Goal: Task Accomplishment & Management: Complete application form

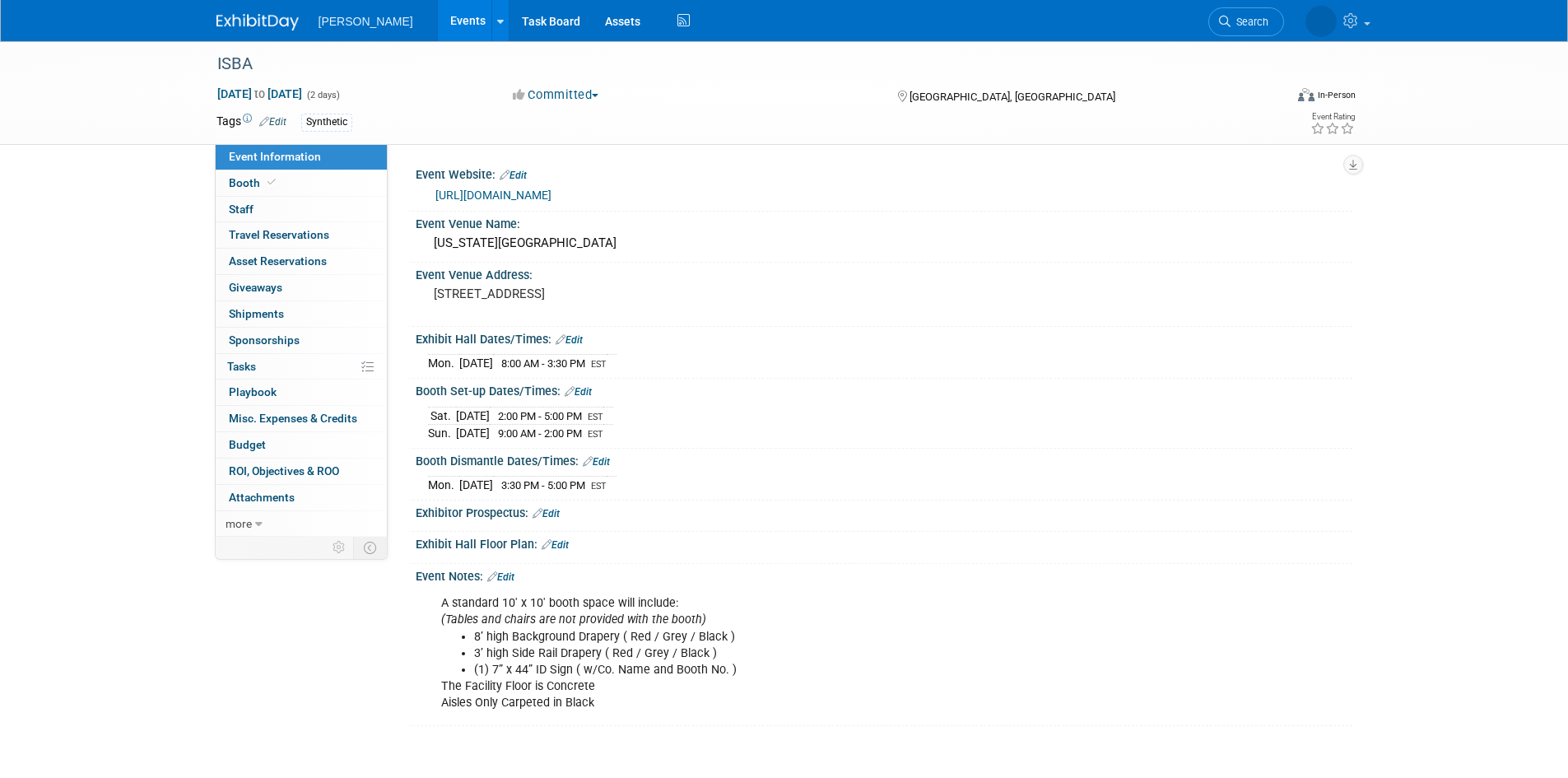
click at [14, 319] on div "ISBA [DATE] to [DATE] (2 days) [DATE] to [DATE] Committed Committed Considering…" at bounding box center [784, 400] width 1568 height 718
click at [438, 22] on link "Events" at bounding box center [468, 21] width 60 height 41
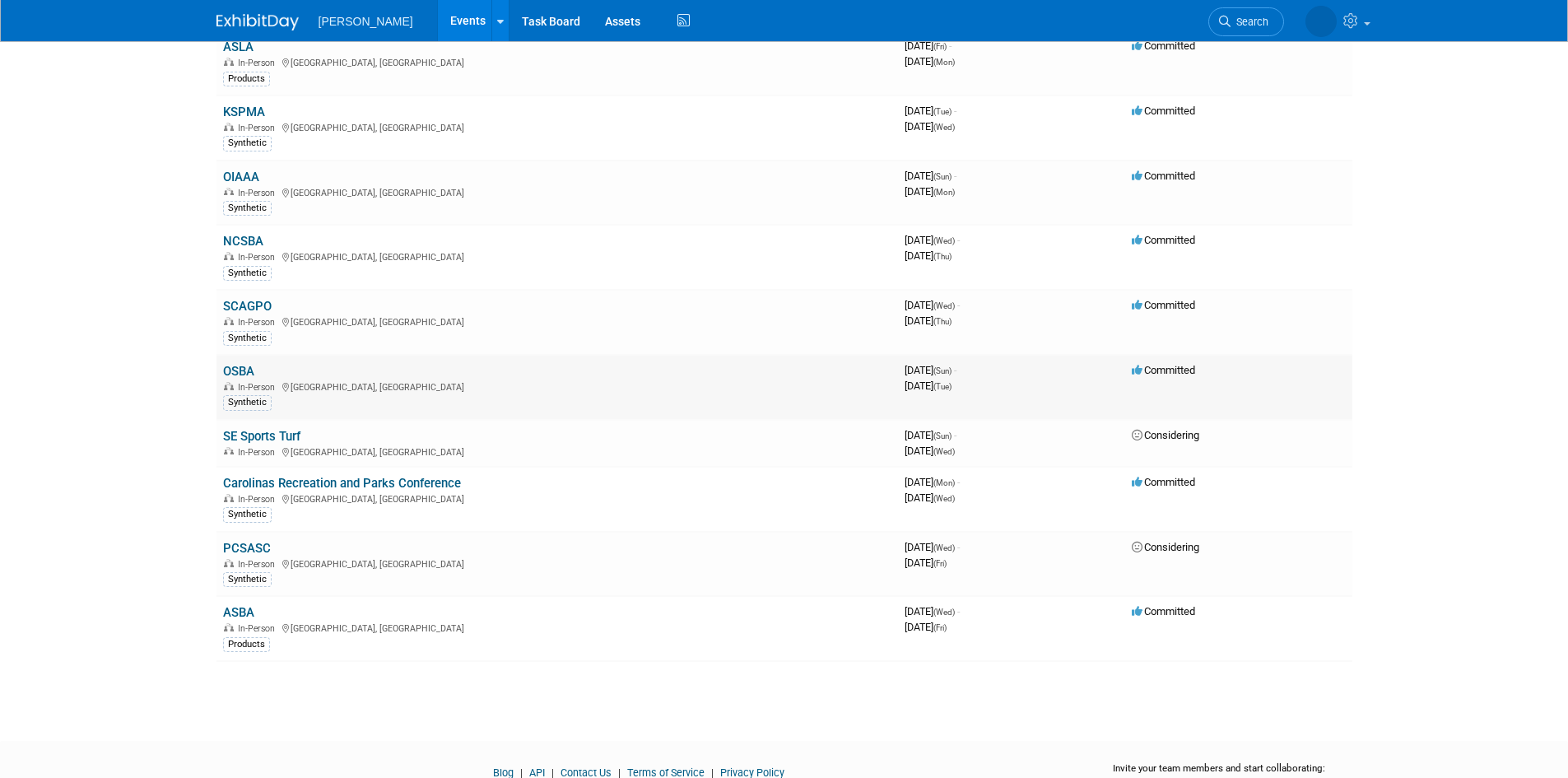
scroll to position [302, 0]
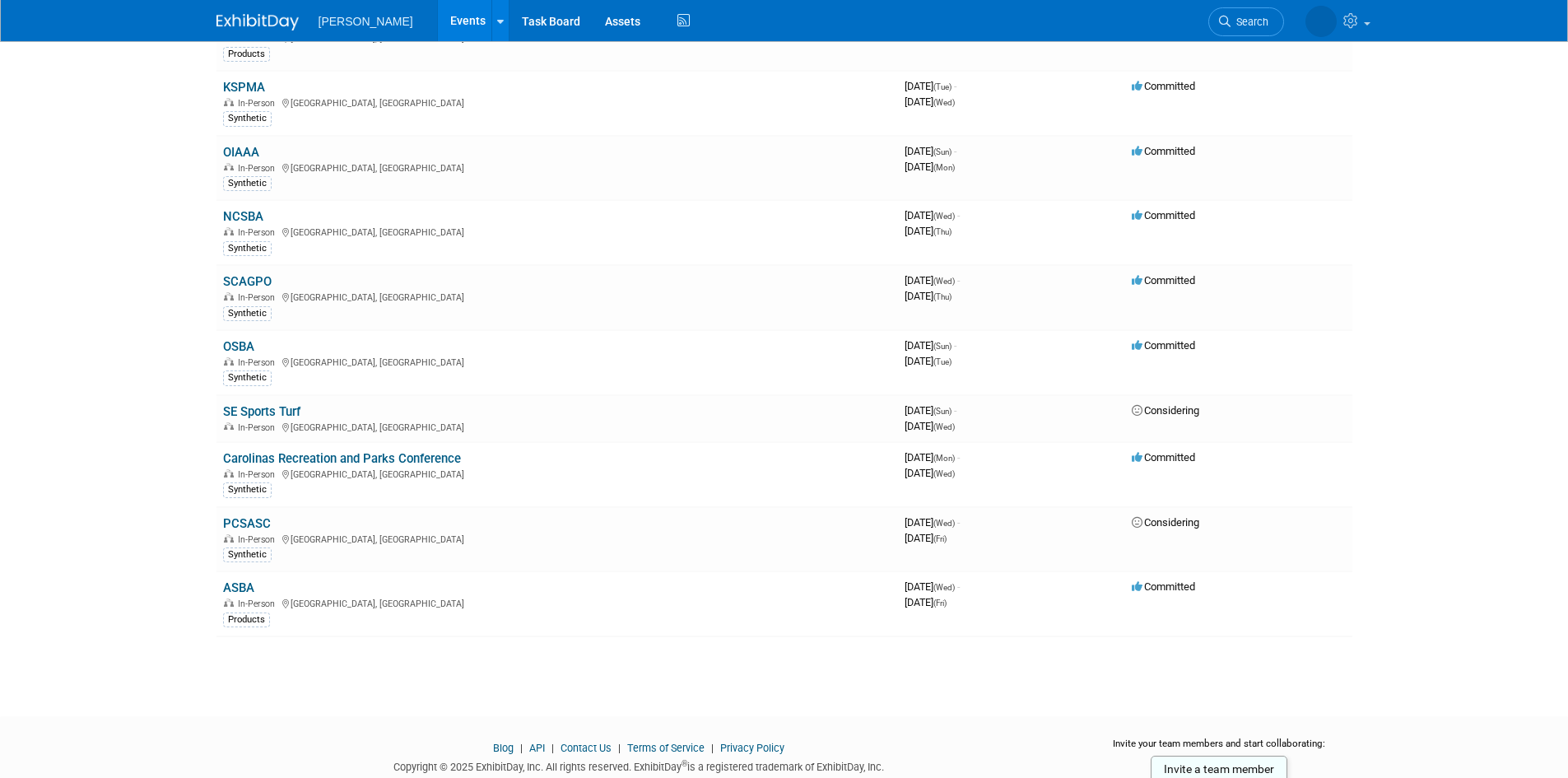
drag, startPoint x: 307, startPoint y: 685, endPoint x: 307, endPoint y: 659, distance: 26.0
click at [307, 685] on div "Add Event New Event Duplicate Event Warning There is another event in your work…" at bounding box center [784, 212] width 1160 height 947
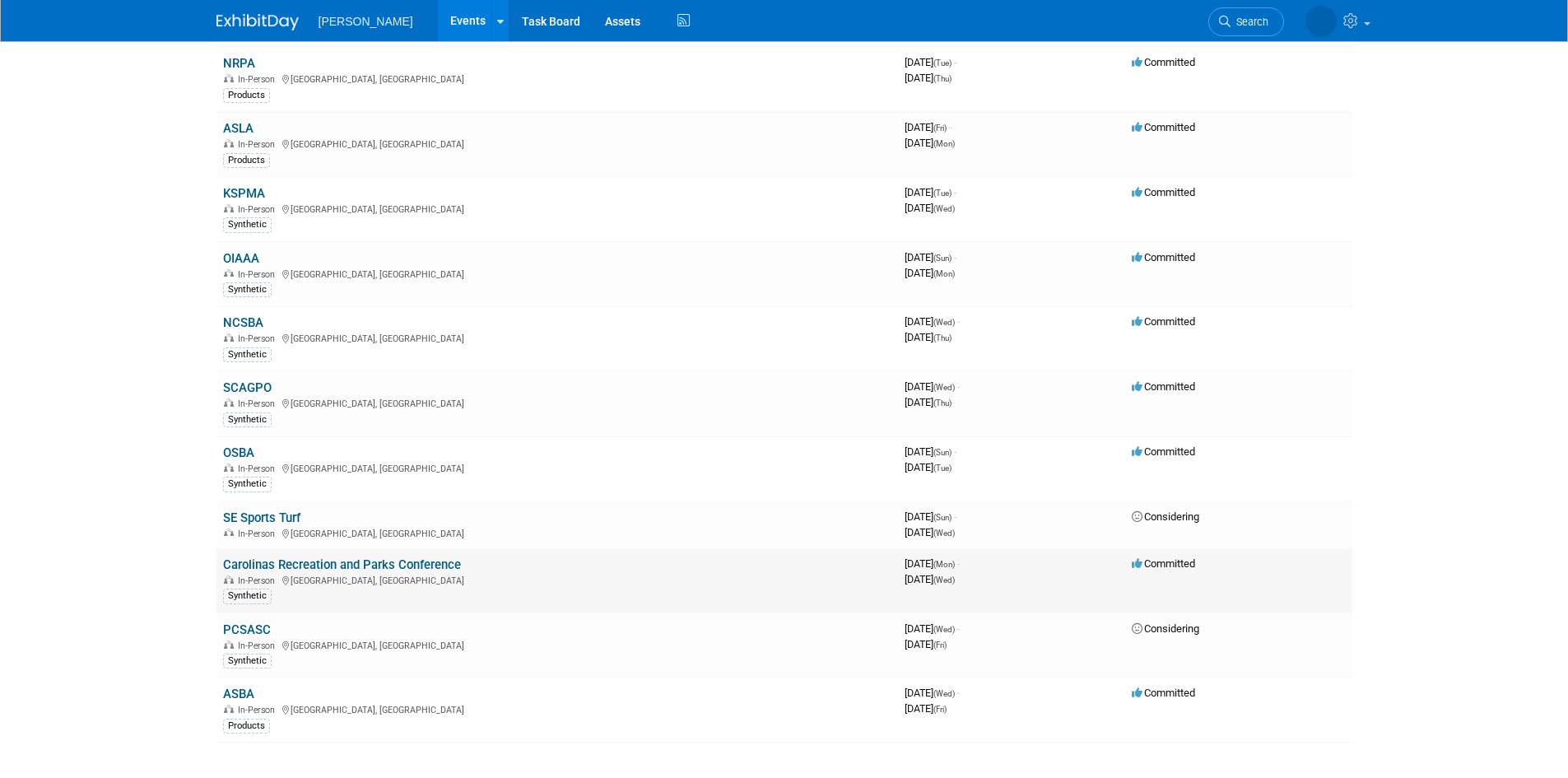
scroll to position [137, 0]
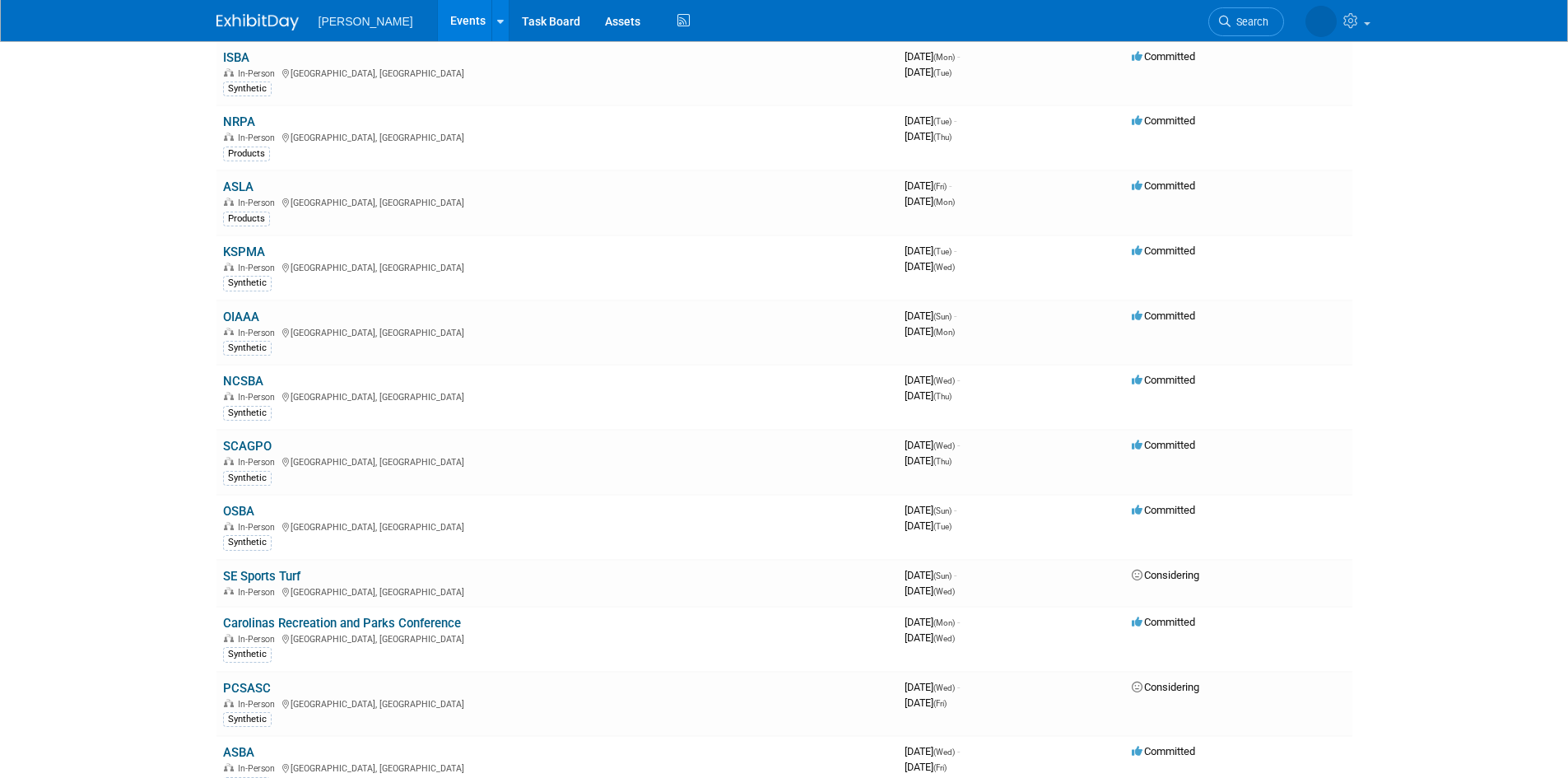
click at [70, 578] on body "Motz Events Add Event Bulk Upload Events Shareable Event Boards Recently Viewed…" at bounding box center [784, 252] width 1568 height 778
click at [154, 574] on body "Motz Events Add Event Bulk Upload Events Shareable Event Boards Recently Viewed…" at bounding box center [784, 252] width 1568 height 778
click at [161, 616] on body "Motz Events Add Event Bulk Upload Events Shareable Event Boards Recently Viewed…" at bounding box center [784, 252] width 1568 height 778
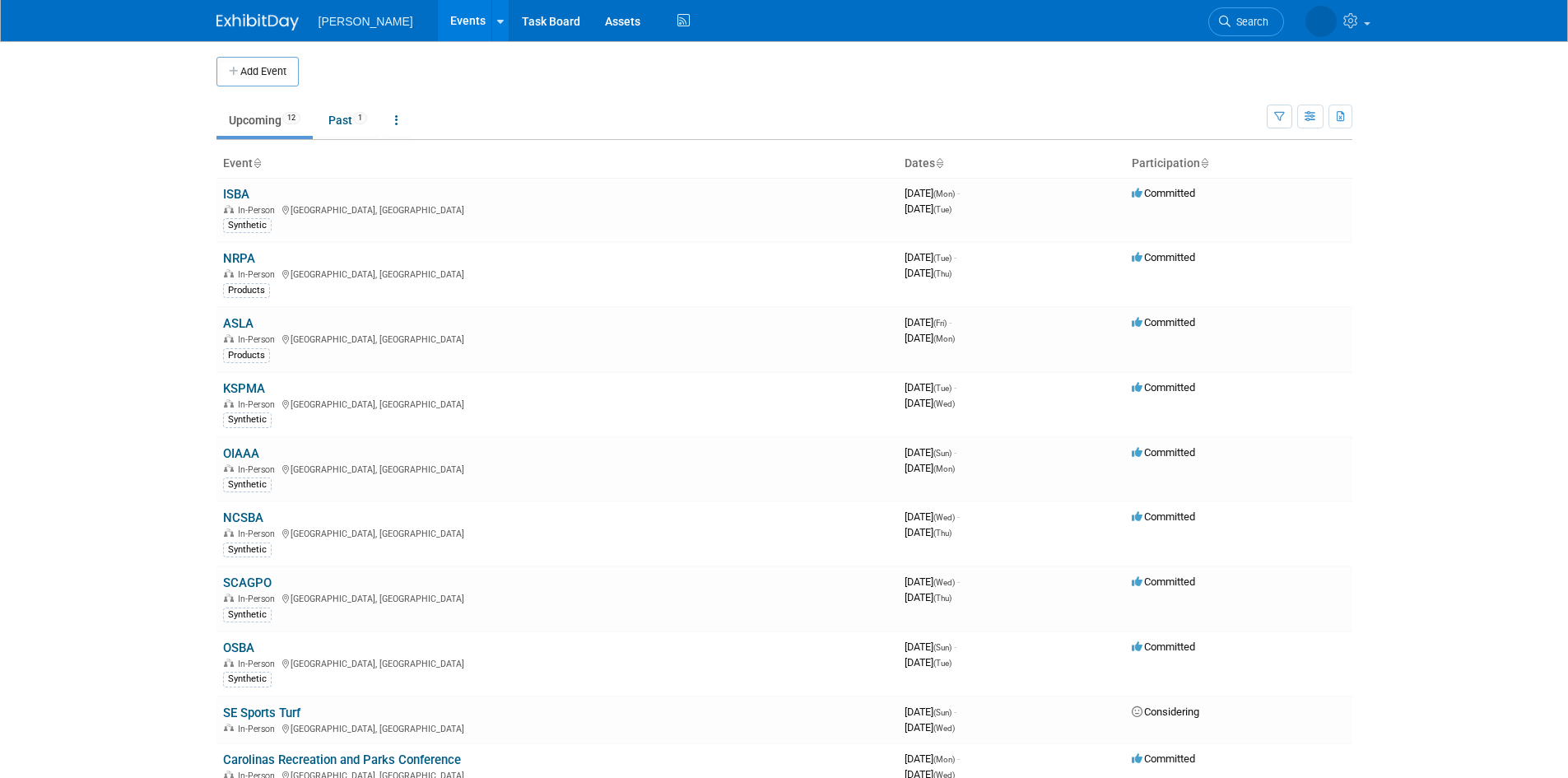
scroll to position [0, 0]
click at [337, 130] on link "Past 1" at bounding box center [348, 121] width 64 height 31
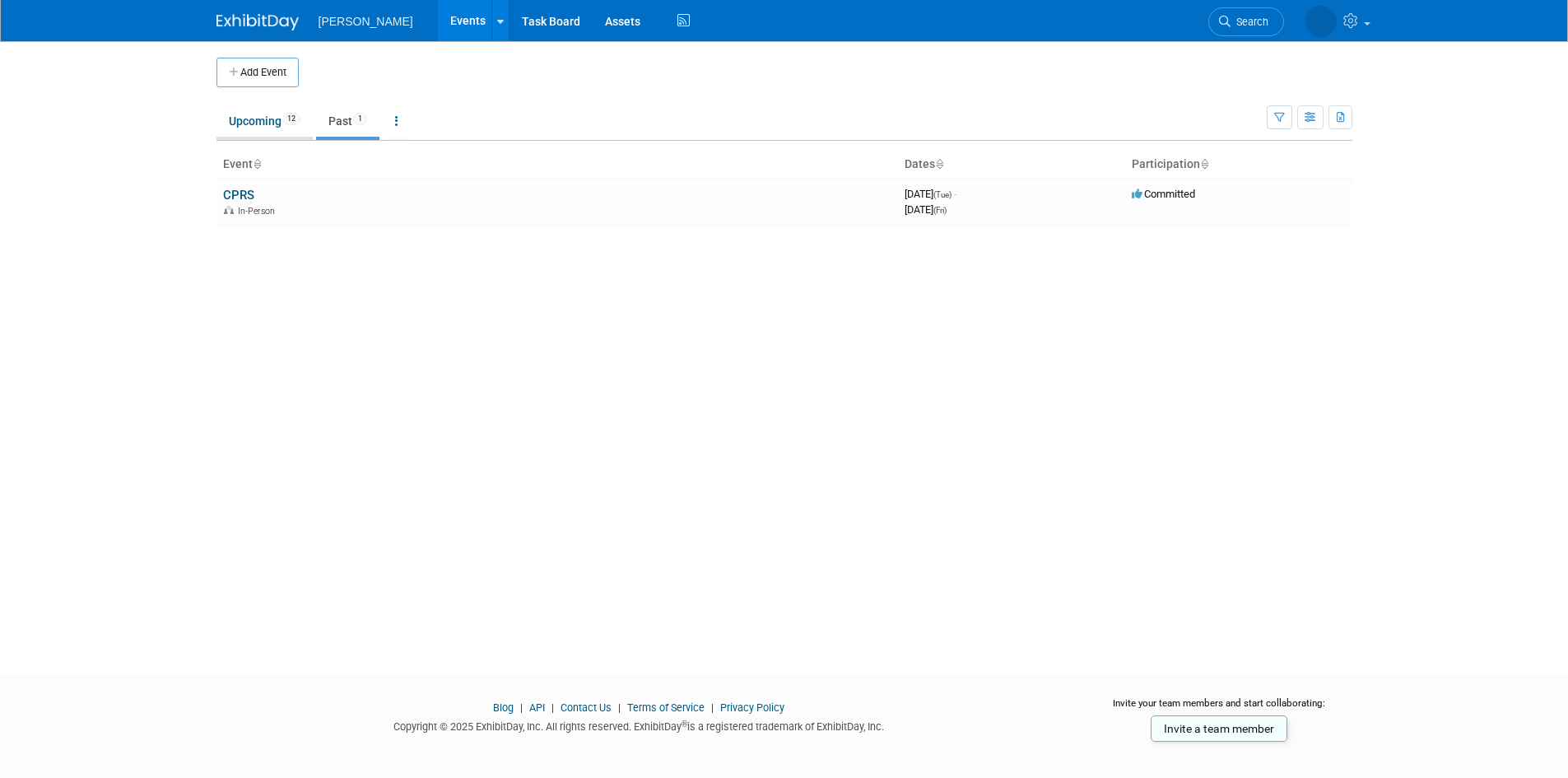
drag, startPoint x: 0, startPoint y: 0, endPoint x: 287, endPoint y: 125, distance: 313.0
click at [287, 125] on link "Upcoming 12" at bounding box center [264, 121] width 96 height 31
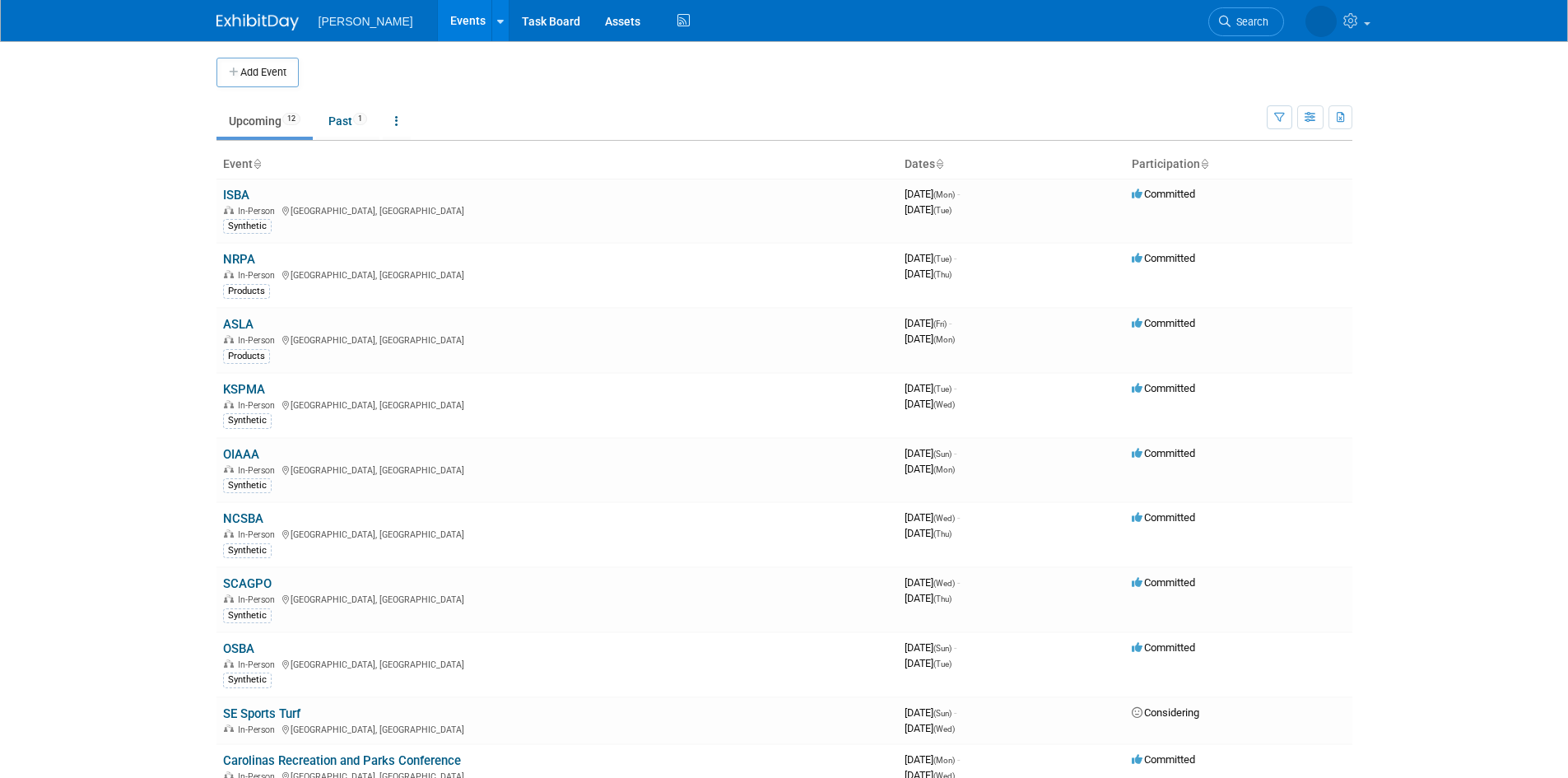
click at [860, 109] on ul "Upcoming 12 Past 1 All Events 13 Past and Upcoming Grouped Annually Events grou…" at bounding box center [741, 122] width 1050 height 37
click at [1438, 298] on body "Motz Events Add Event Bulk Upload Events Shareable Event Boards Recently Viewed…" at bounding box center [784, 389] width 1568 height 778
click at [258, 82] on button "Add Event" at bounding box center [258, 72] width 82 height 30
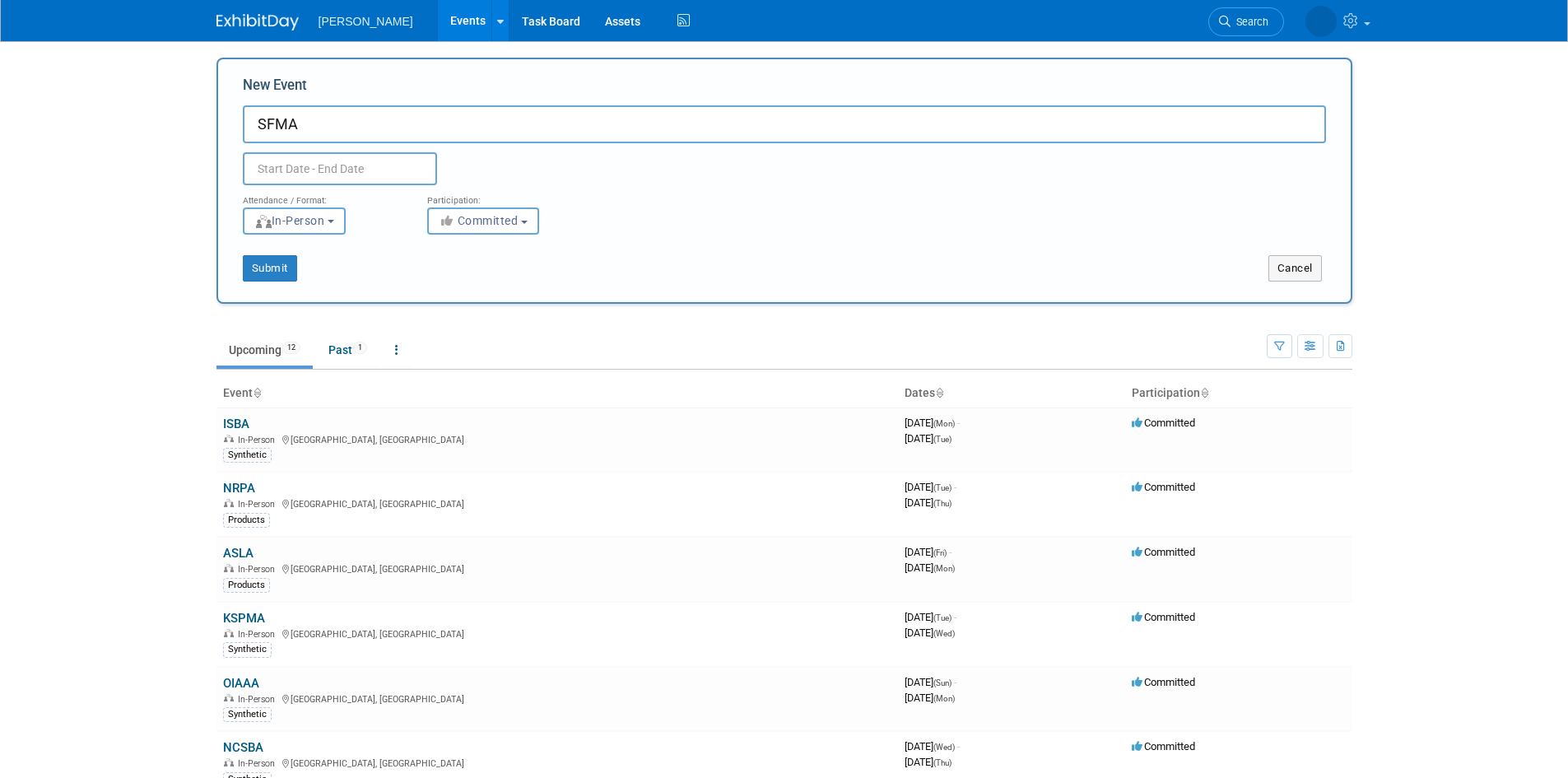
type input "SFMA"
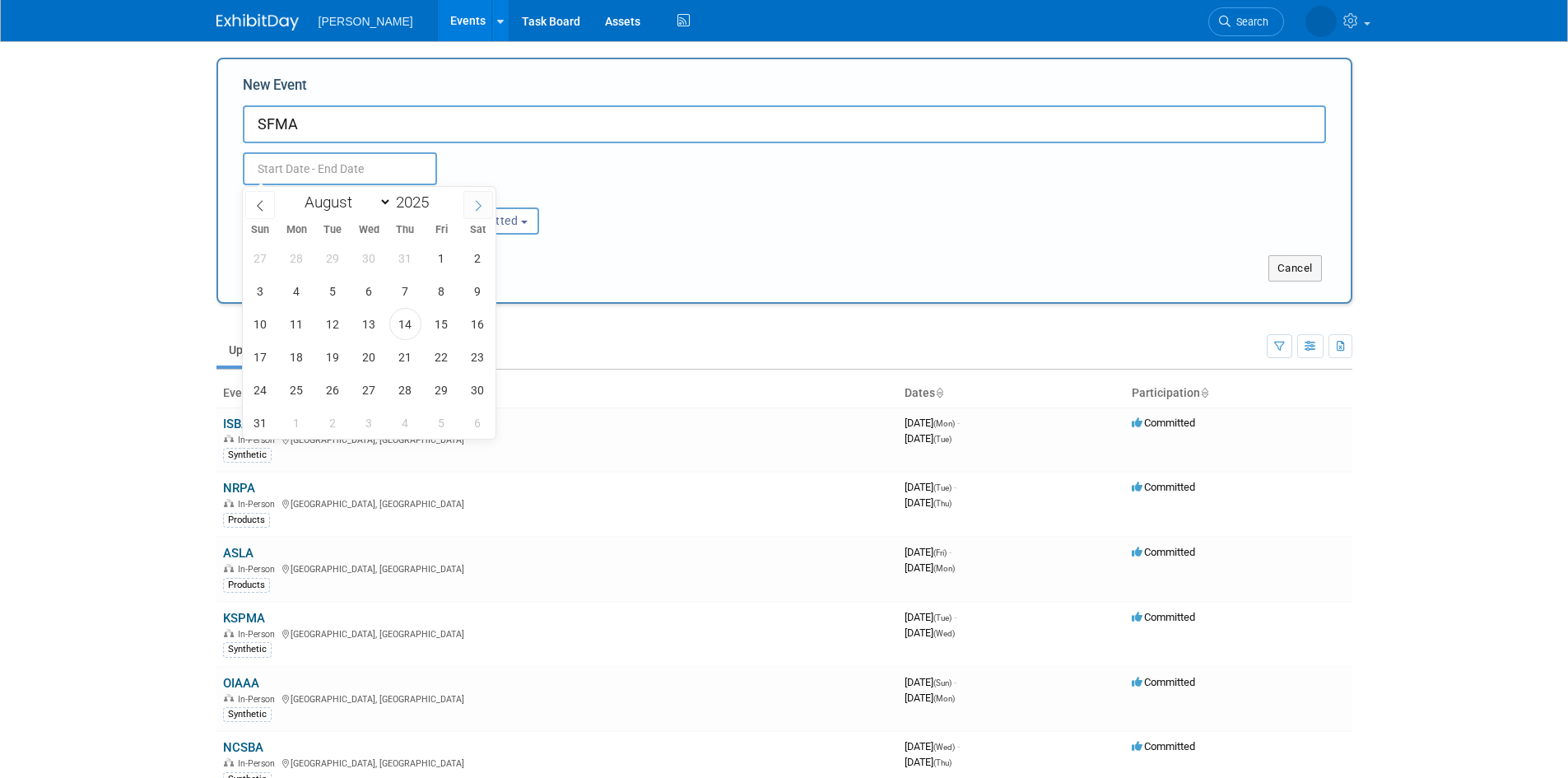
click at [470, 205] on span at bounding box center [478, 204] width 30 height 28
click at [471, 205] on span at bounding box center [478, 204] width 30 height 28
select select "11"
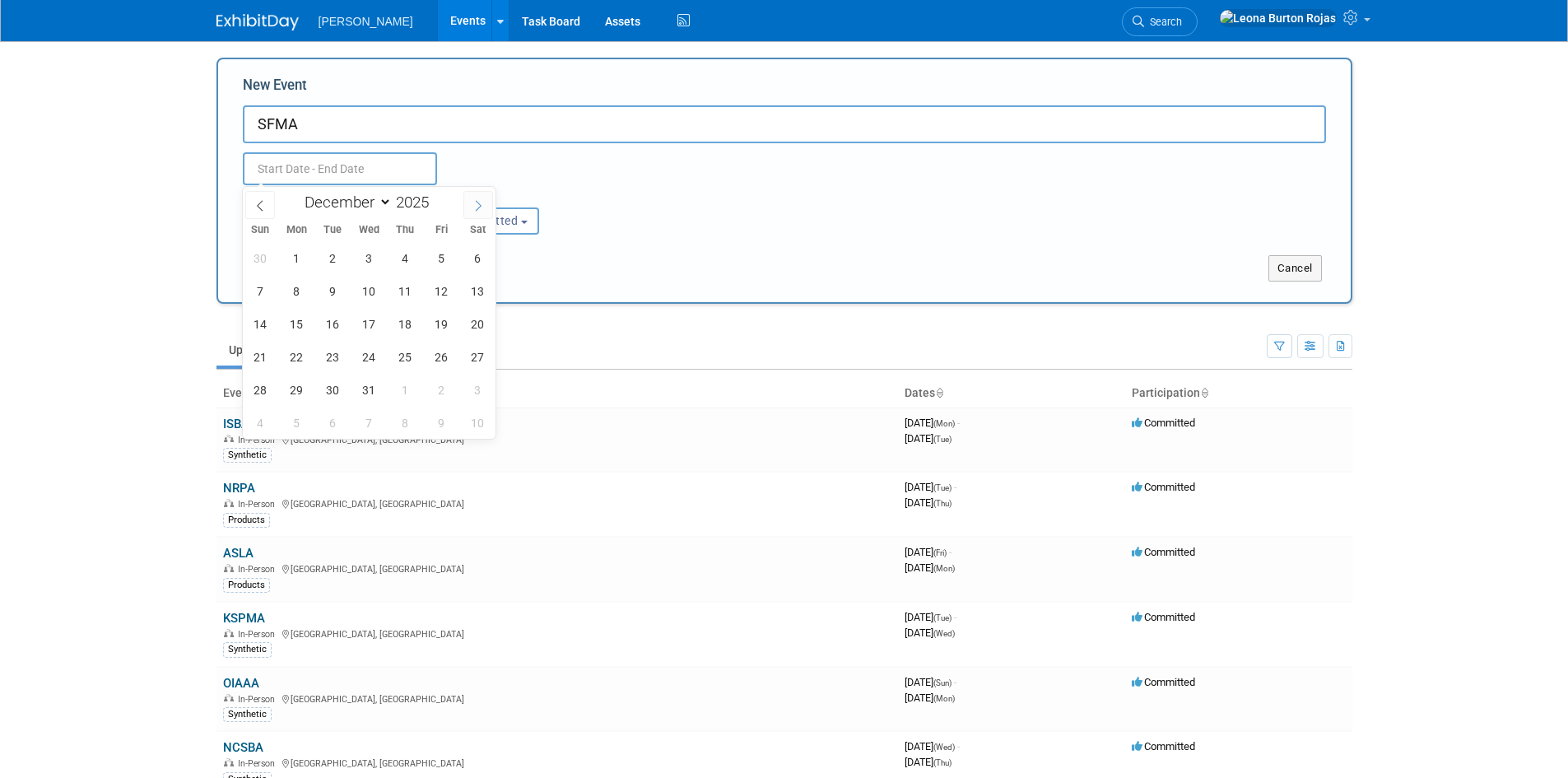
click at [471, 205] on span at bounding box center [478, 204] width 30 height 28
type input "2026"
select select "0"
click at [272, 356] on span "18" at bounding box center [260, 356] width 32 height 32
click at [413, 356] on span "22" at bounding box center [404, 356] width 32 height 32
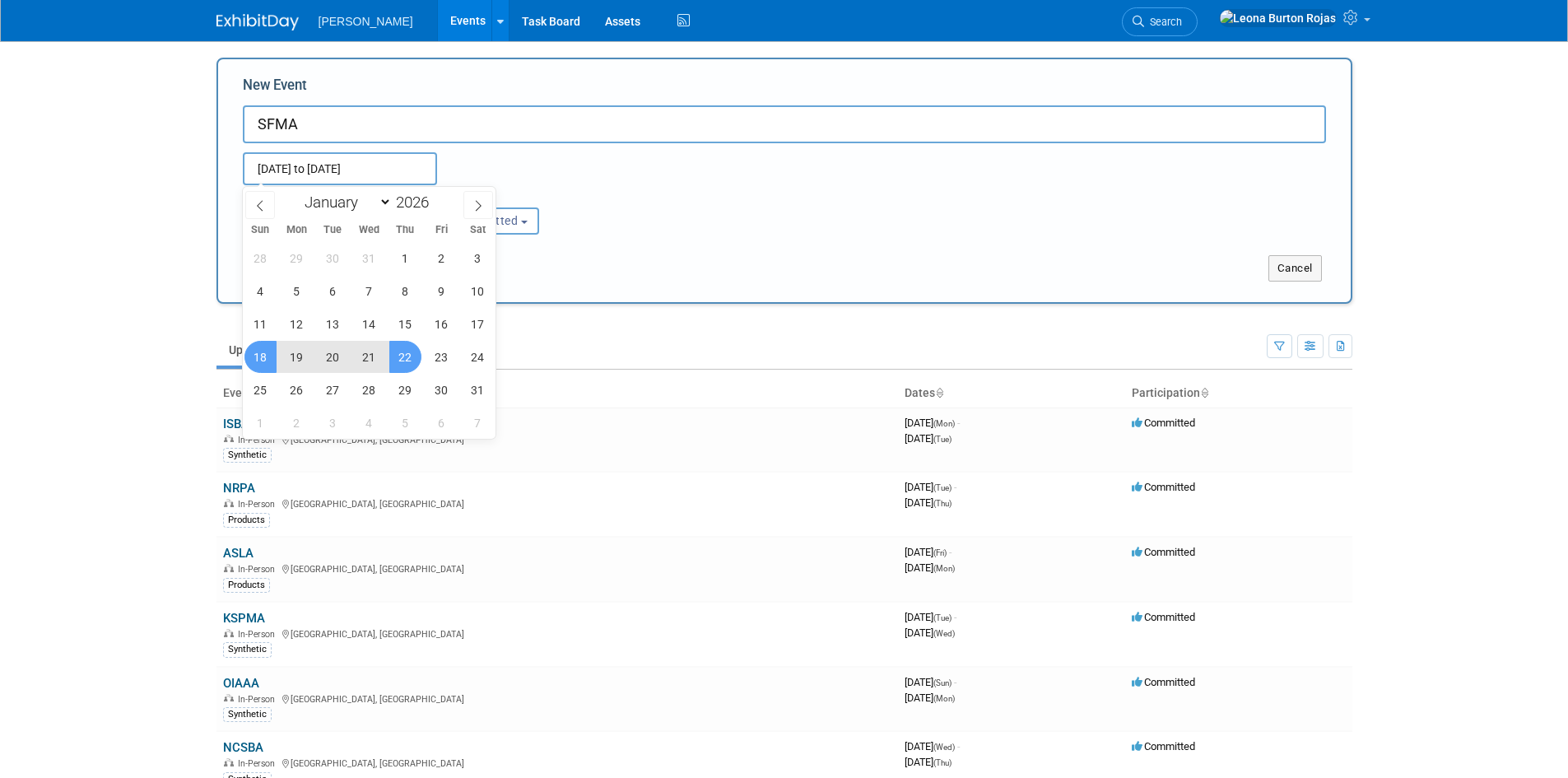
type input "[DATE] to [DATE]"
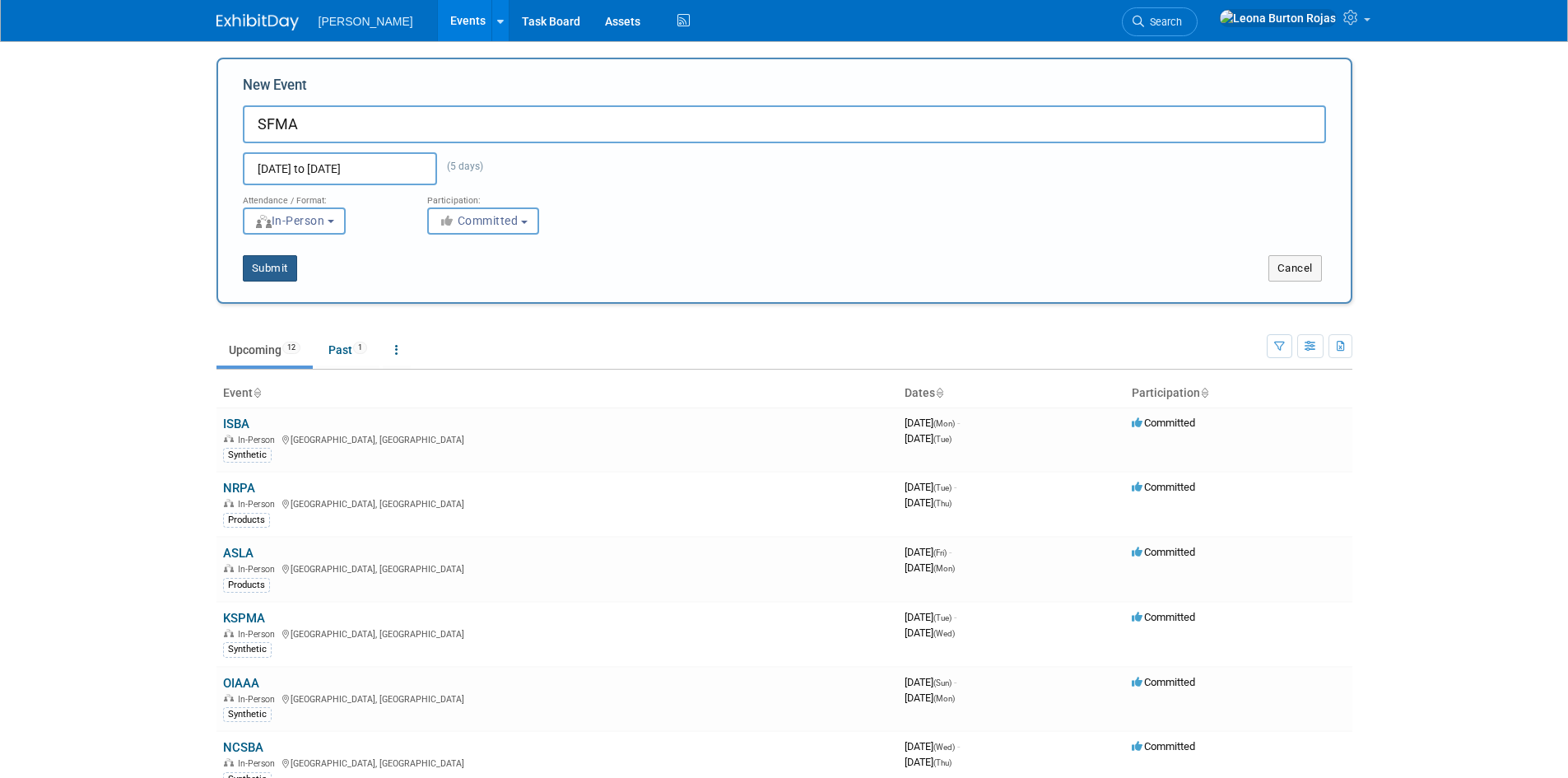
click at [280, 268] on button "Submit" at bounding box center [270, 268] width 54 height 27
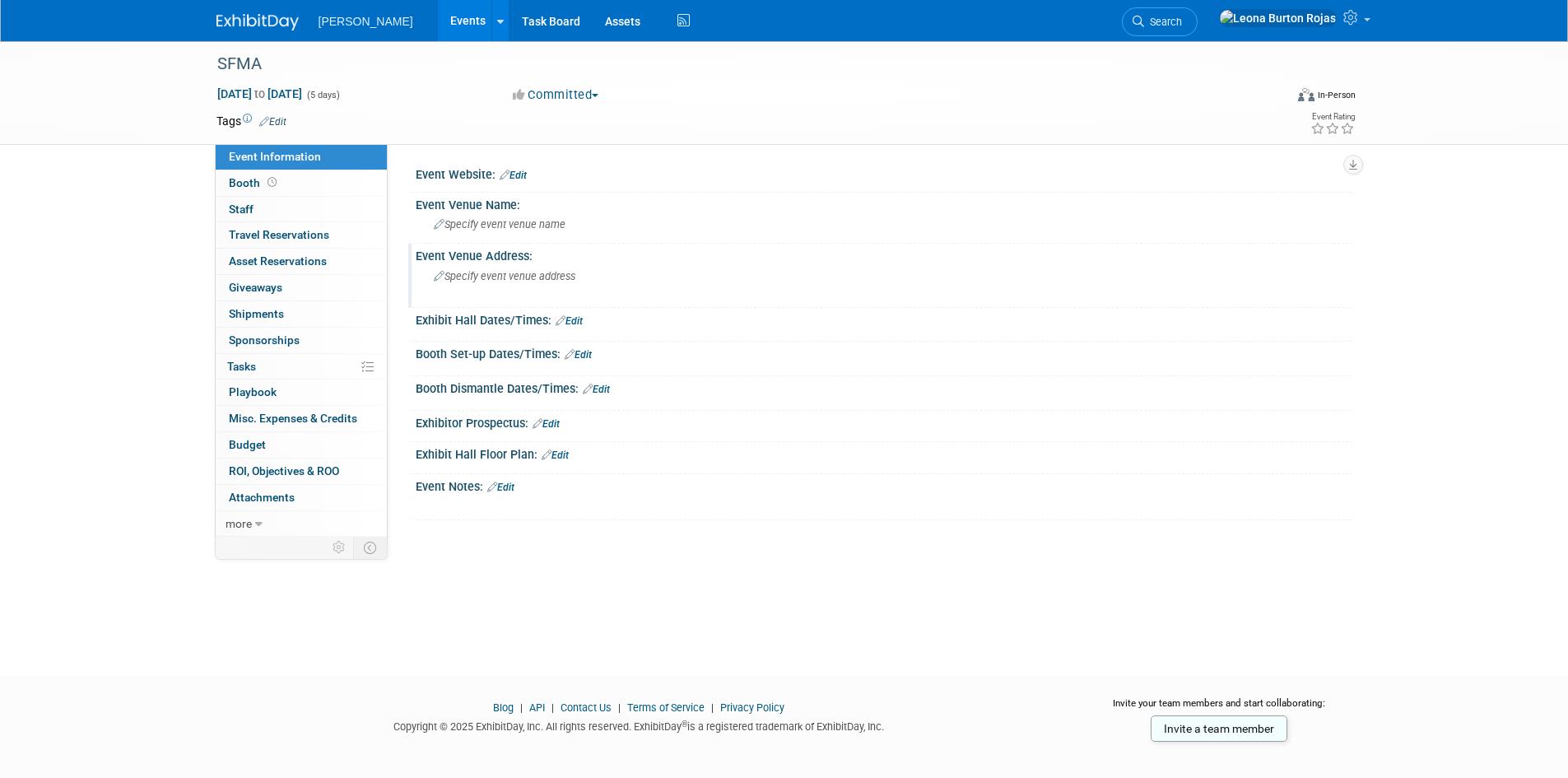
click at [511, 287] on div "Specify event venue address" at bounding box center [611, 283] width 366 height 38
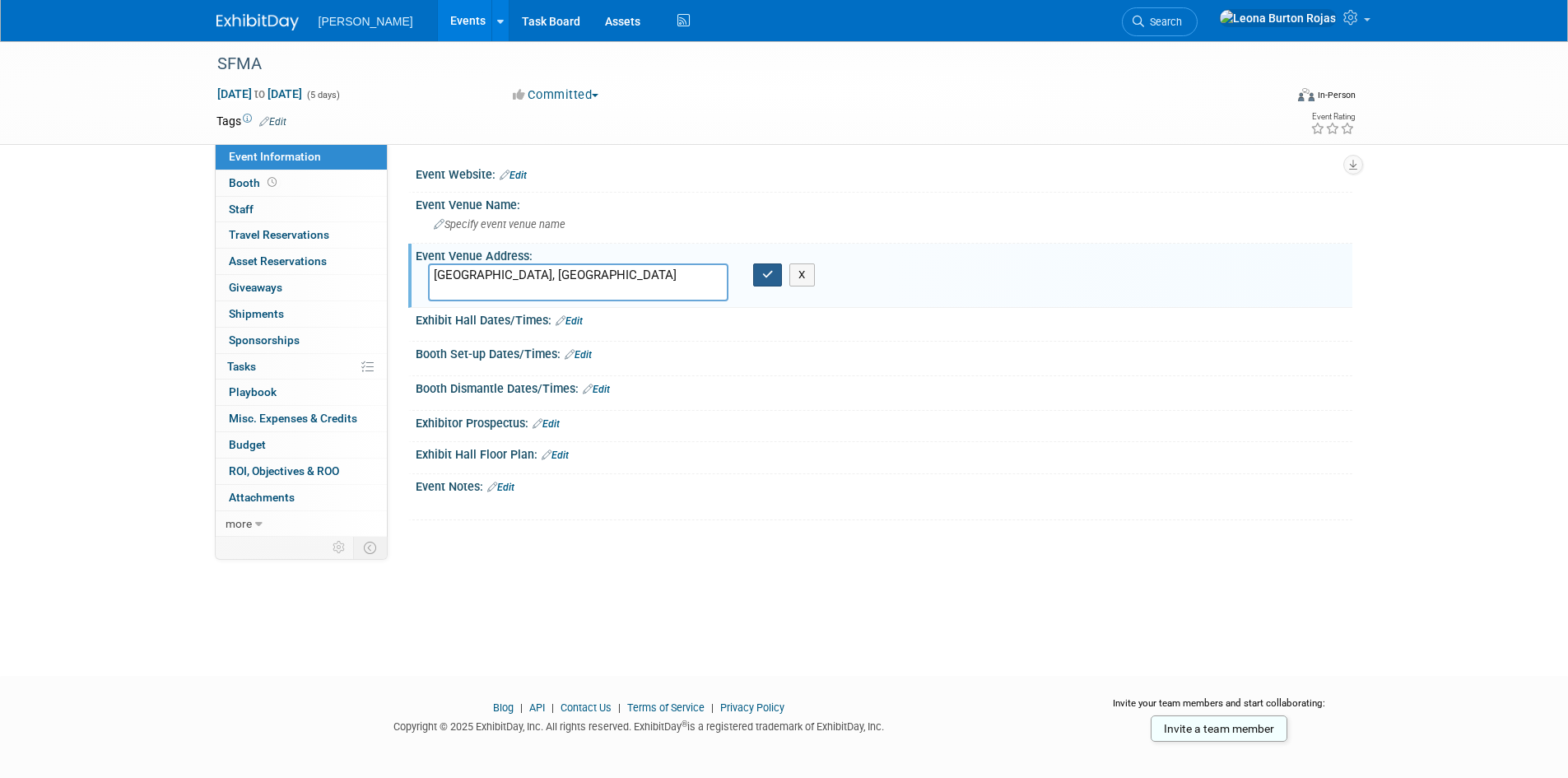
type textarea "[GEOGRAPHIC_DATA], [GEOGRAPHIC_DATA]"
click at [761, 274] on button "button" at bounding box center [768, 275] width 30 height 23
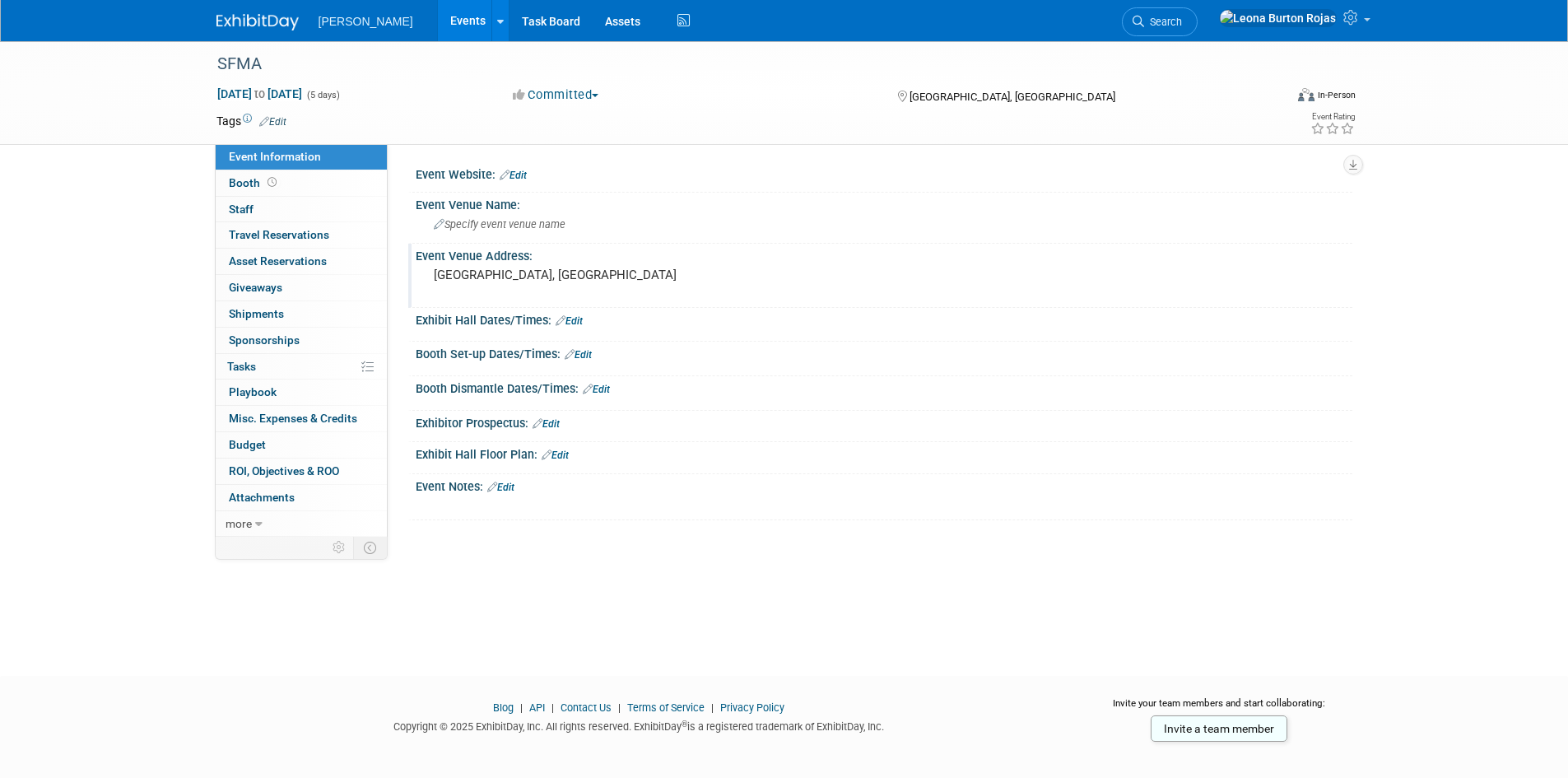
click at [615, 594] on div "SFMA Jan 18, 2026 to Jan 22, 2026 (5 days) Jan 18, 2026 to Jan 22, 2026 Committ…" at bounding box center [784, 343] width 1568 height 605
click at [471, 623] on div "SFMA Jan 18, 2026 to Jan 22, 2026 (5 days) Jan 18, 2026 to Jan 22, 2026 Committ…" at bounding box center [784, 343] width 1568 height 605
click at [143, 588] on div "SFMA Jan 18, 2026 to Jan 22, 2026 (5 days) Jan 18, 2026 to Jan 22, 2026 Committ…" at bounding box center [784, 343] width 1568 height 605
click at [497, 21] on icon at bounding box center [501, 21] width 7 height 10
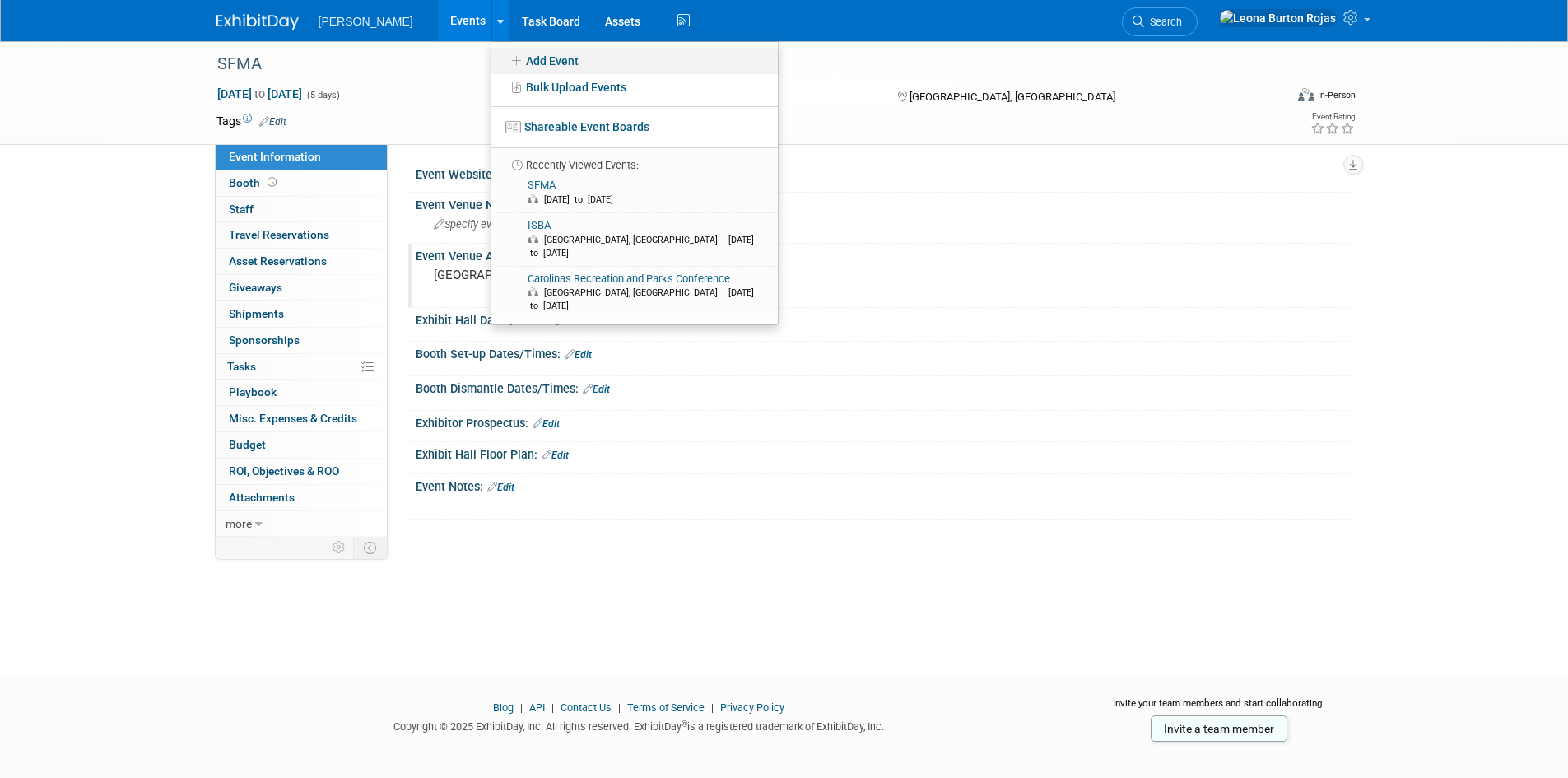
click at [491, 52] on link "Add Event" at bounding box center [635, 61] width 287 height 27
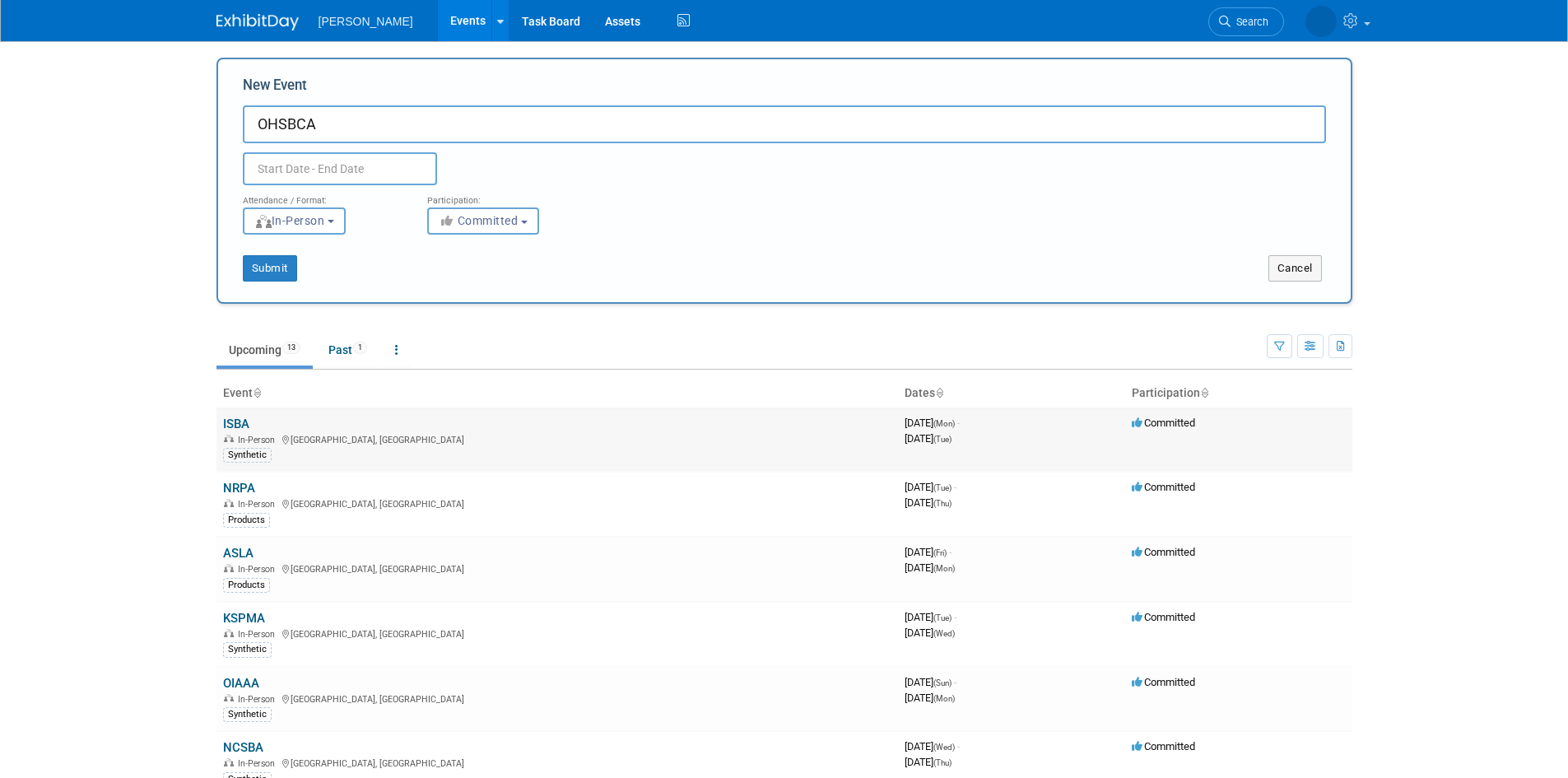
type input "OHSBCA"
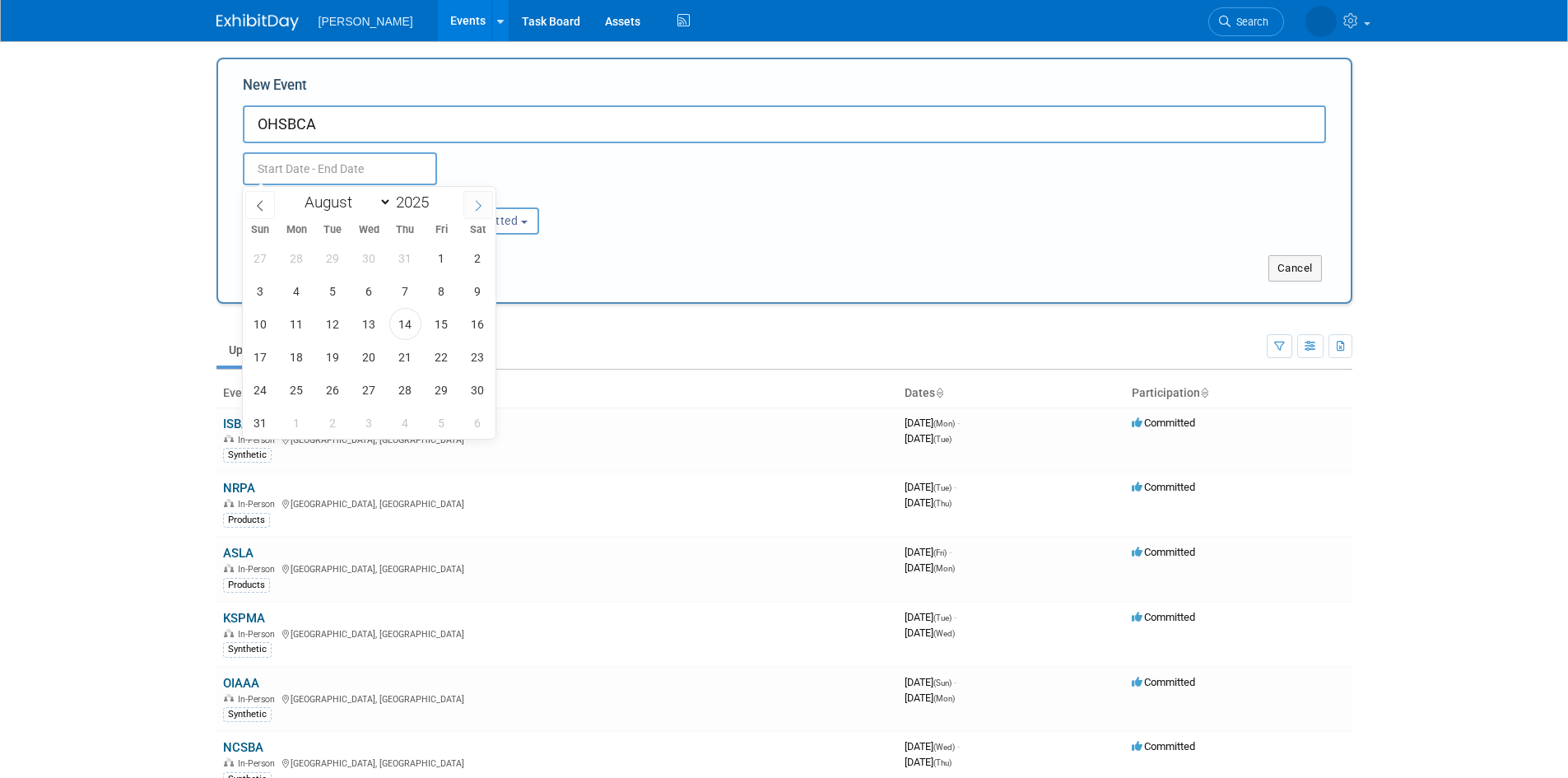
click at [473, 206] on icon at bounding box center [477, 205] width 11 height 11
click at [475, 210] on icon at bounding box center [477, 205] width 11 height 11
select select "11"
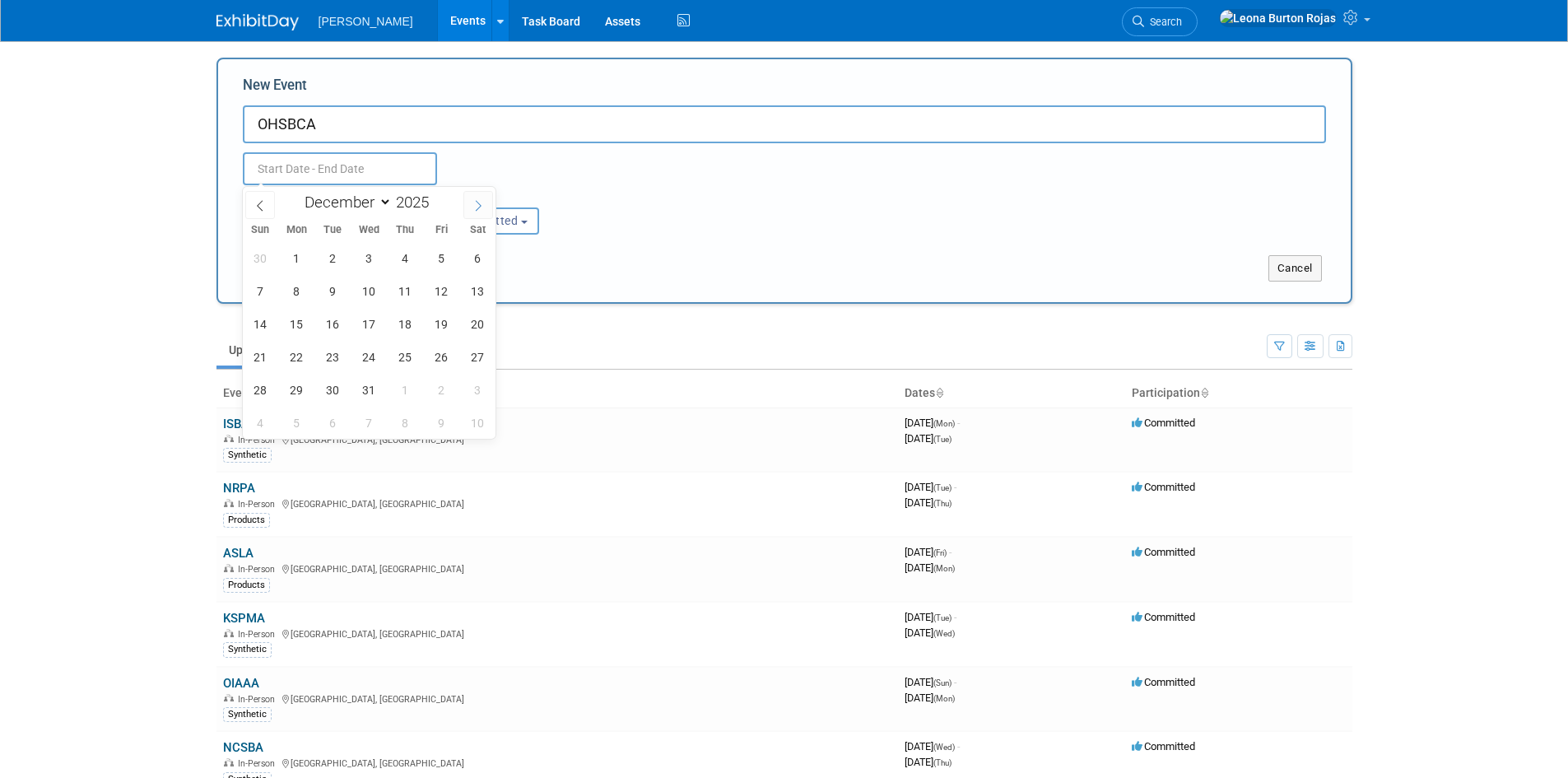
click at [475, 210] on icon at bounding box center [477, 205] width 11 height 11
type input "2026"
select select "0"
click at [410, 364] on span "22" at bounding box center [404, 356] width 32 height 32
click at [469, 361] on span "24" at bounding box center [477, 356] width 32 height 32
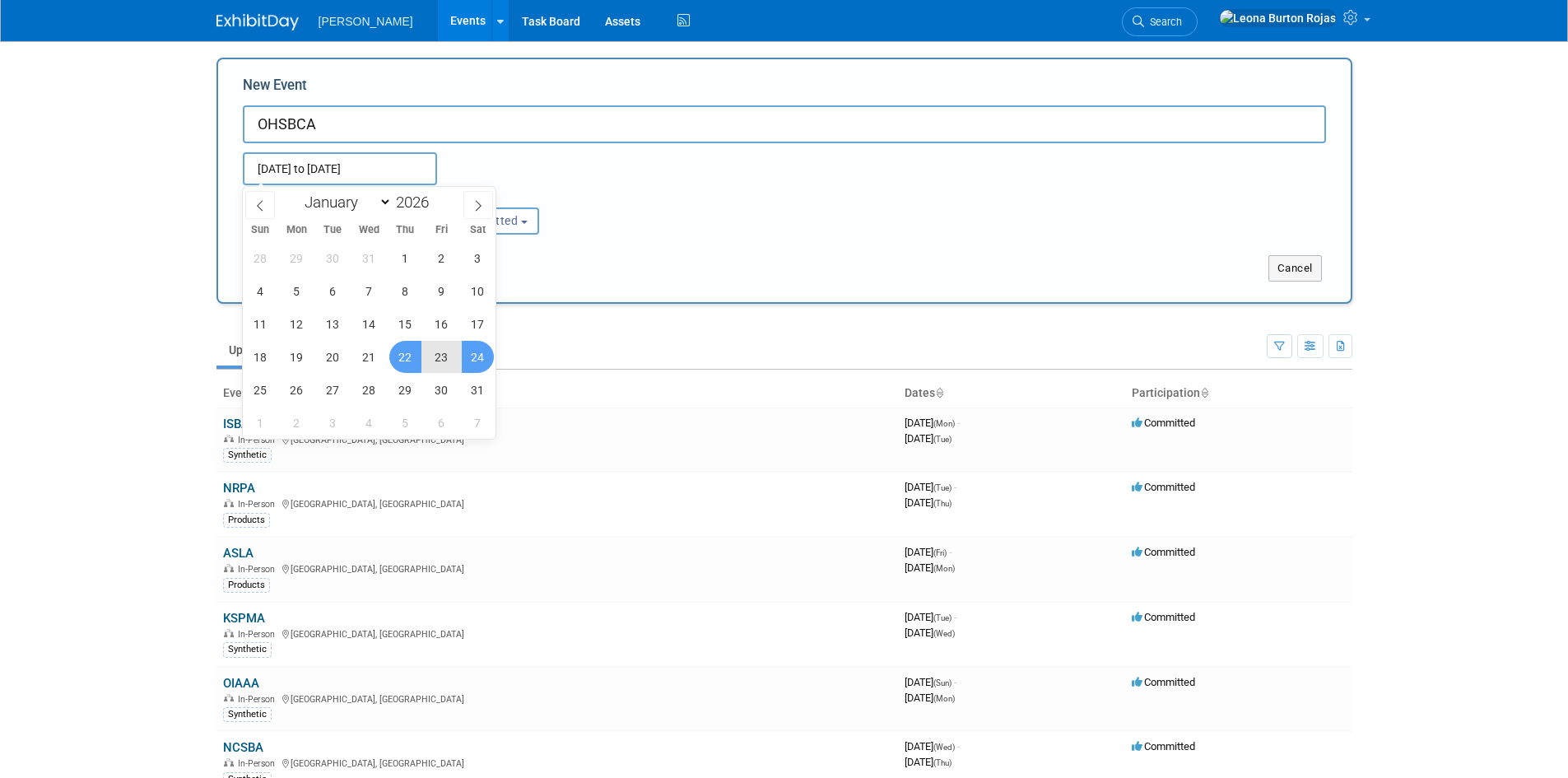
type input "Jan 22, 2026 to Jan 24, 2026"
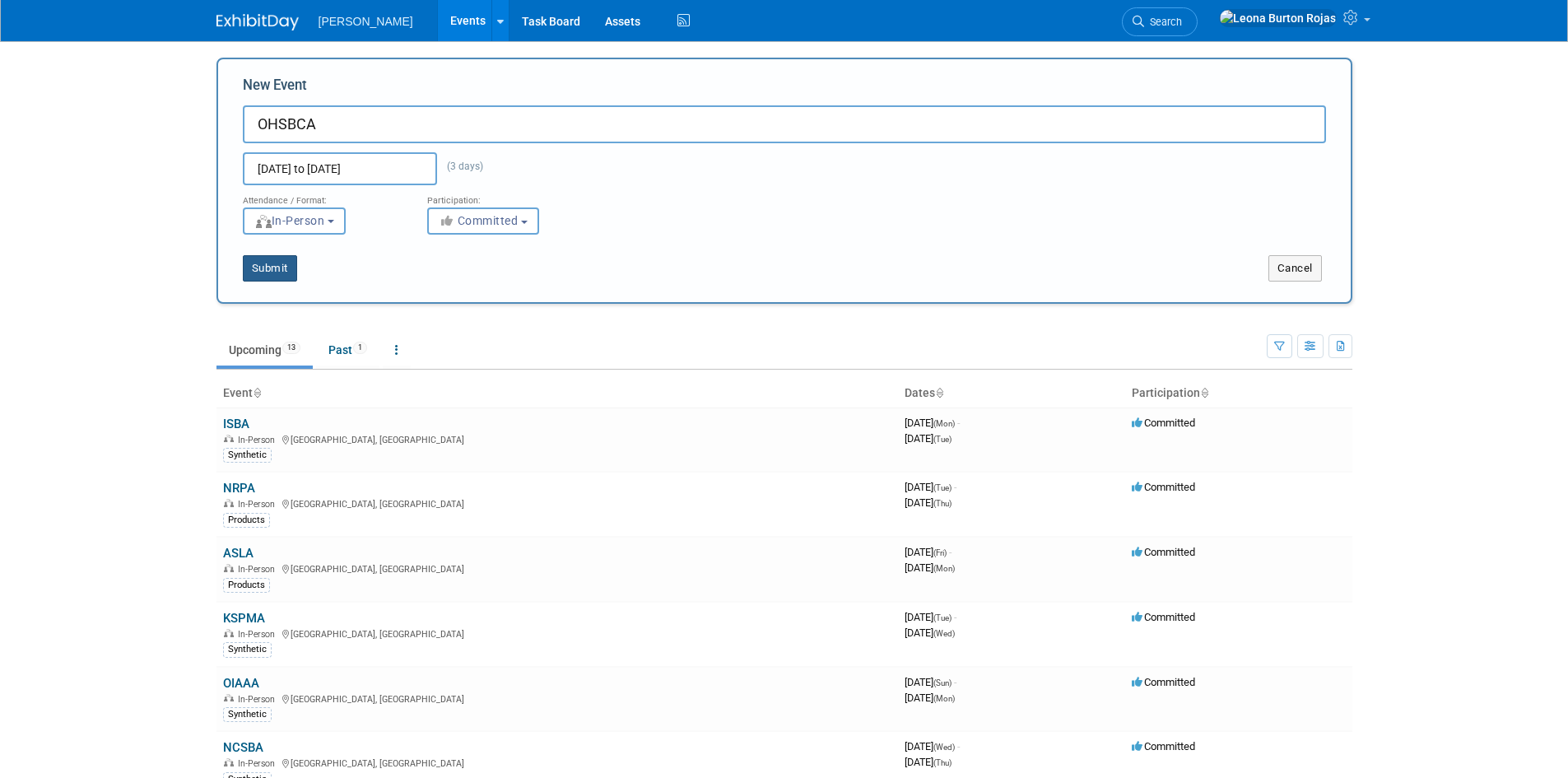
click at [287, 270] on button "Submit" at bounding box center [270, 268] width 54 height 27
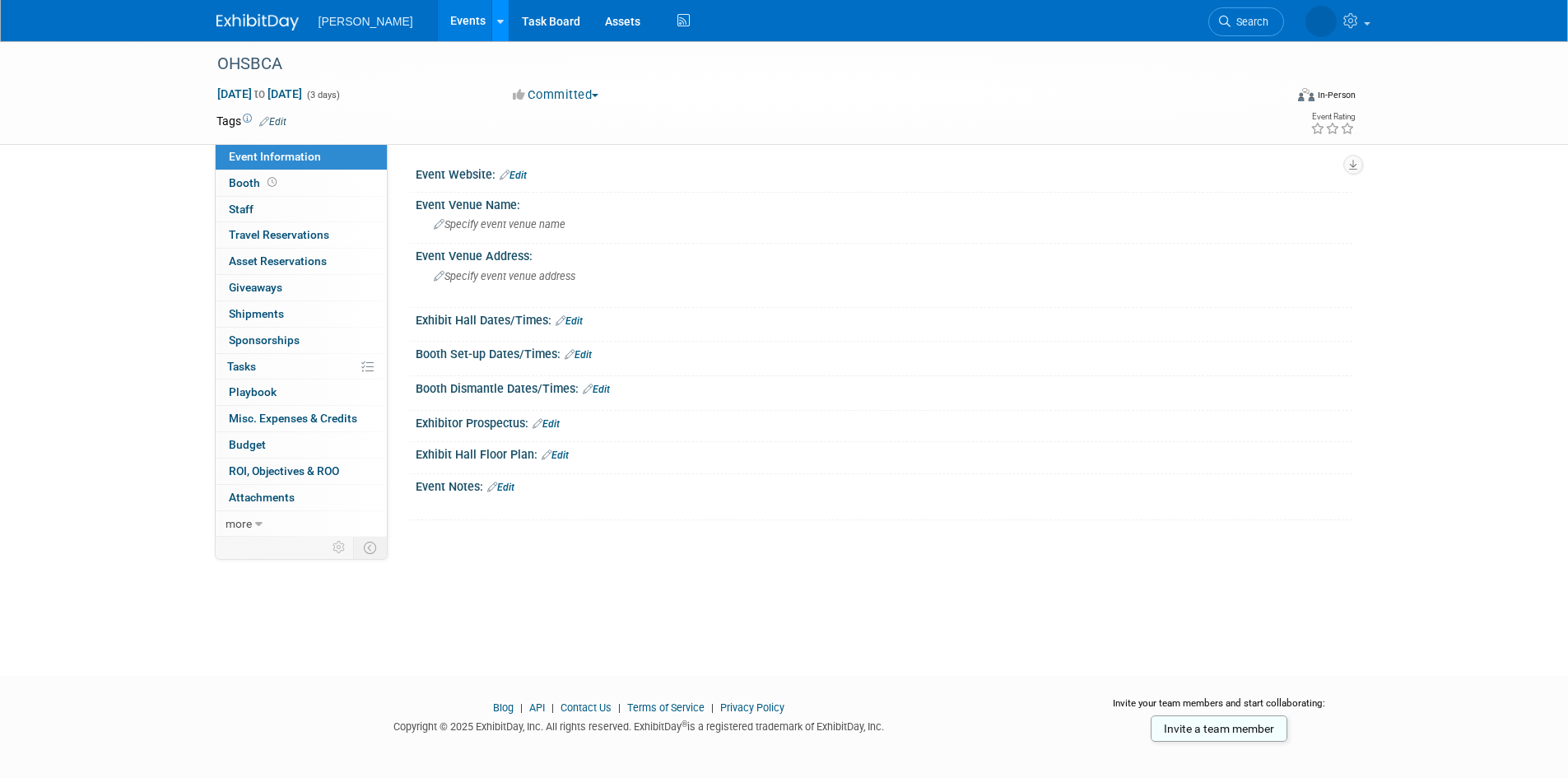
click at [497, 25] on icon at bounding box center [501, 21] width 7 height 10
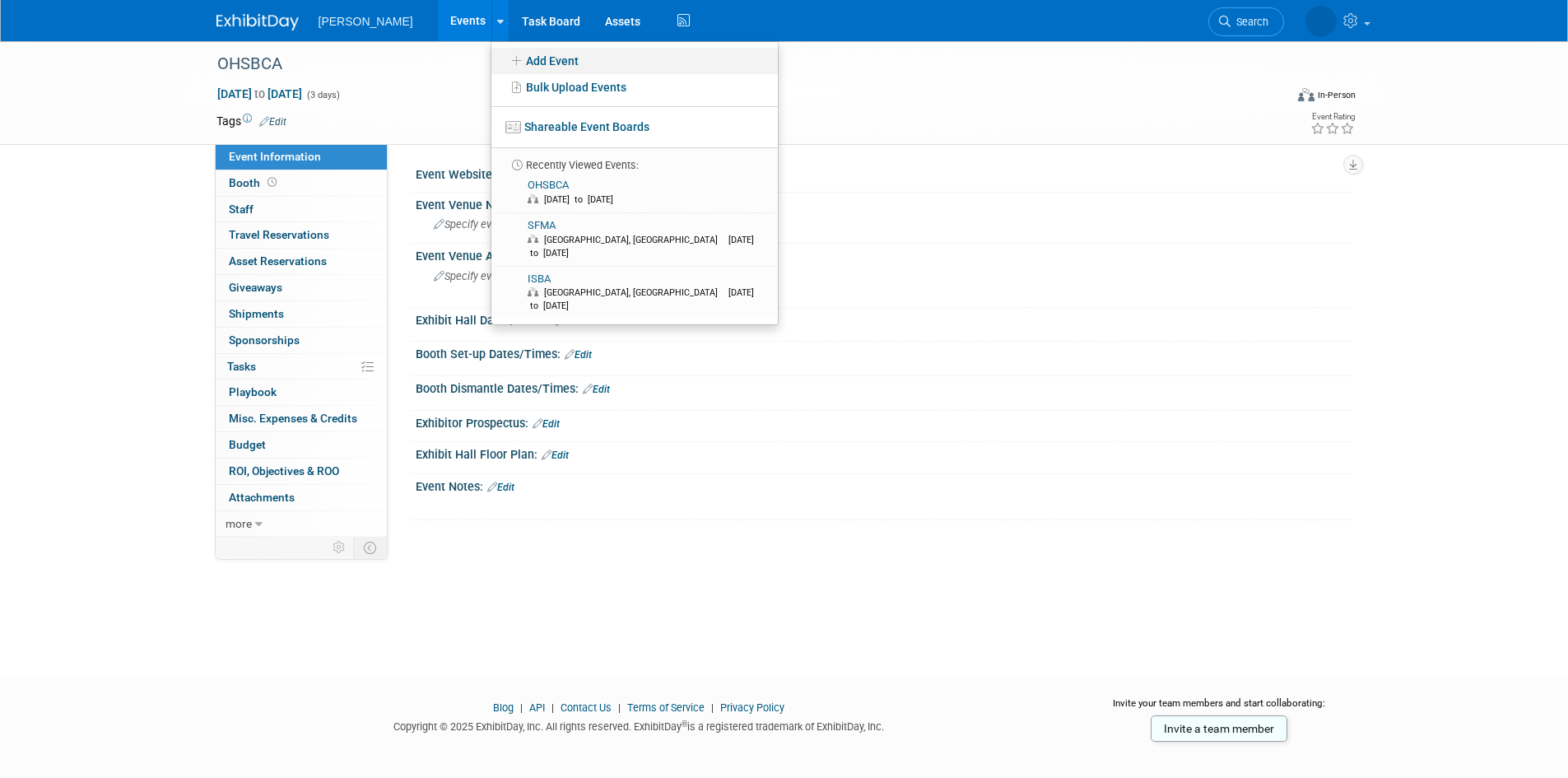
click at [507, 55] on icon at bounding box center [516, 60] width 18 height 11
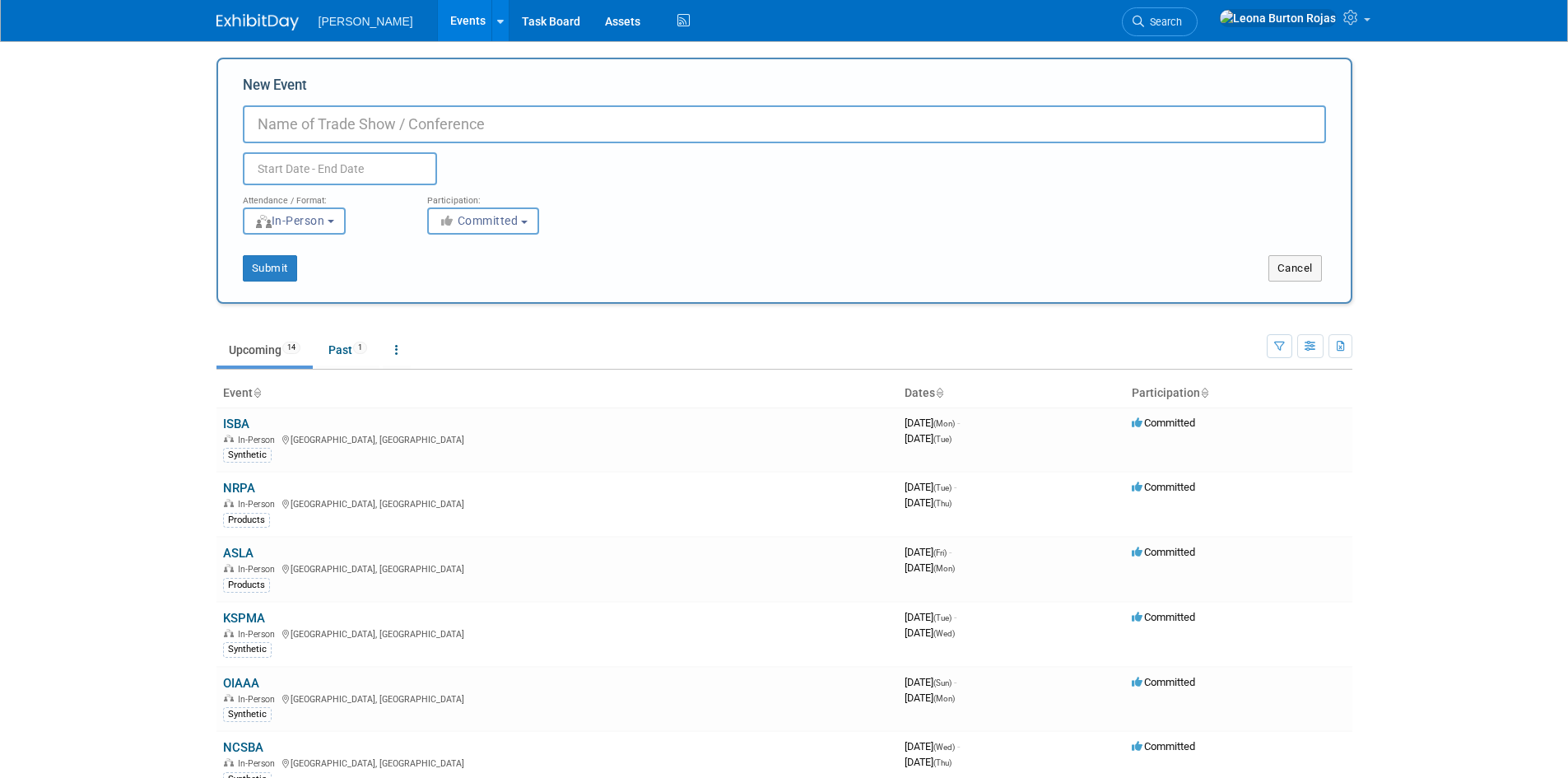
click at [564, 133] on input "New Event" at bounding box center [784, 125] width 1083 height 38
type input "OPRA"
click at [277, 270] on button "Submit" at bounding box center [270, 268] width 54 height 27
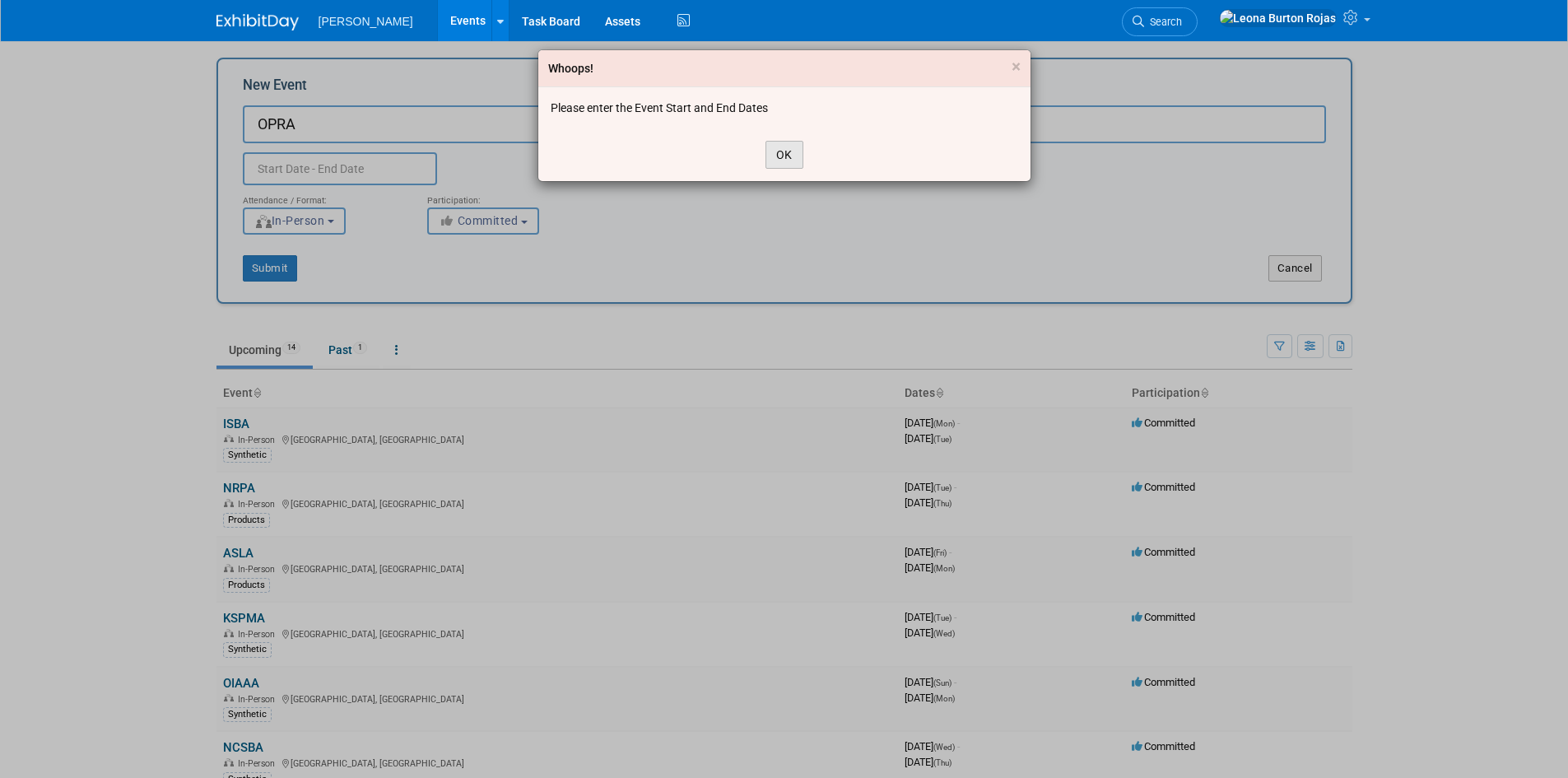
click at [793, 154] on button "OK" at bounding box center [784, 155] width 38 height 28
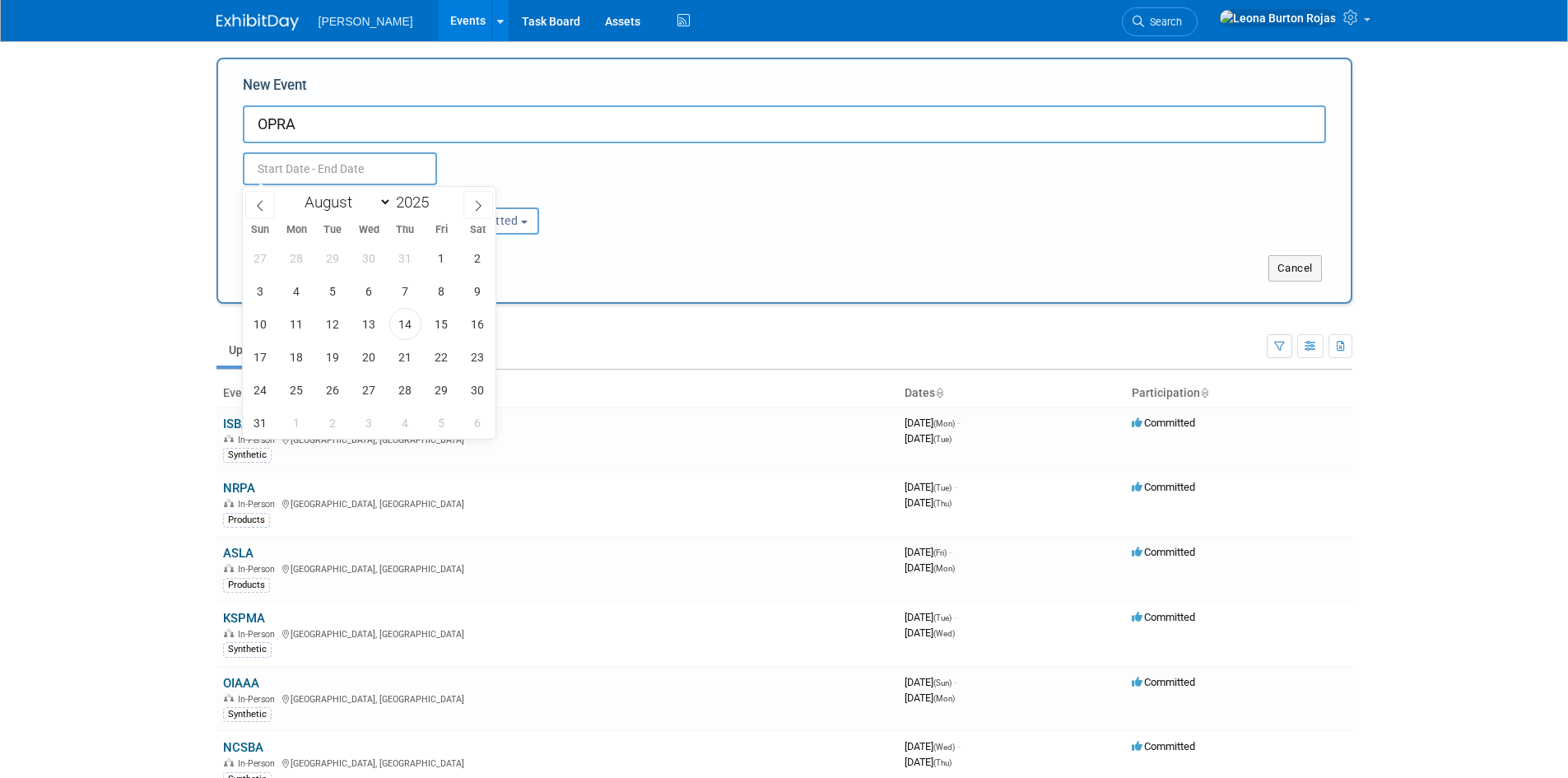
click at [377, 166] on input "text" at bounding box center [340, 168] width 194 height 33
click at [476, 201] on icon at bounding box center [477, 205] width 11 height 11
click at [477, 201] on icon at bounding box center [478, 205] width 6 height 10
click at [477, 201] on icon at bounding box center [477, 205] width 11 height 11
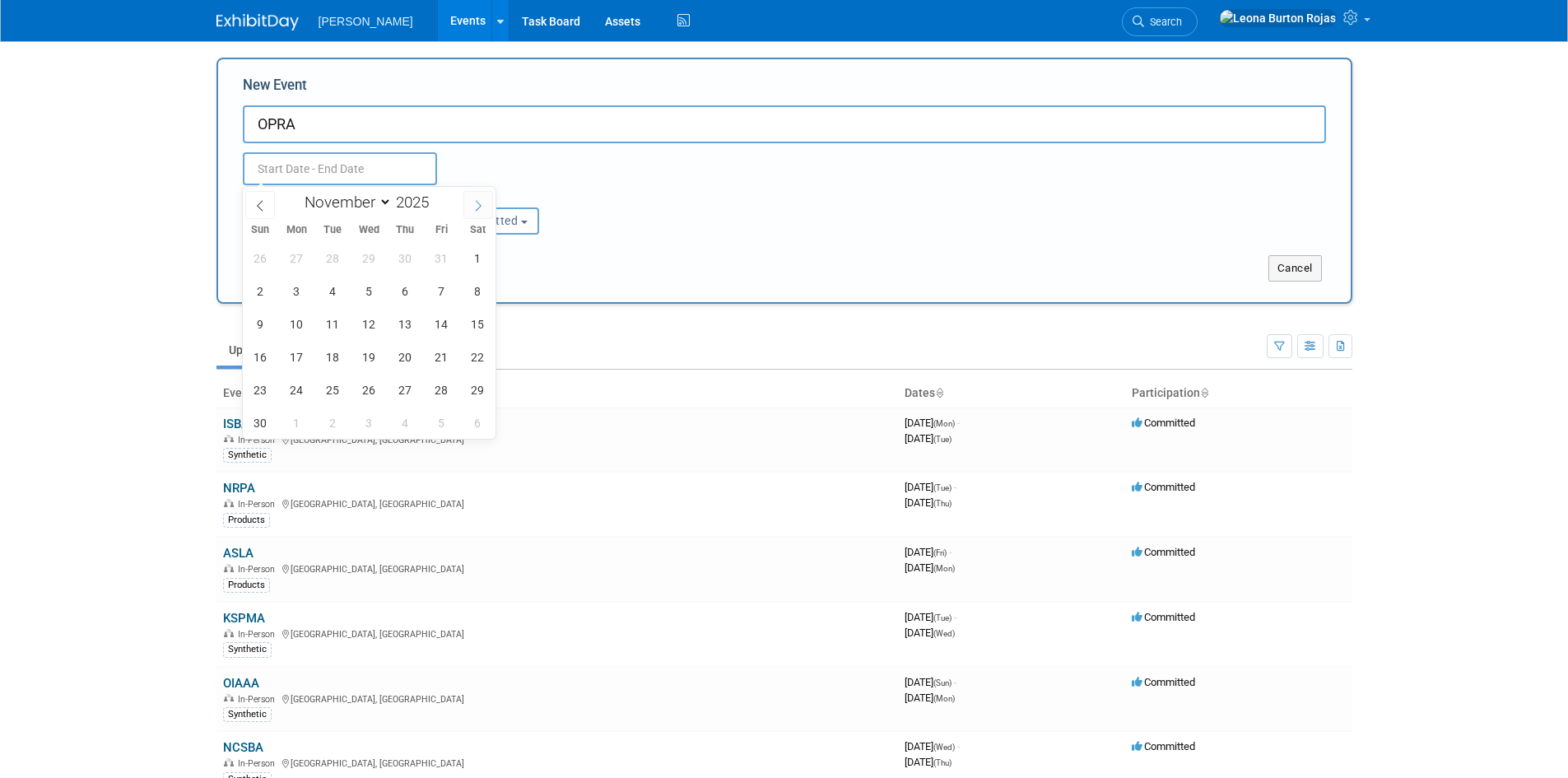
select select "11"
click at [477, 201] on icon at bounding box center [477, 205] width 11 height 11
type input "2026"
click at [477, 201] on icon at bounding box center [477, 205] width 11 height 11
select select "1"
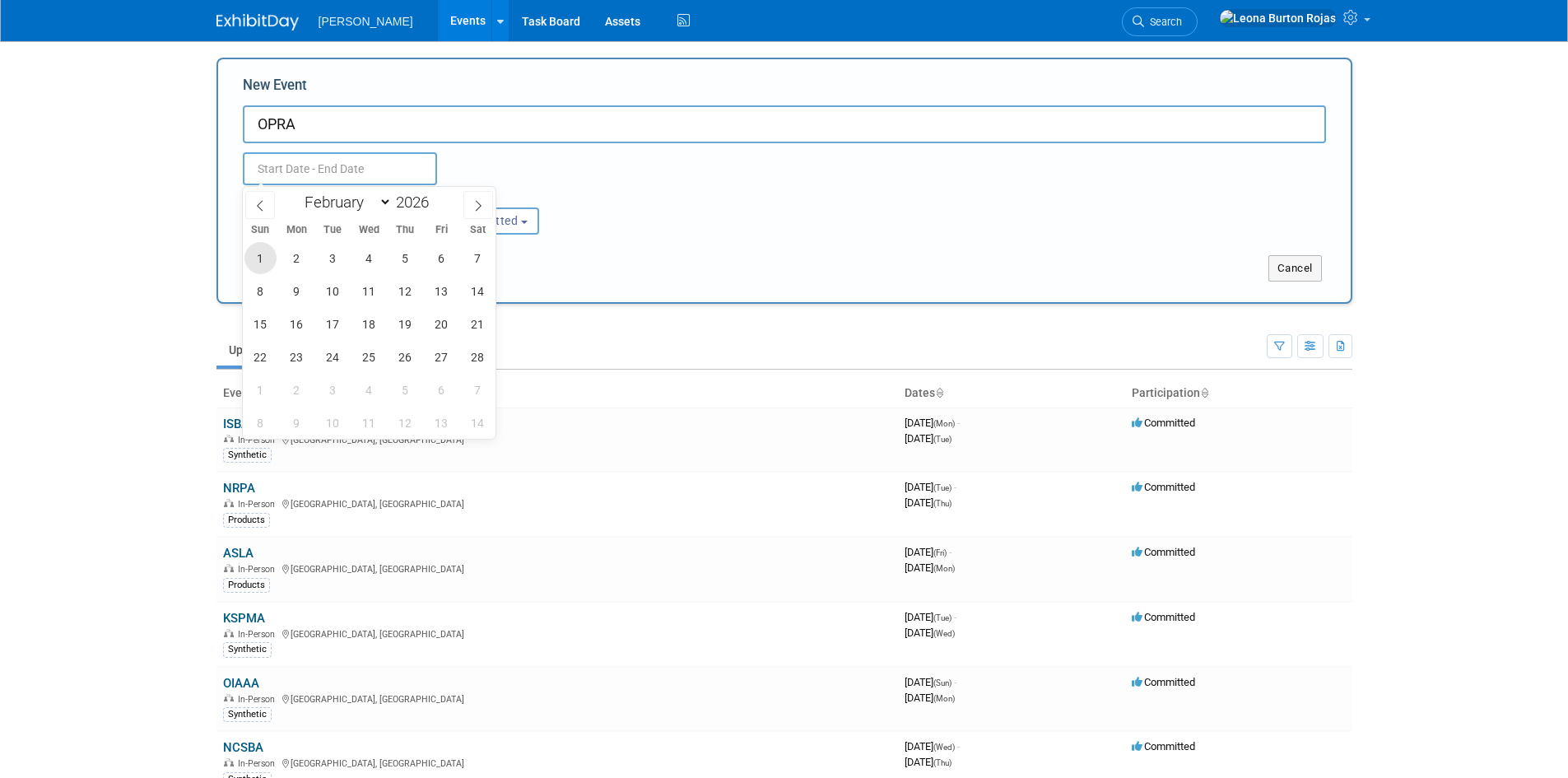
click at [269, 260] on span "1" at bounding box center [260, 258] width 32 height 32
click at [381, 252] on span "4" at bounding box center [368, 258] width 32 height 32
type input "Feb 1, 2026 to Feb 4, 2026"
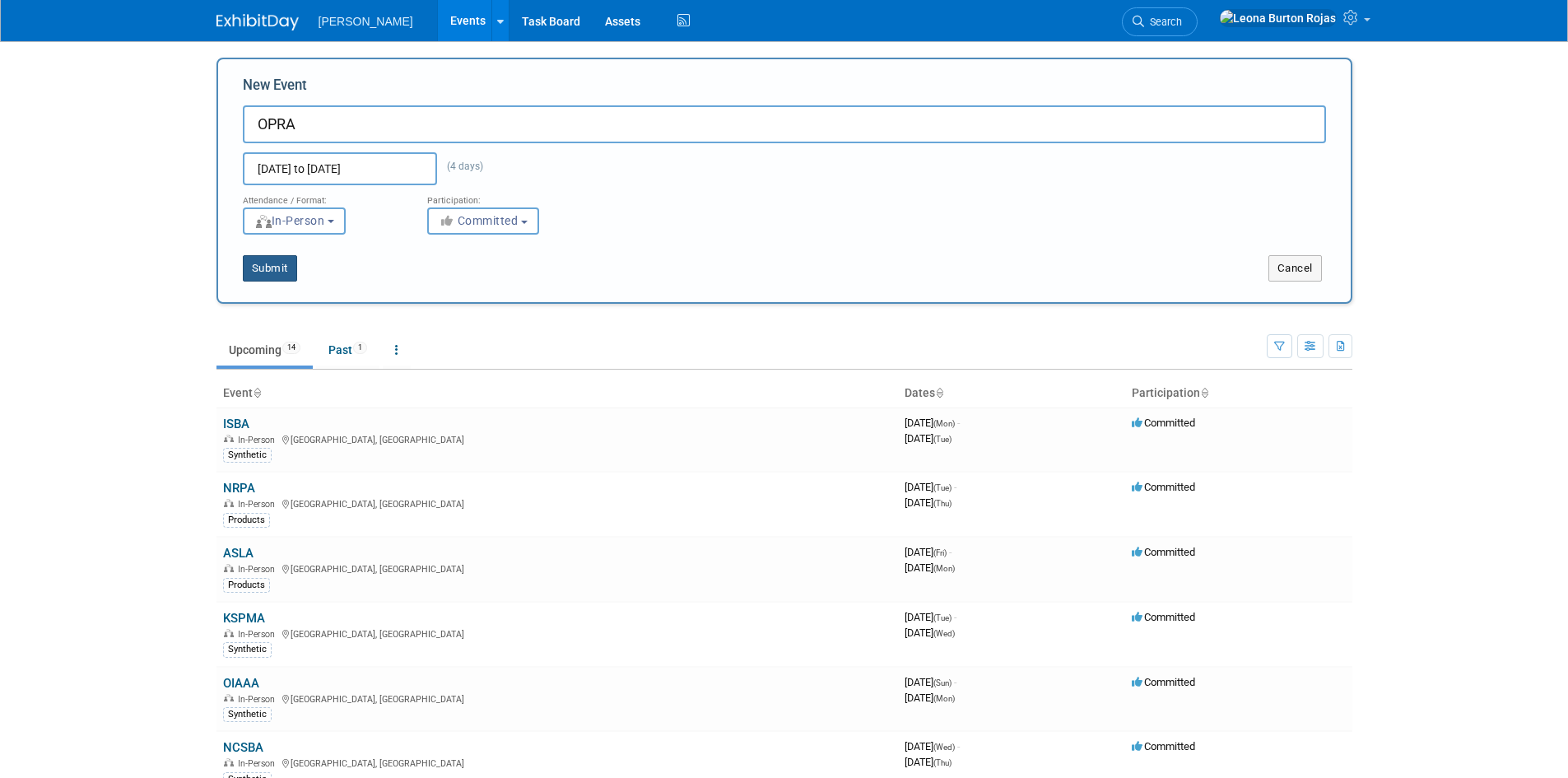
click at [287, 265] on button "Submit" at bounding box center [270, 268] width 54 height 27
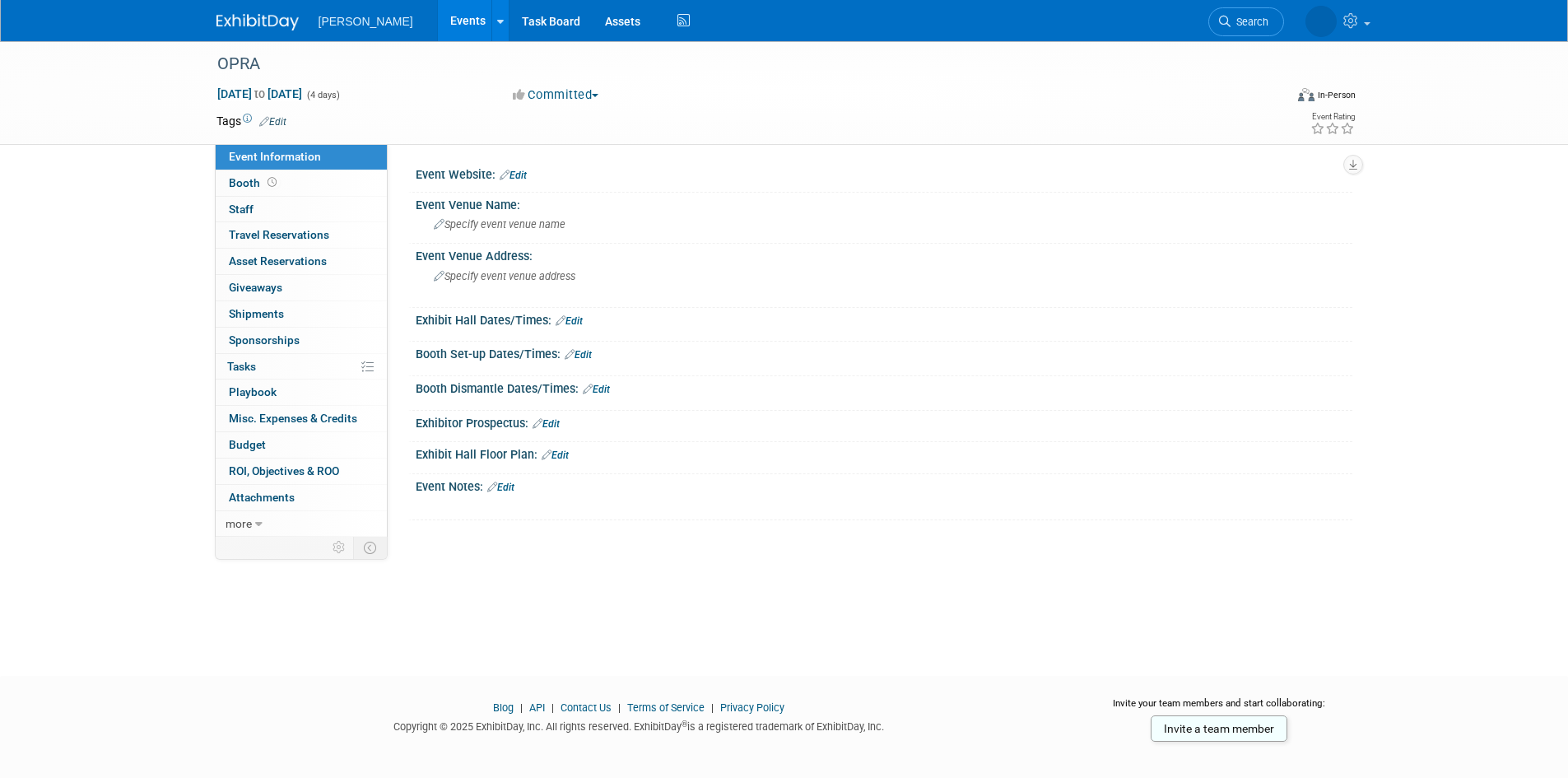
click at [520, 169] on link "Edit" at bounding box center [514, 174] width 27 height 11
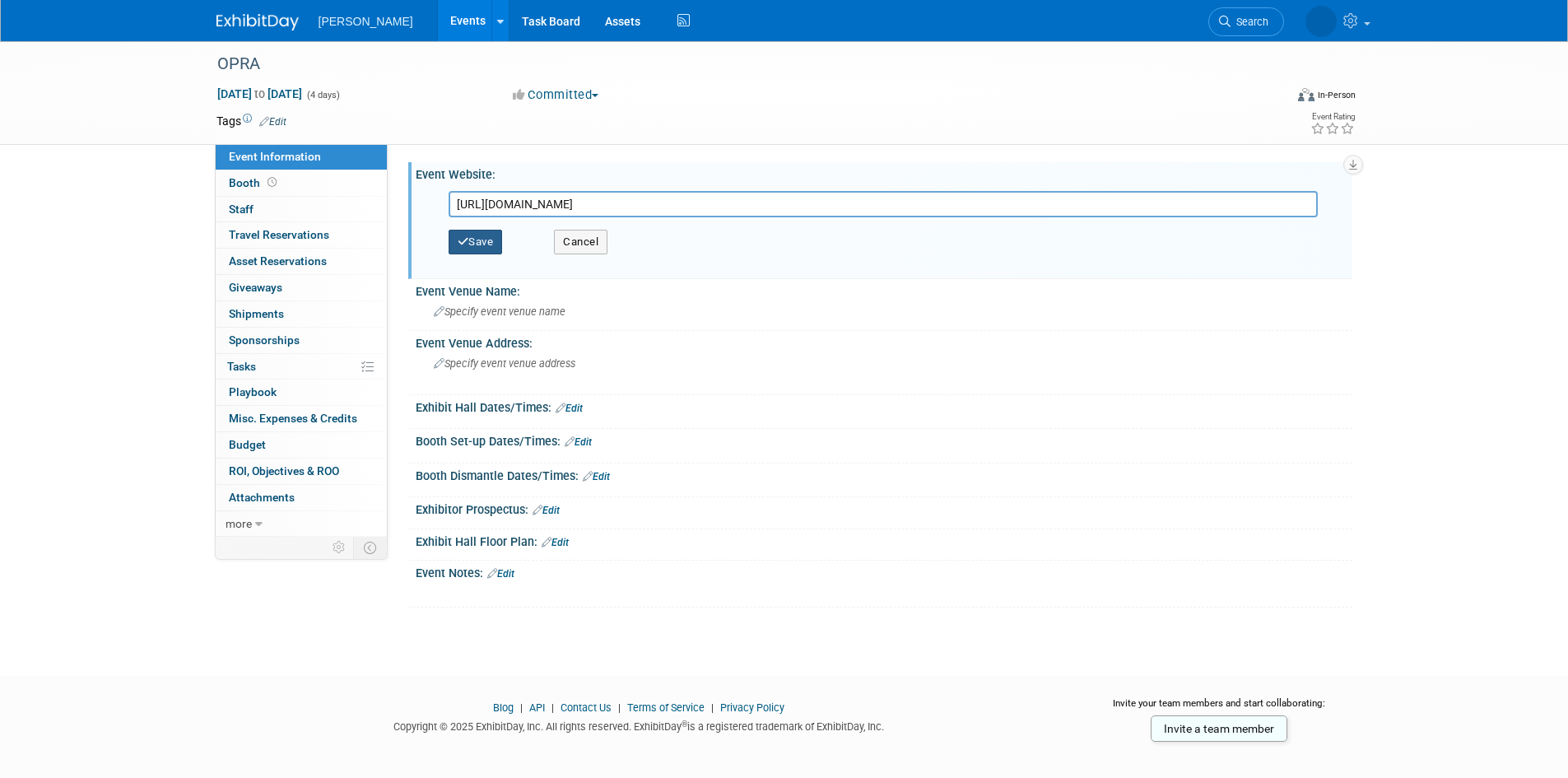
type input "https://www.opraonline.org/assnfe/ev.asp?ID=42"
click at [484, 242] on button "Save" at bounding box center [475, 241] width 54 height 25
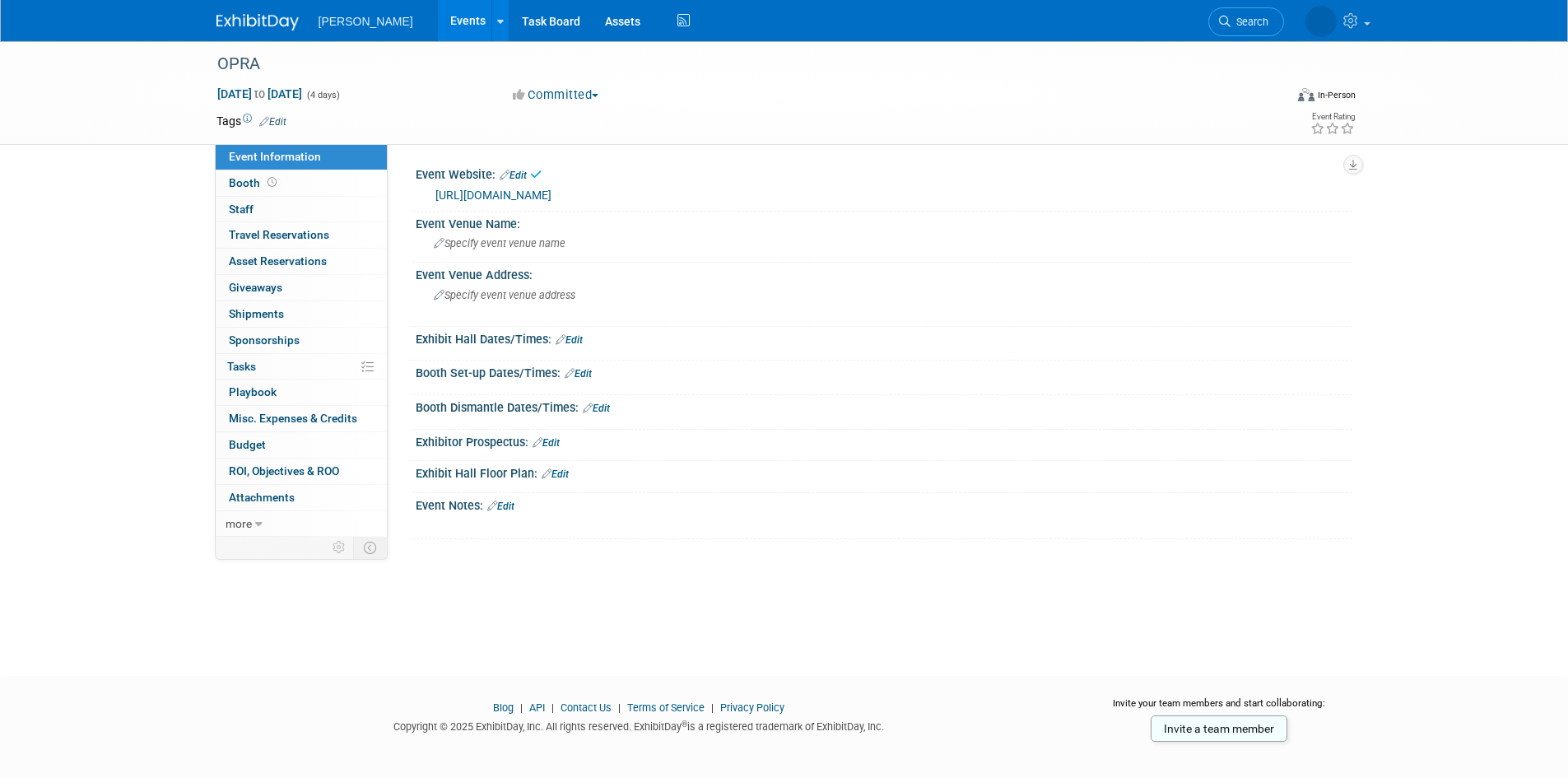
click at [120, 259] on div "OPRA Feb 1, 2026 to Feb 4, 2026 (4 days) Feb 1, 2026 to Feb 4, 2026 Committed C…" at bounding box center [784, 343] width 1568 height 605
click at [491, 22] on link at bounding box center [500, 21] width 17 height 41
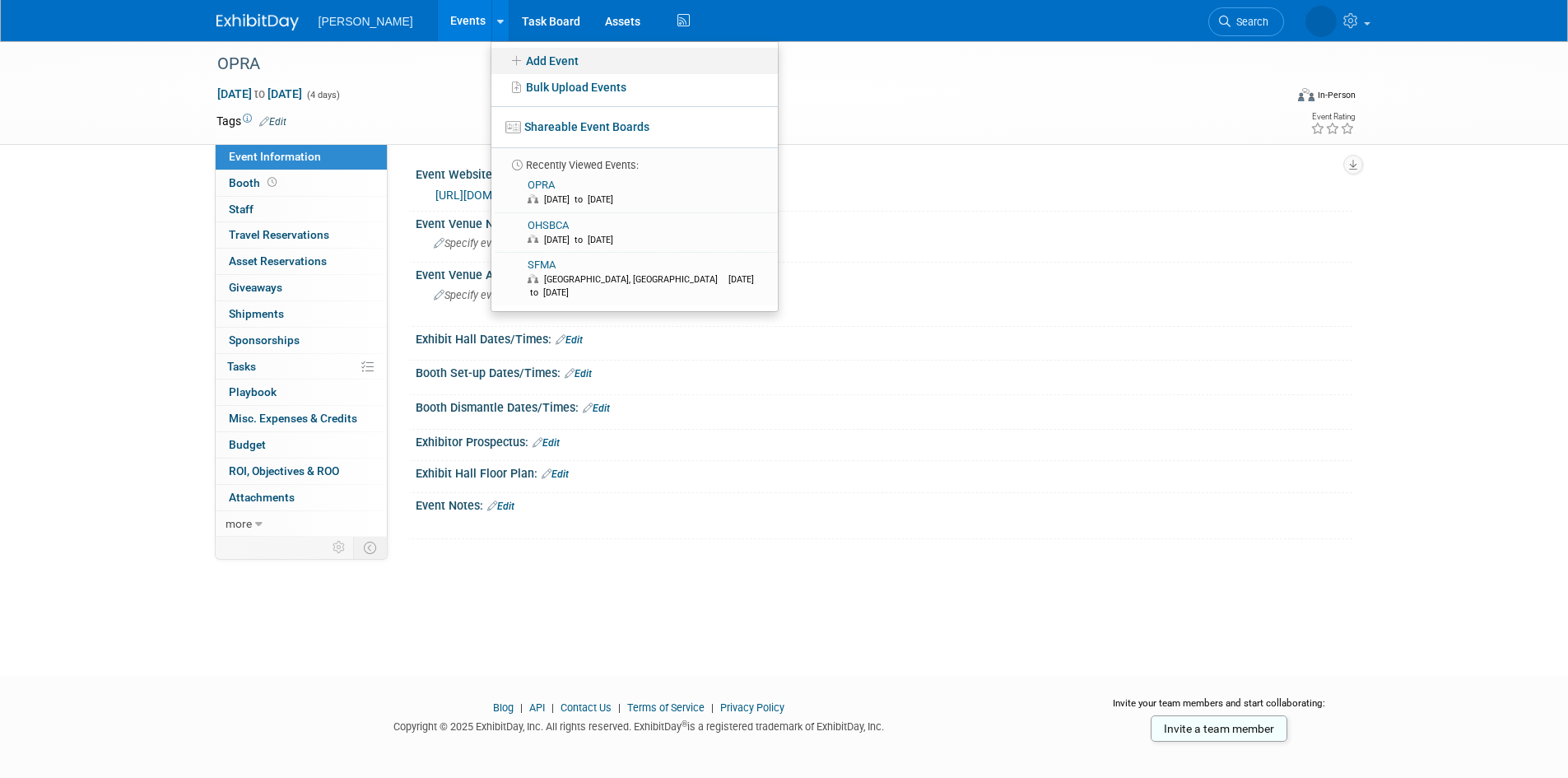
click at [491, 64] on link "Add Event" at bounding box center [635, 61] width 287 height 27
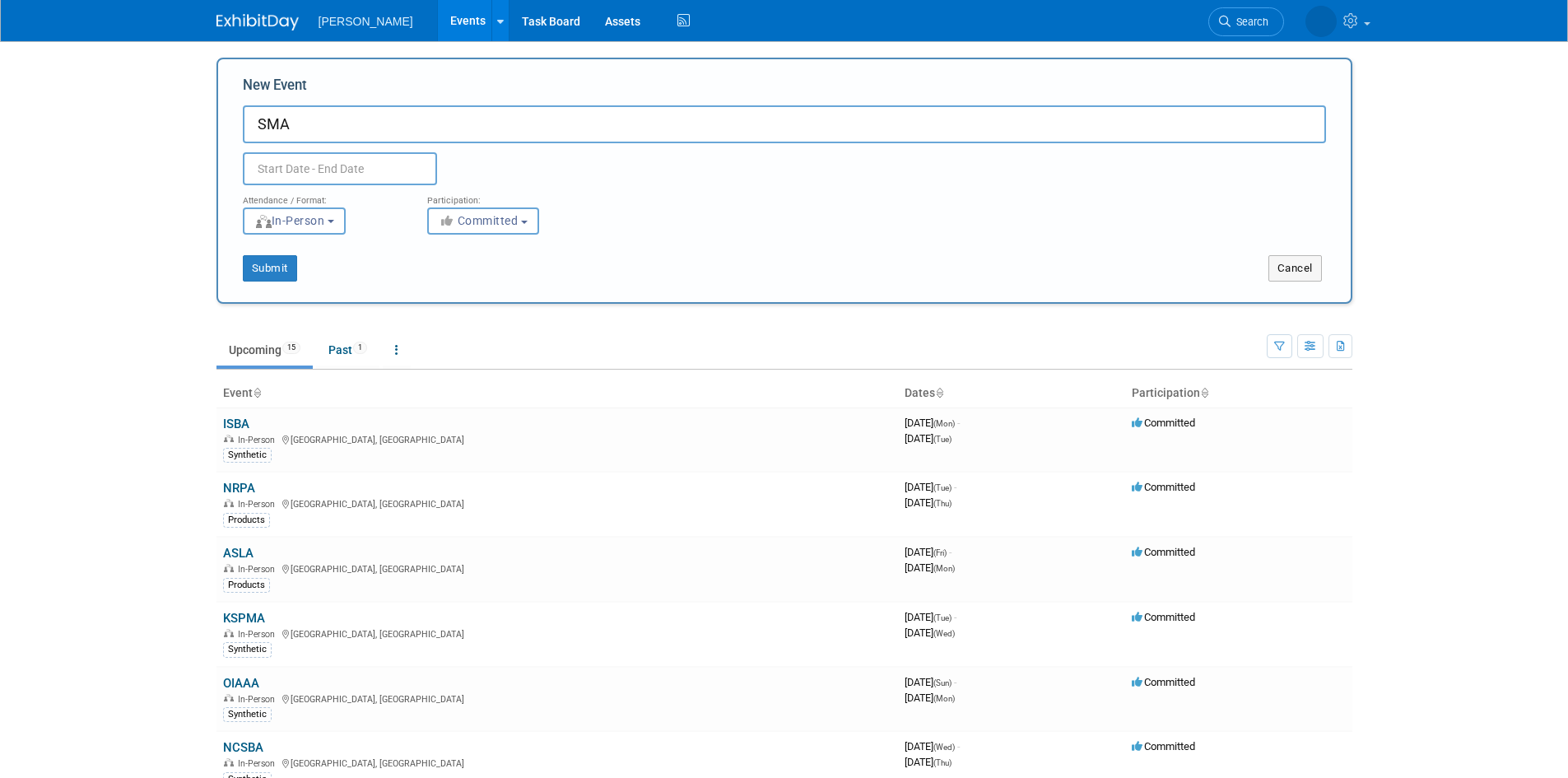
type input "SMA"
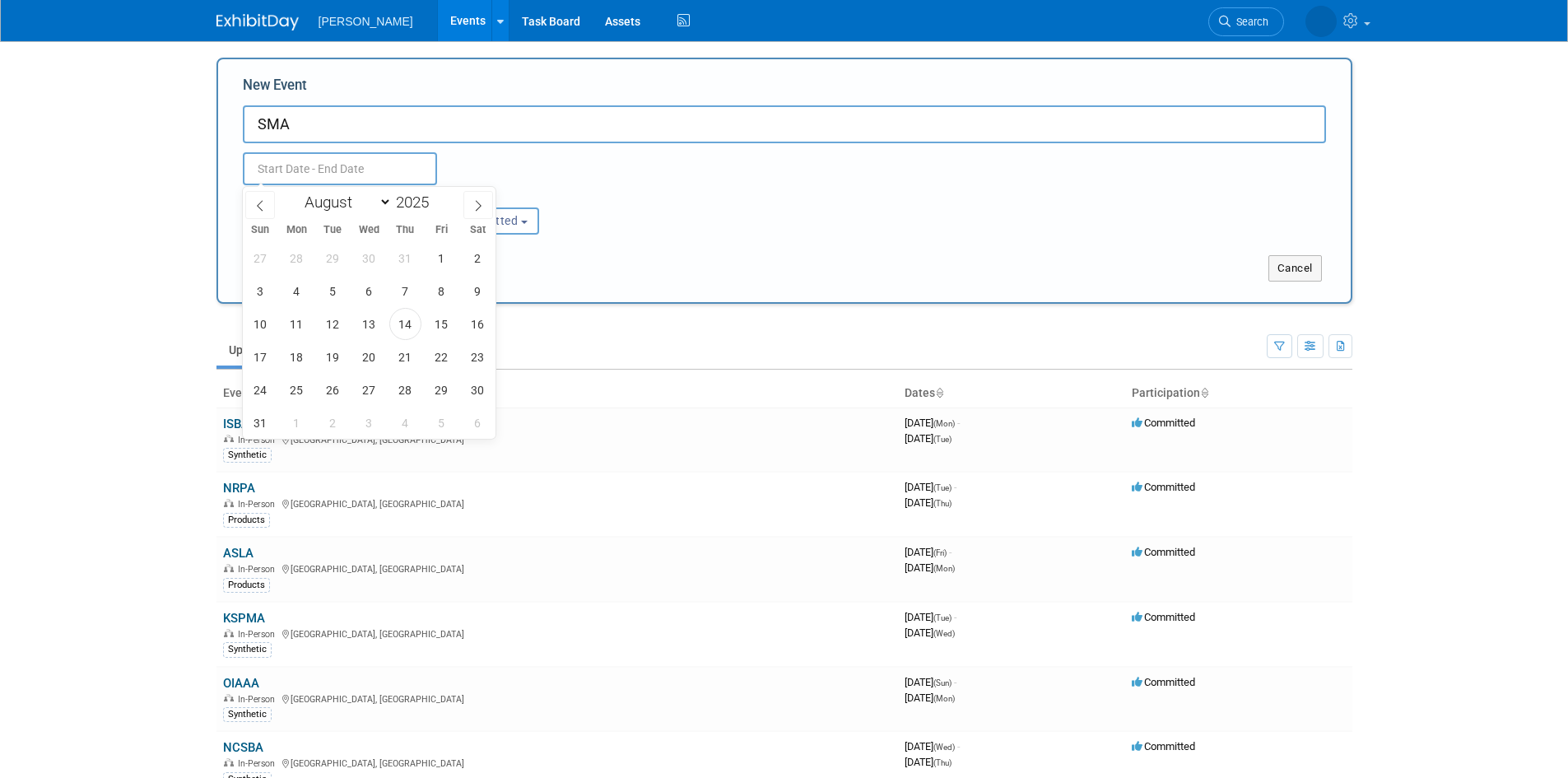
click at [343, 171] on input "text" at bounding box center [340, 168] width 194 height 33
click at [465, 213] on span at bounding box center [478, 204] width 30 height 28
click at [467, 212] on span at bounding box center [478, 204] width 30 height 28
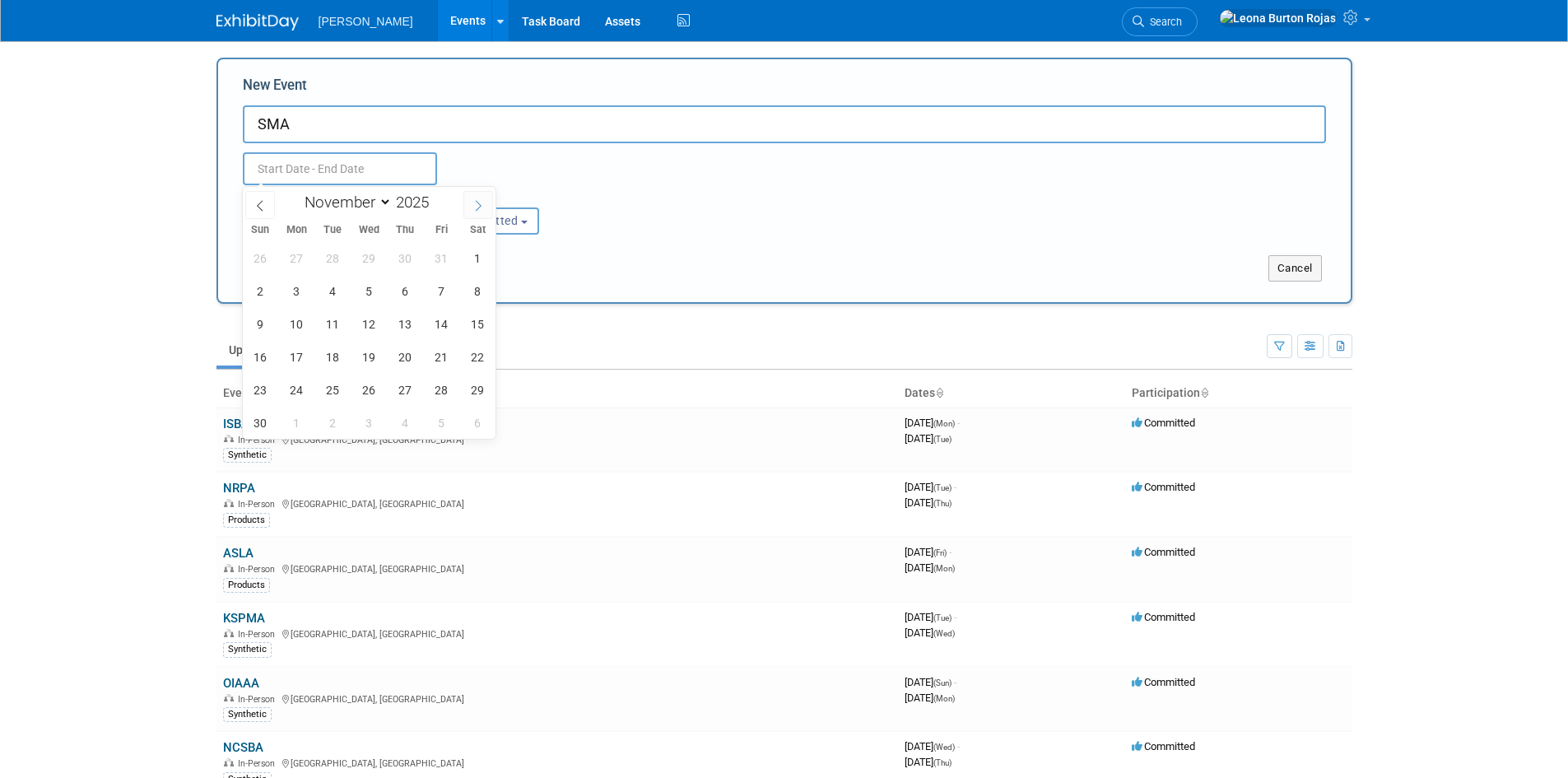
select select "11"
click at [467, 212] on span at bounding box center [478, 204] width 30 height 28
type input "2026"
click at [467, 212] on span at bounding box center [478, 204] width 30 height 28
select select "1"
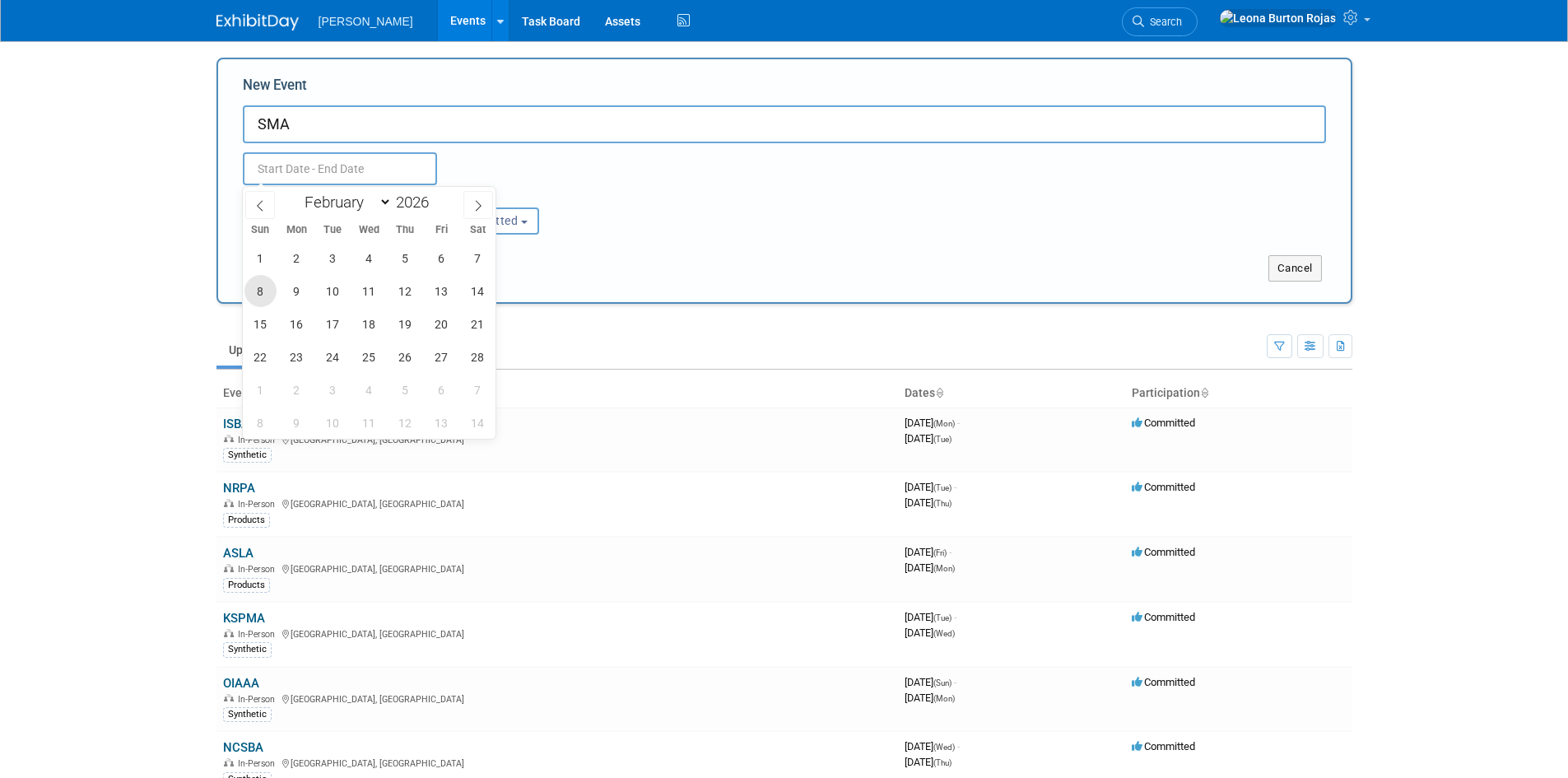
click at [269, 289] on span "8" at bounding box center [260, 290] width 32 height 32
click at [401, 290] on span "12" at bounding box center [404, 290] width 32 height 32
type input "[DATE] to [DATE]"
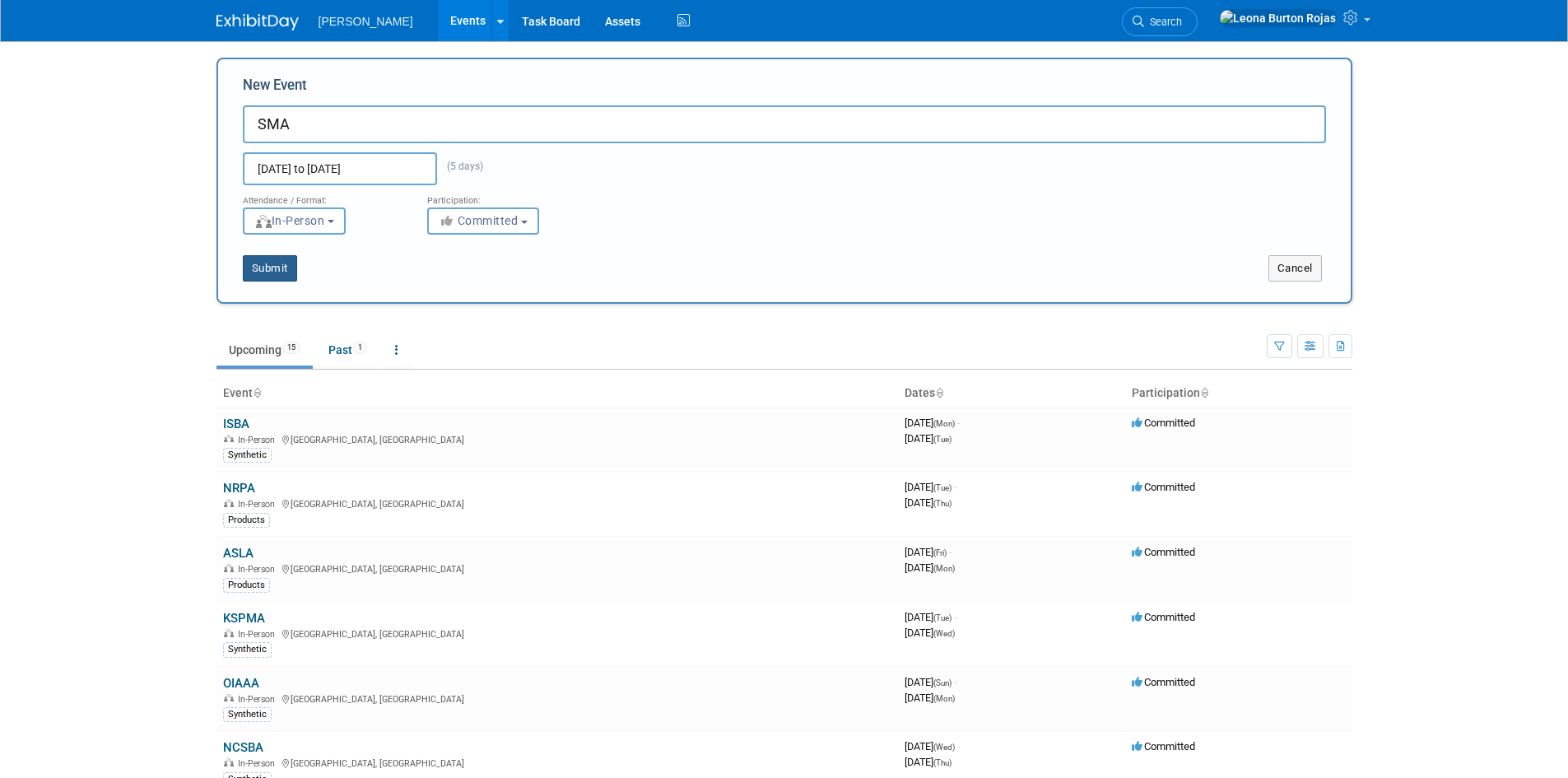
click at [292, 264] on button "Submit" at bounding box center [270, 268] width 54 height 27
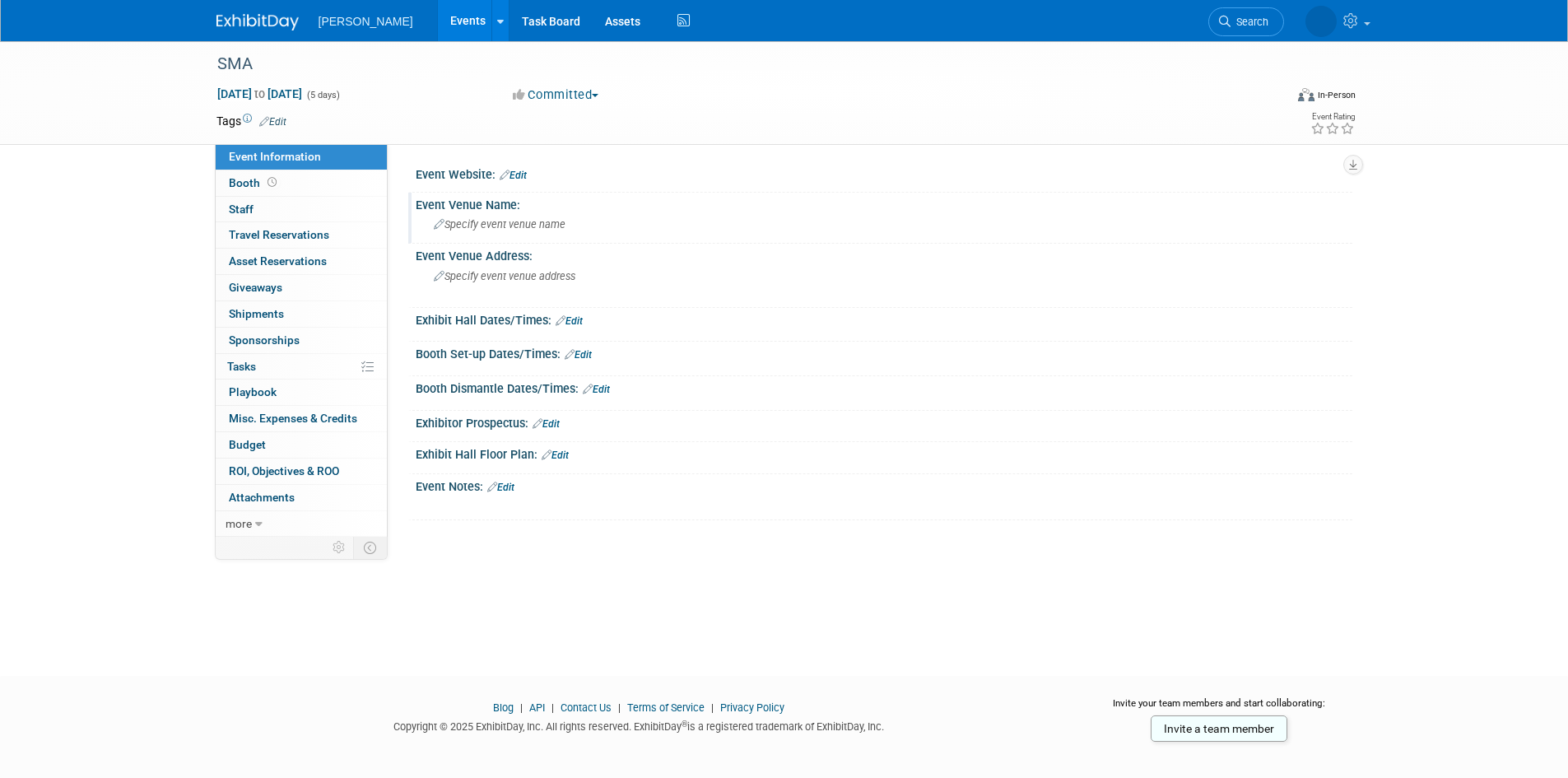
click at [536, 228] on span "Specify event venue name" at bounding box center [499, 224] width 131 height 12
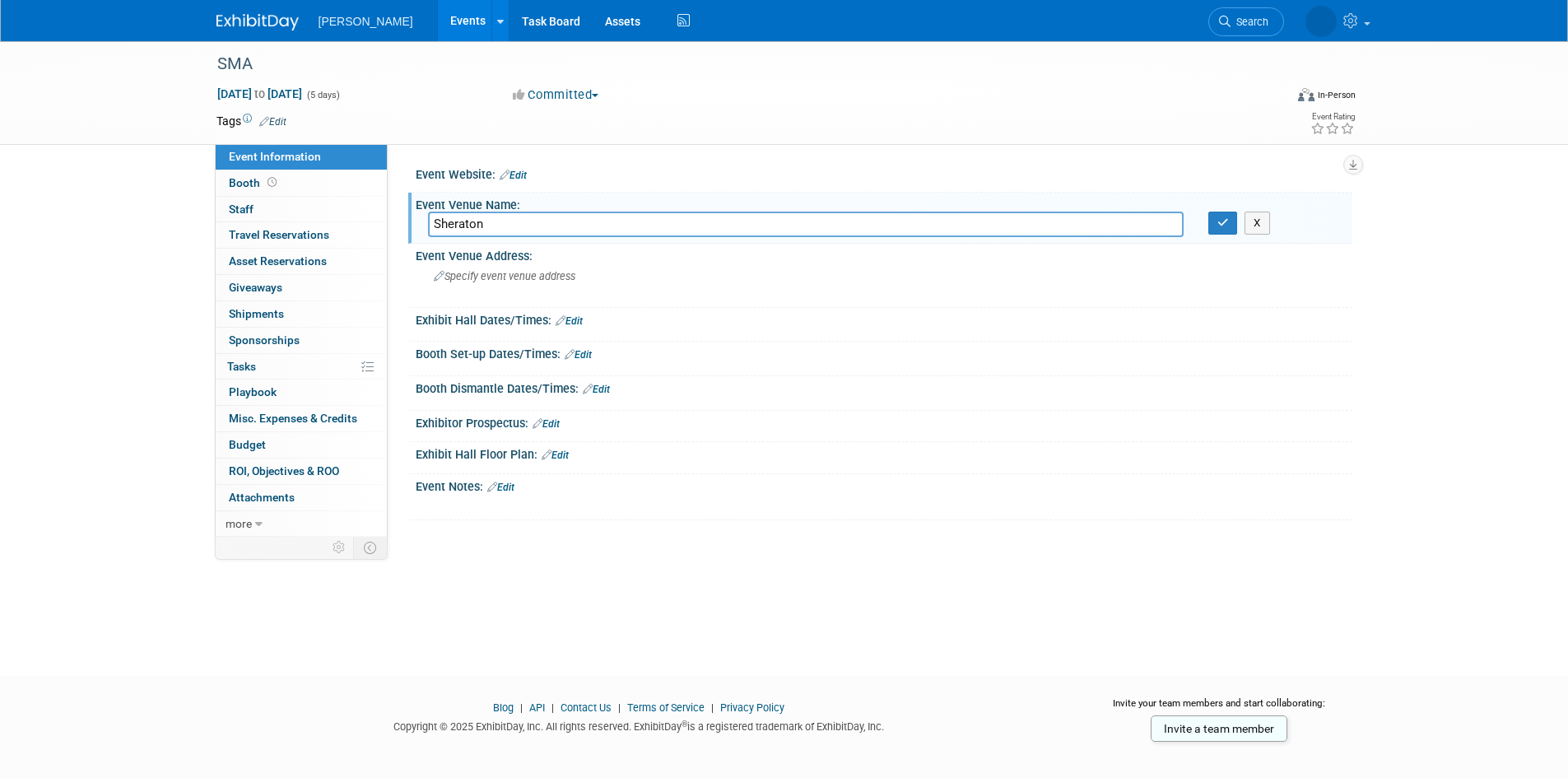
type input "Sheraton"
click at [1208, 211] on button "button" at bounding box center [1223, 222] width 30 height 23
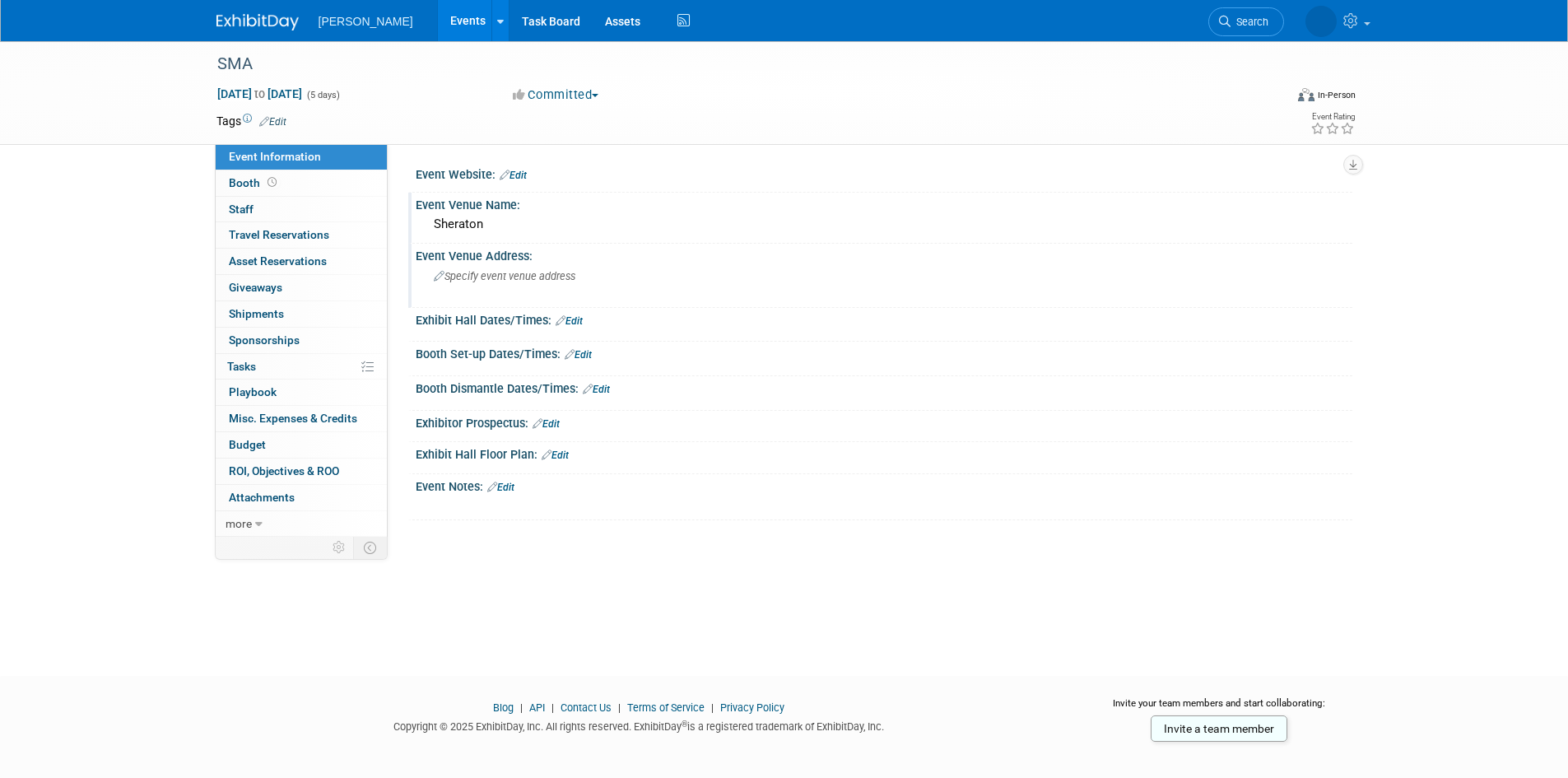
click at [567, 283] on div "Specify event venue address" at bounding box center [611, 283] width 366 height 38
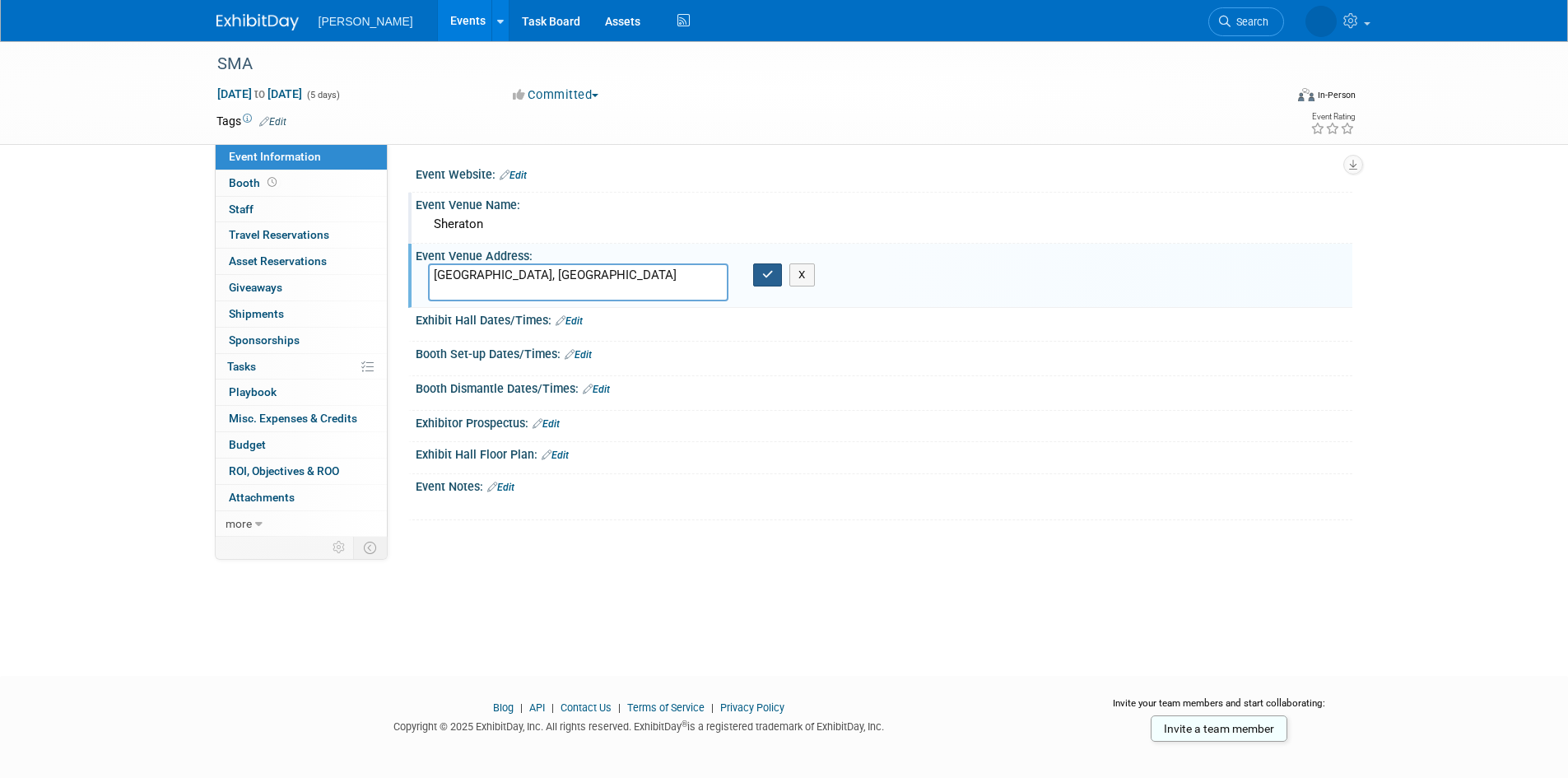
type textarea "[GEOGRAPHIC_DATA], [GEOGRAPHIC_DATA]"
click at [778, 275] on button "button" at bounding box center [768, 275] width 30 height 23
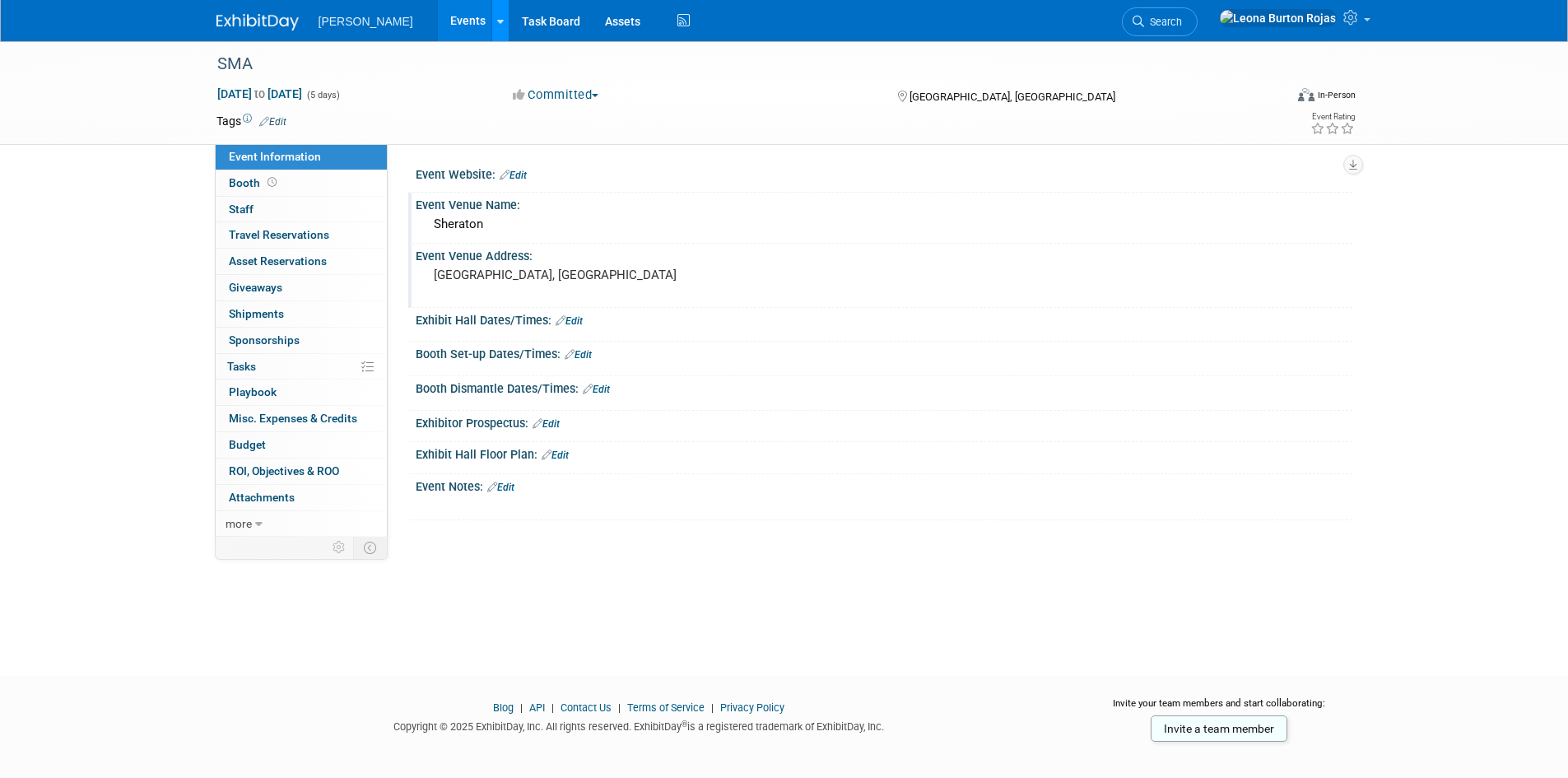
drag, startPoint x: 425, startPoint y: 31, endPoint x: 425, endPoint y: 64, distance: 33.0
click at [491, 31] on link at bounding box center [500, 21] width 17 height 41
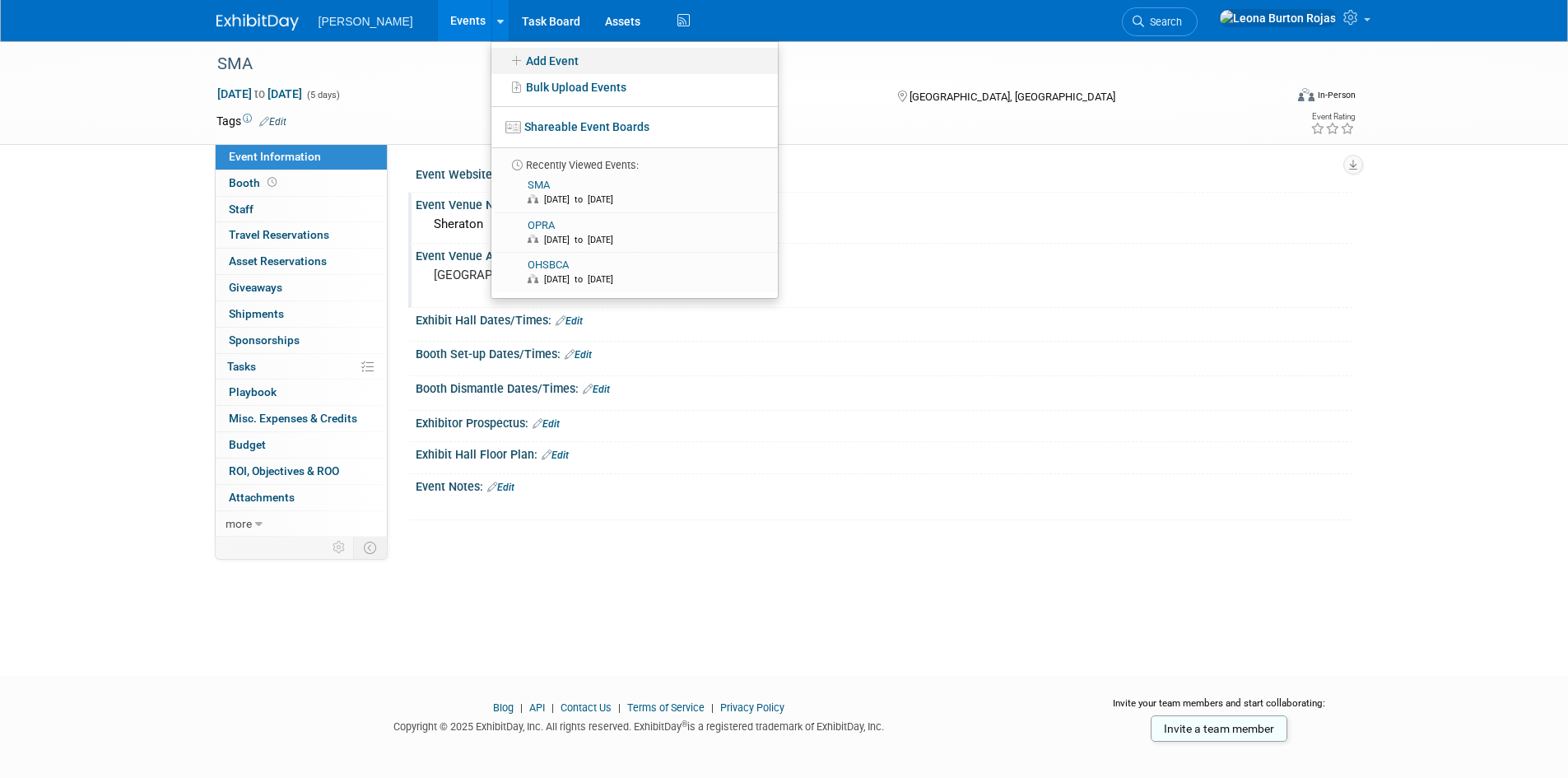
click at [491, 51] on link "Add Event" at bounding box center [635, 61] width 287 height 27
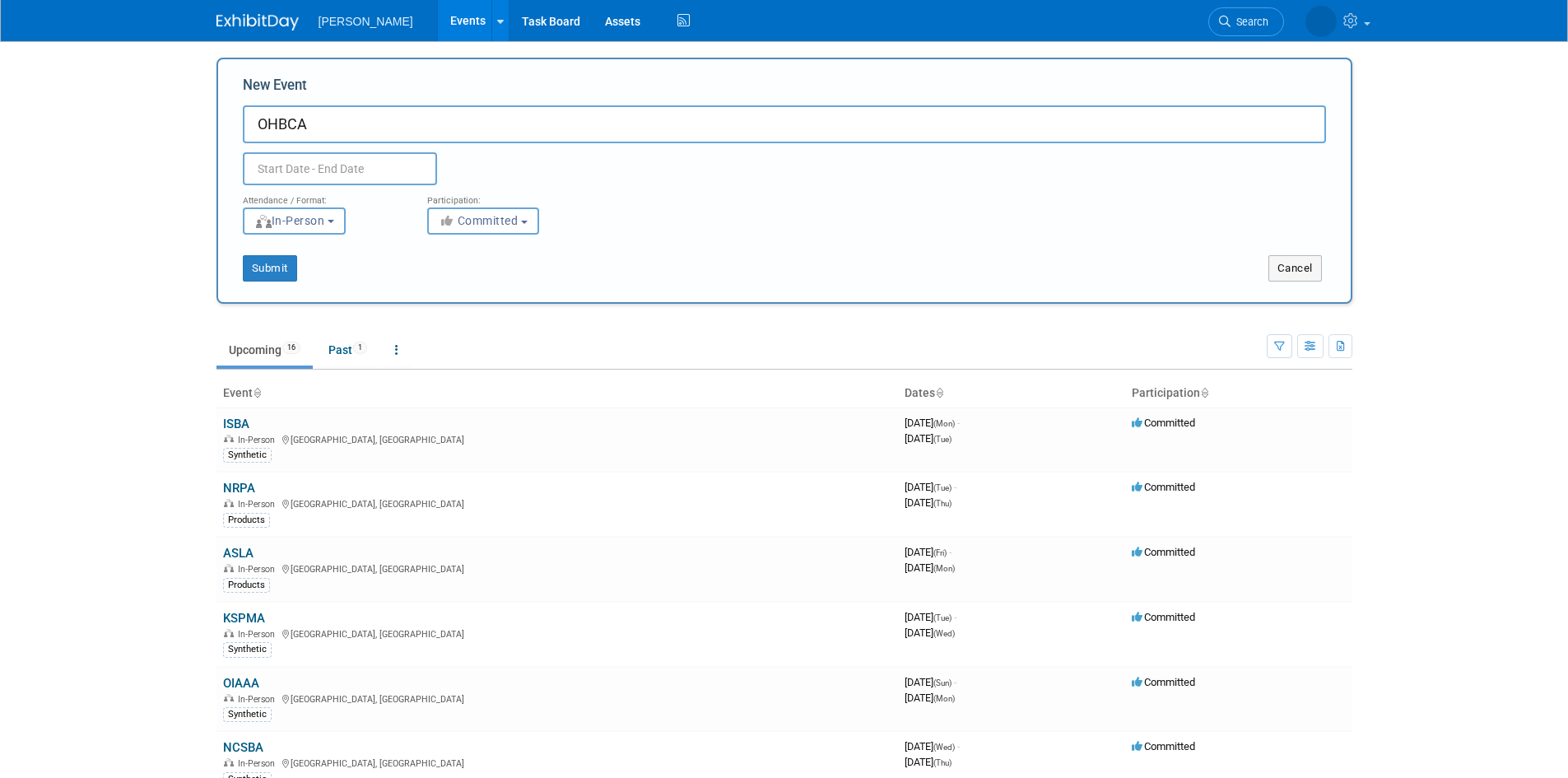
type input "OHBCA"
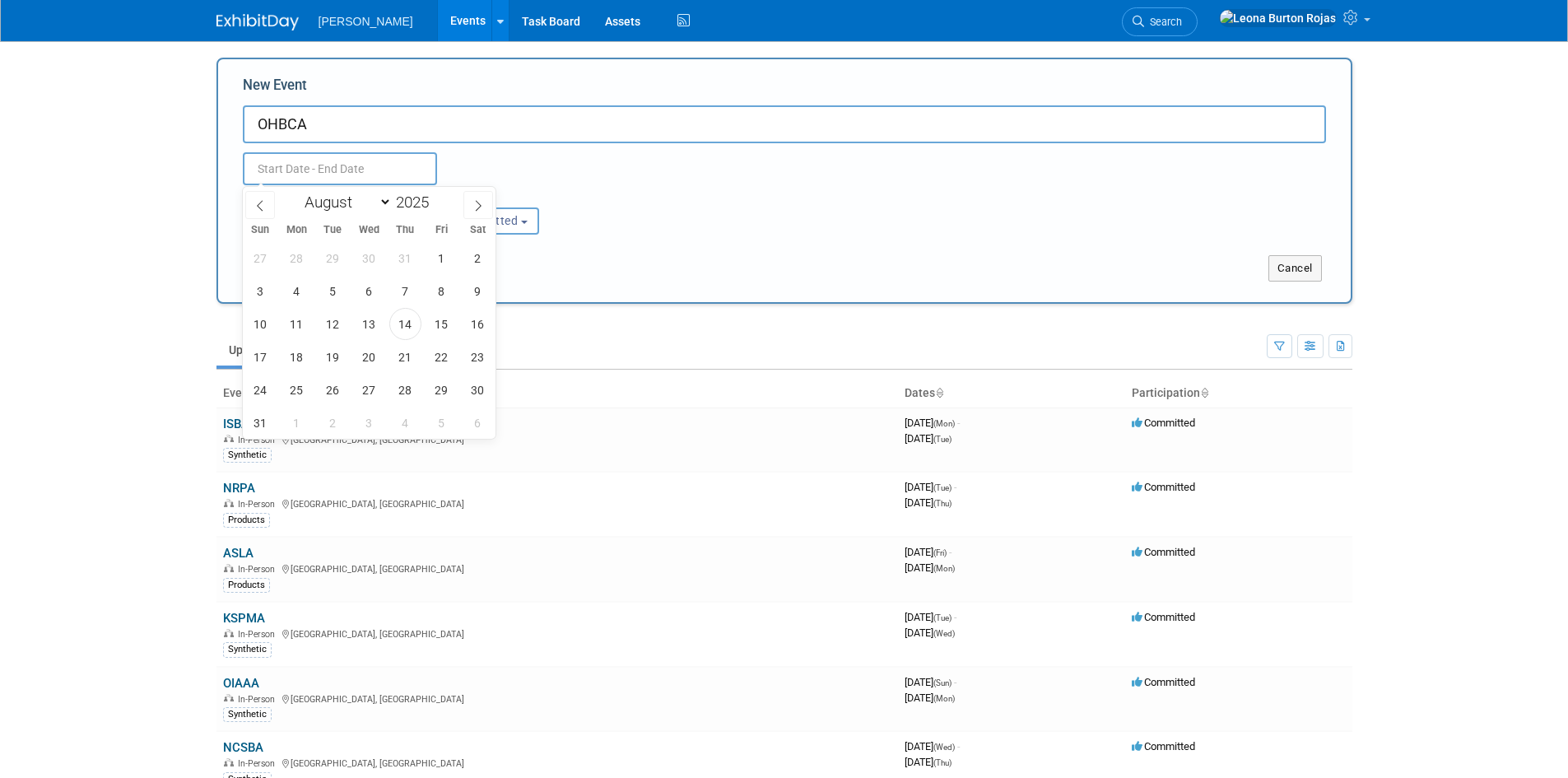
click at [392, 168] on input "text" at bounding box center [340, 168] width 194 height 33
click at [471, 205] on span at bounding box center [478, 204] width 30 height 28
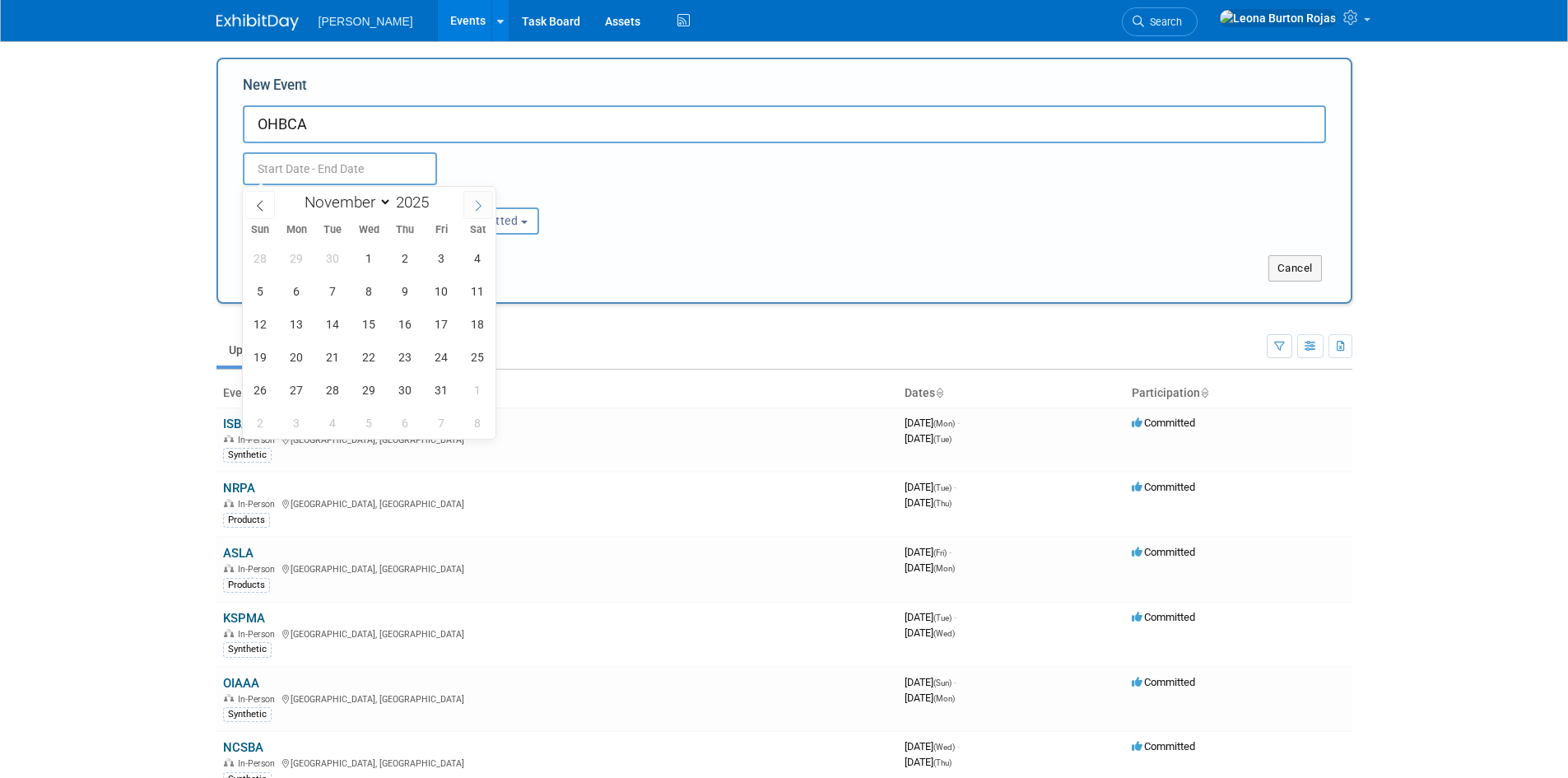
select select "11"
click at [471, 205] on span at bounding box center [478, 204] width 30 height 28
type input "2026"
select select "0"
click at [399, 360] on span "22" at bounding box center [404, 356] width 32 height 32
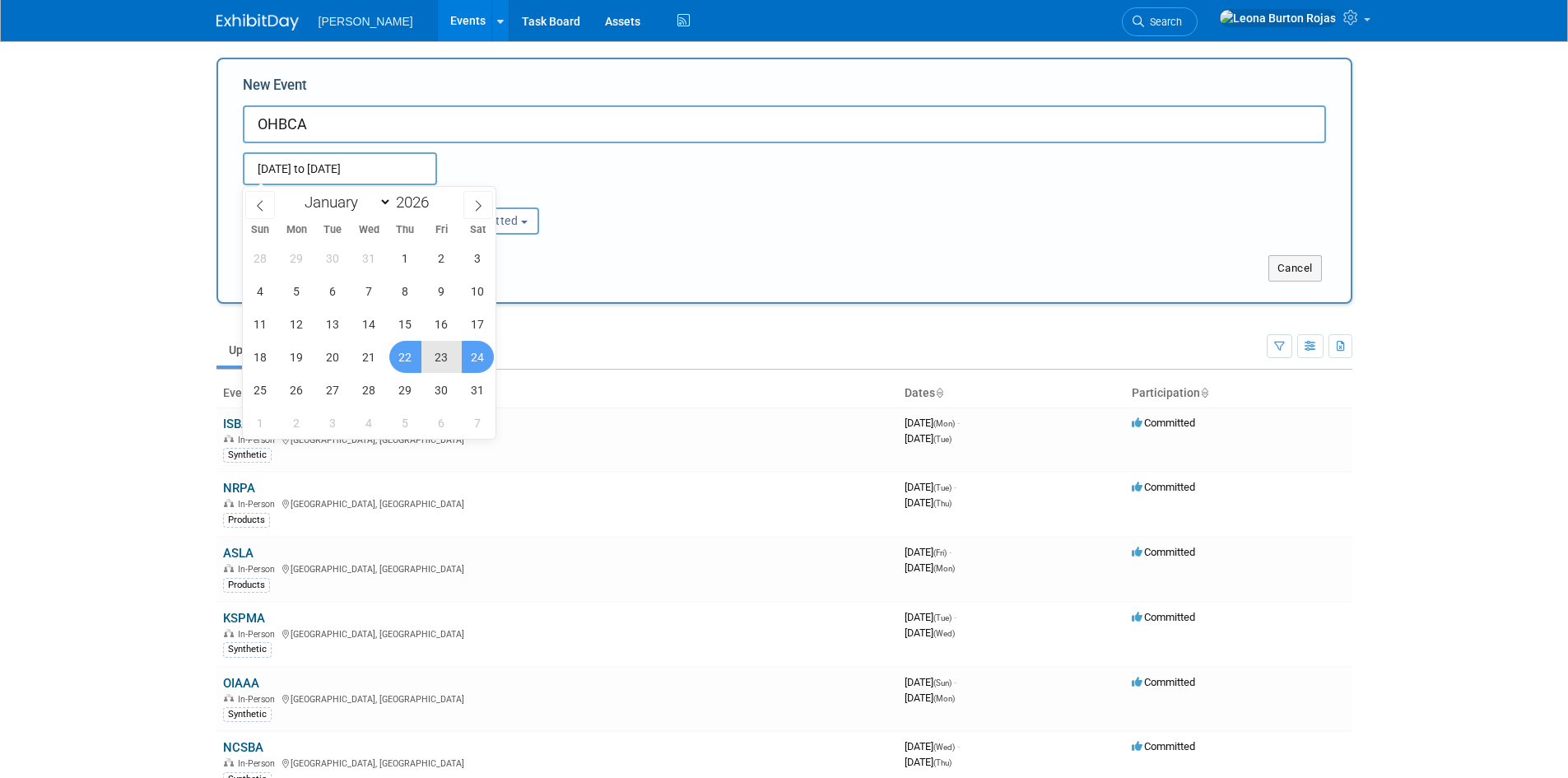
click at [483, 354] on span "24" at bounding box center [477, 356] width 32 height 32
type input "Jan 22, 2026 to Jan 24, 2026"
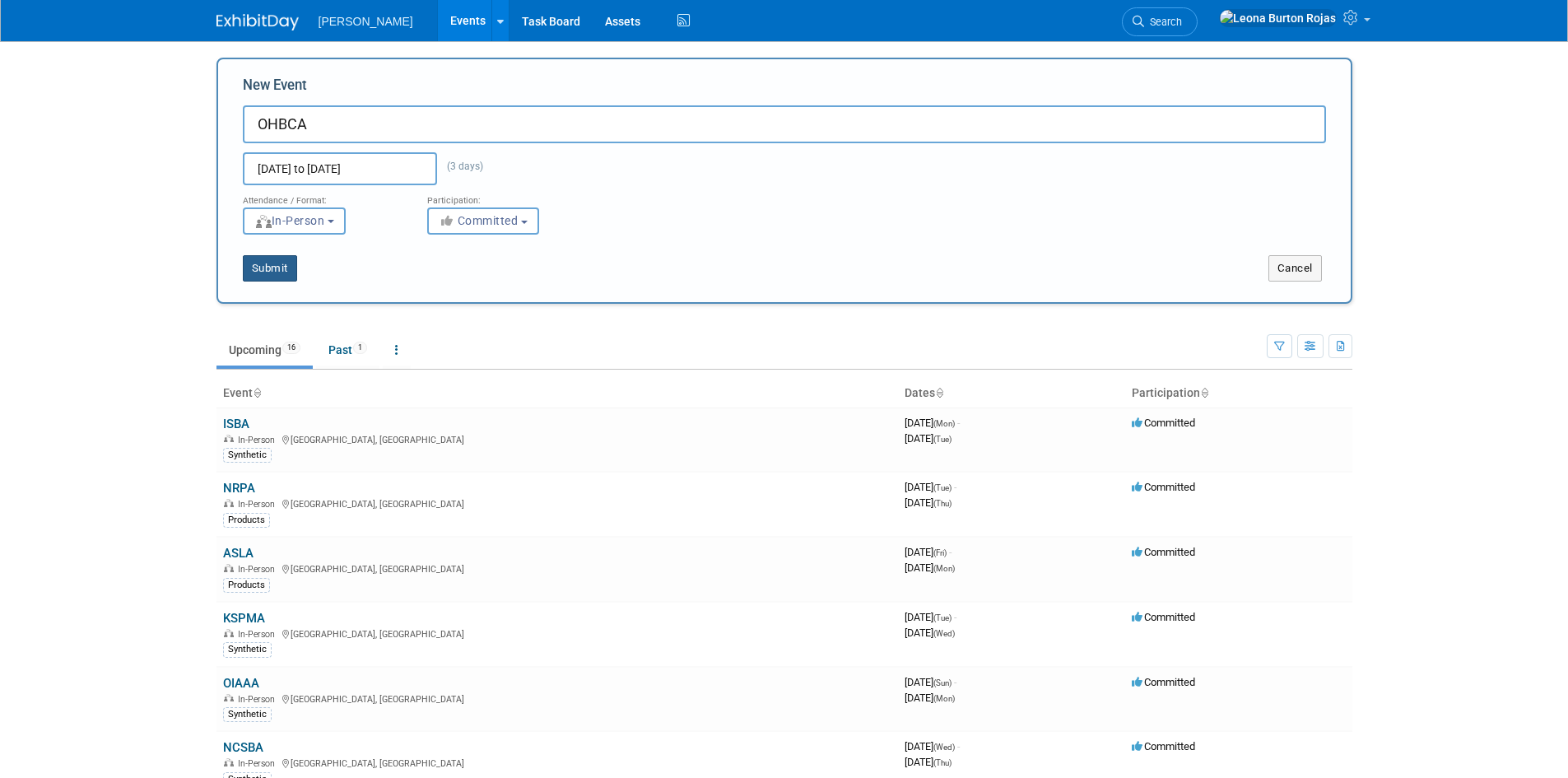
click at [299, 275] on div "Submit" at bounding box center [453, 268] width 471 height 27
click at [277, 124] on input "OHBCA" at bounding box center [784, 125] width 1083 height 38
type input "OHSBCA"
click at [279, 267] on button "Submit" at bounding box center [270, 268] width 54 height 27
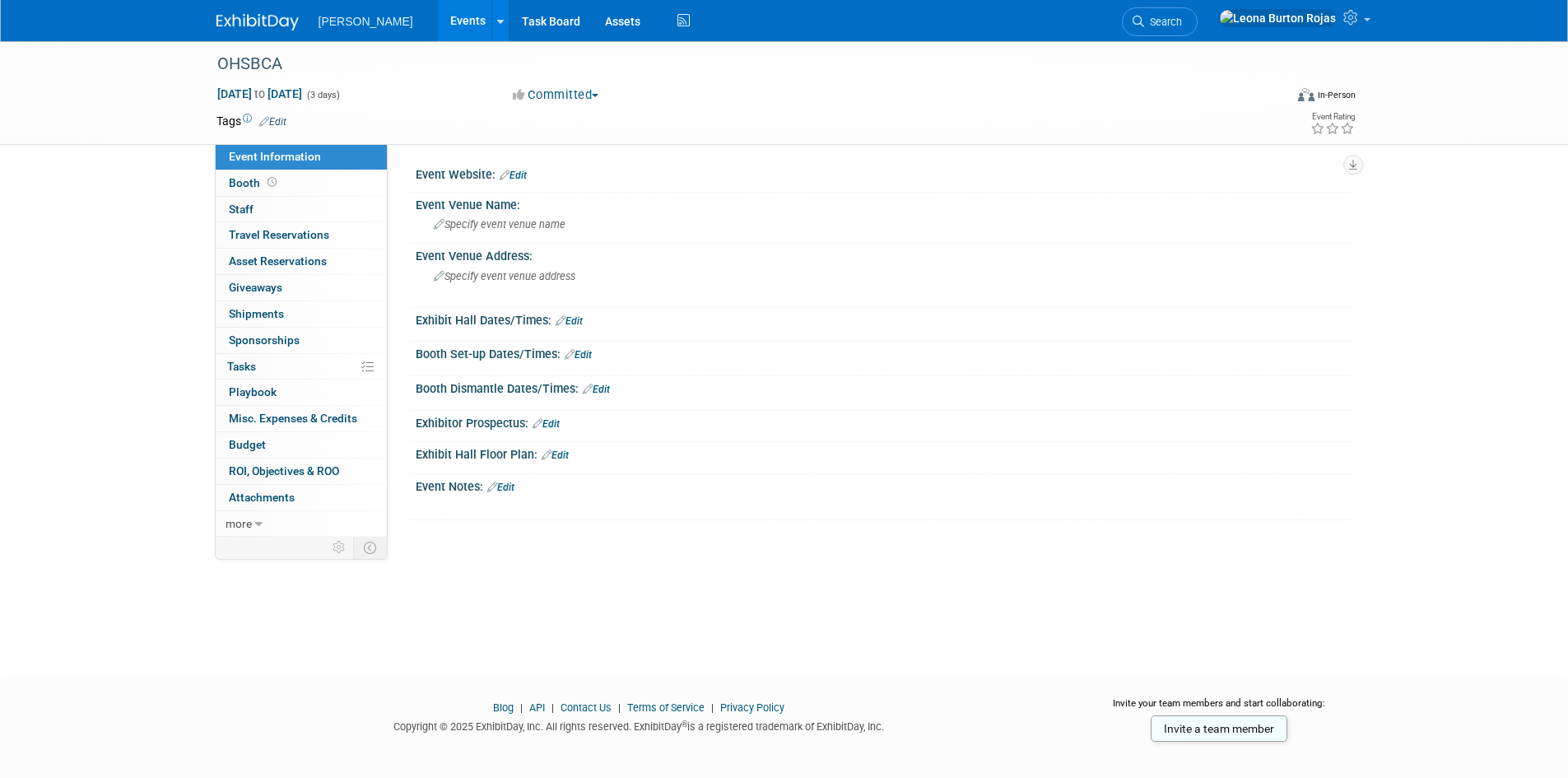
click at [438, 15] on link "Events" at bounding box center [468, 21] width 60 height 41
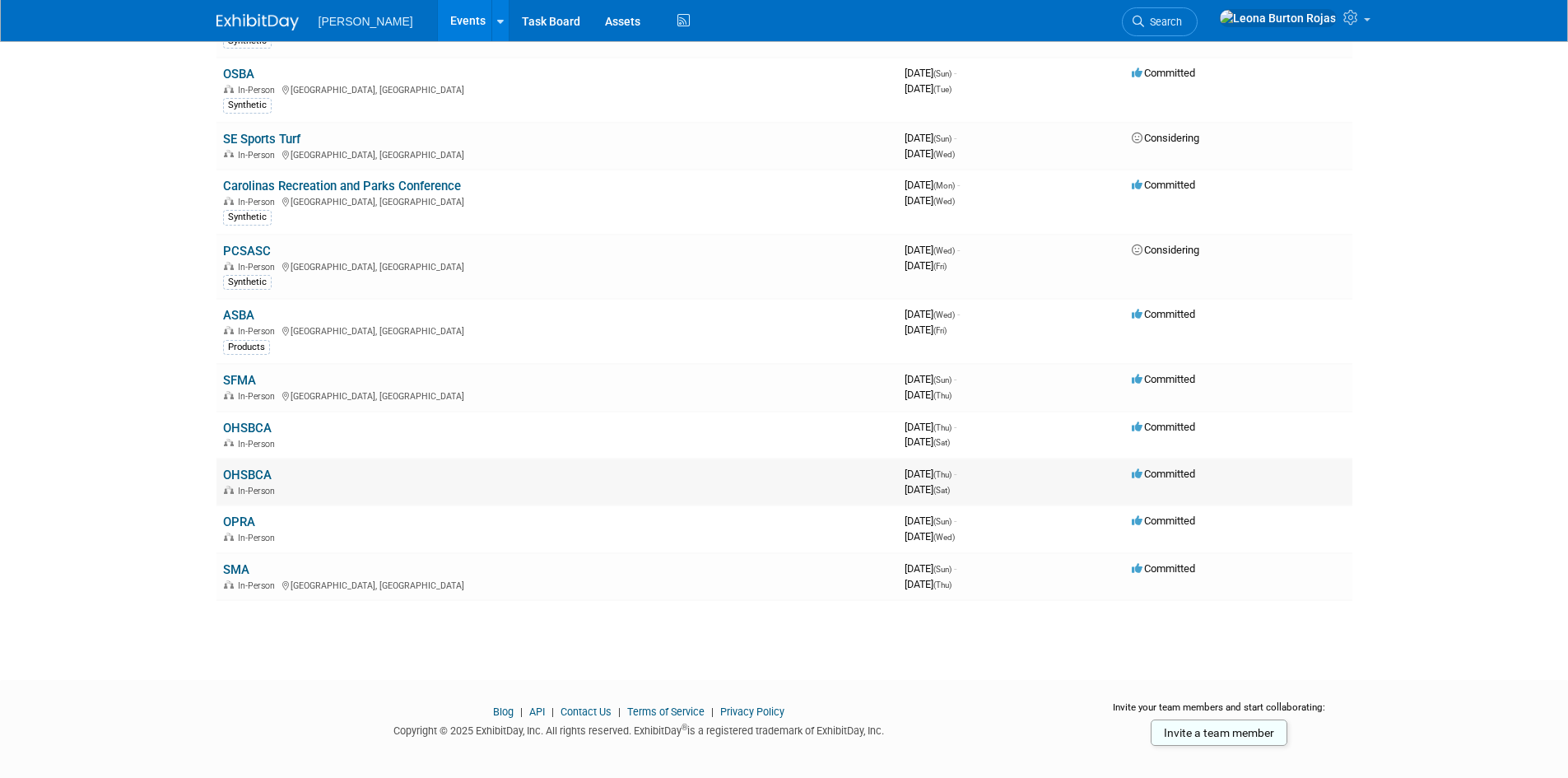
scroll to position [592, 0]
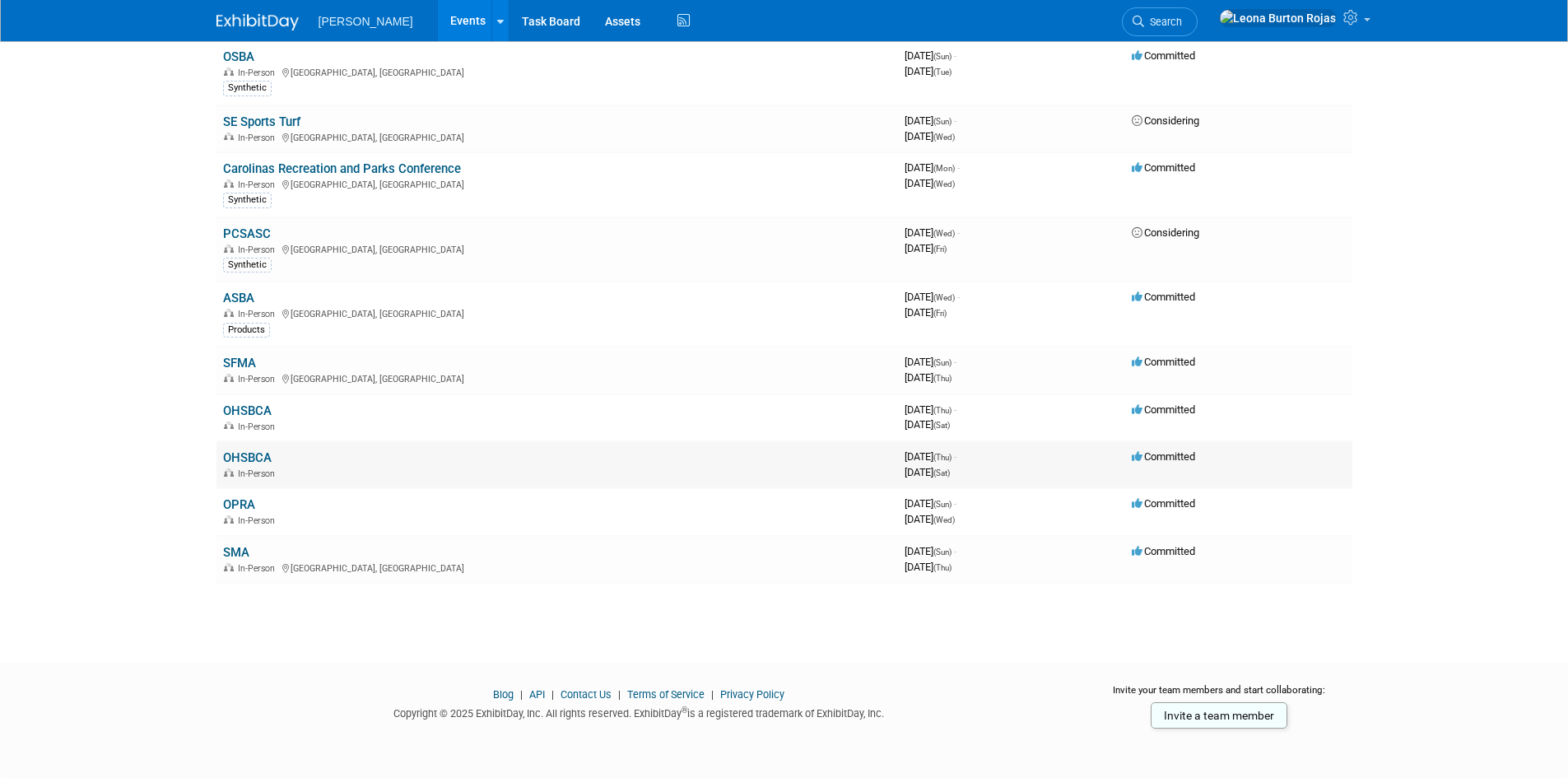
drag, startPoint x: 639, startPoint y: 460, endPoint x: 514, endPoint y: 458, distance: 125.0
click at [637, 460] on td "OHSBCA In-Person" at bounding box center [557, 465] width 682 height 47
click at [241, 457] on link "OHSBCA" at bounding box center [247, 457] width 49 height 15
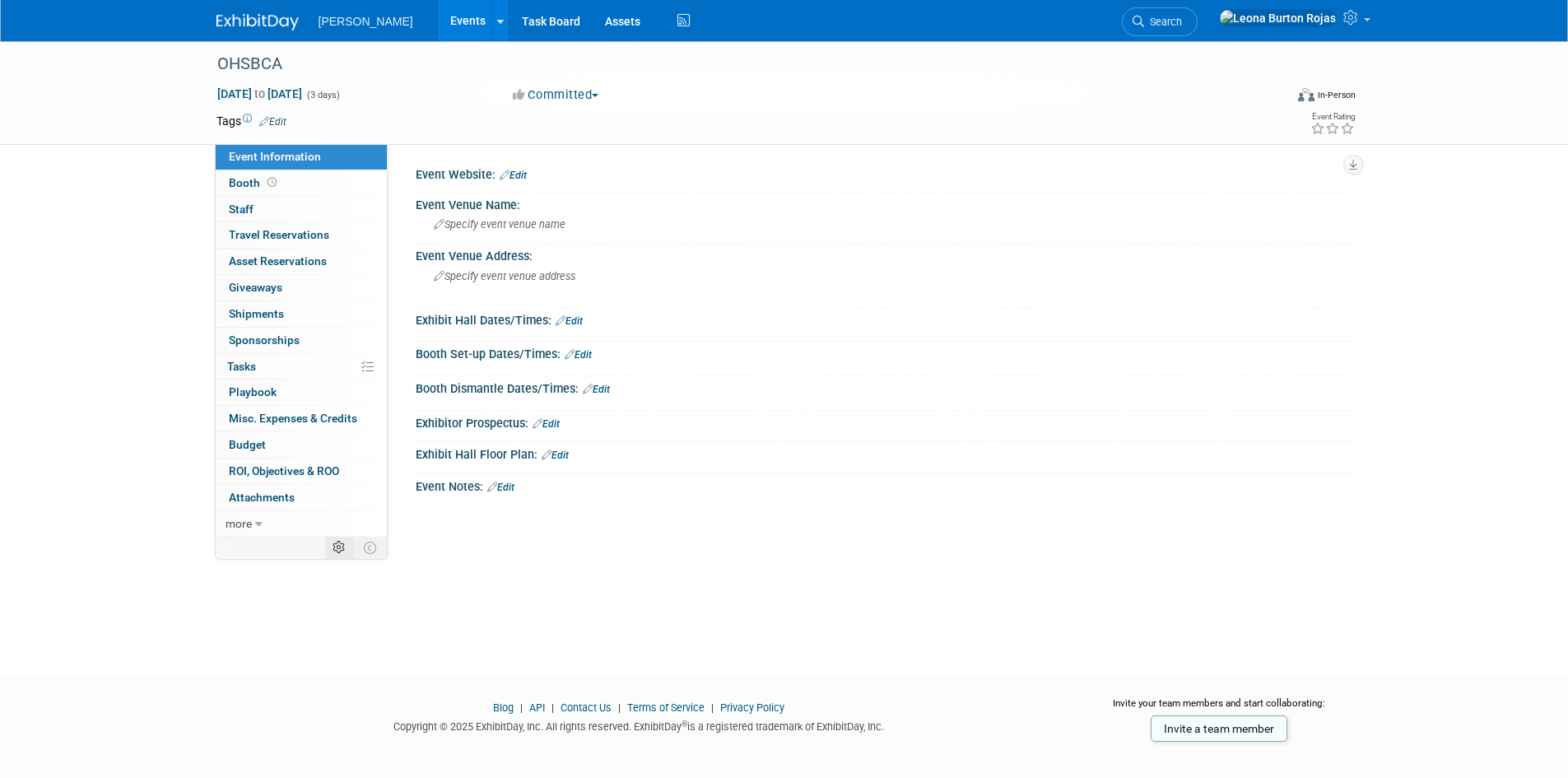
click at [345, 552] on td at bounding box center [340, 547] width 29 height 21
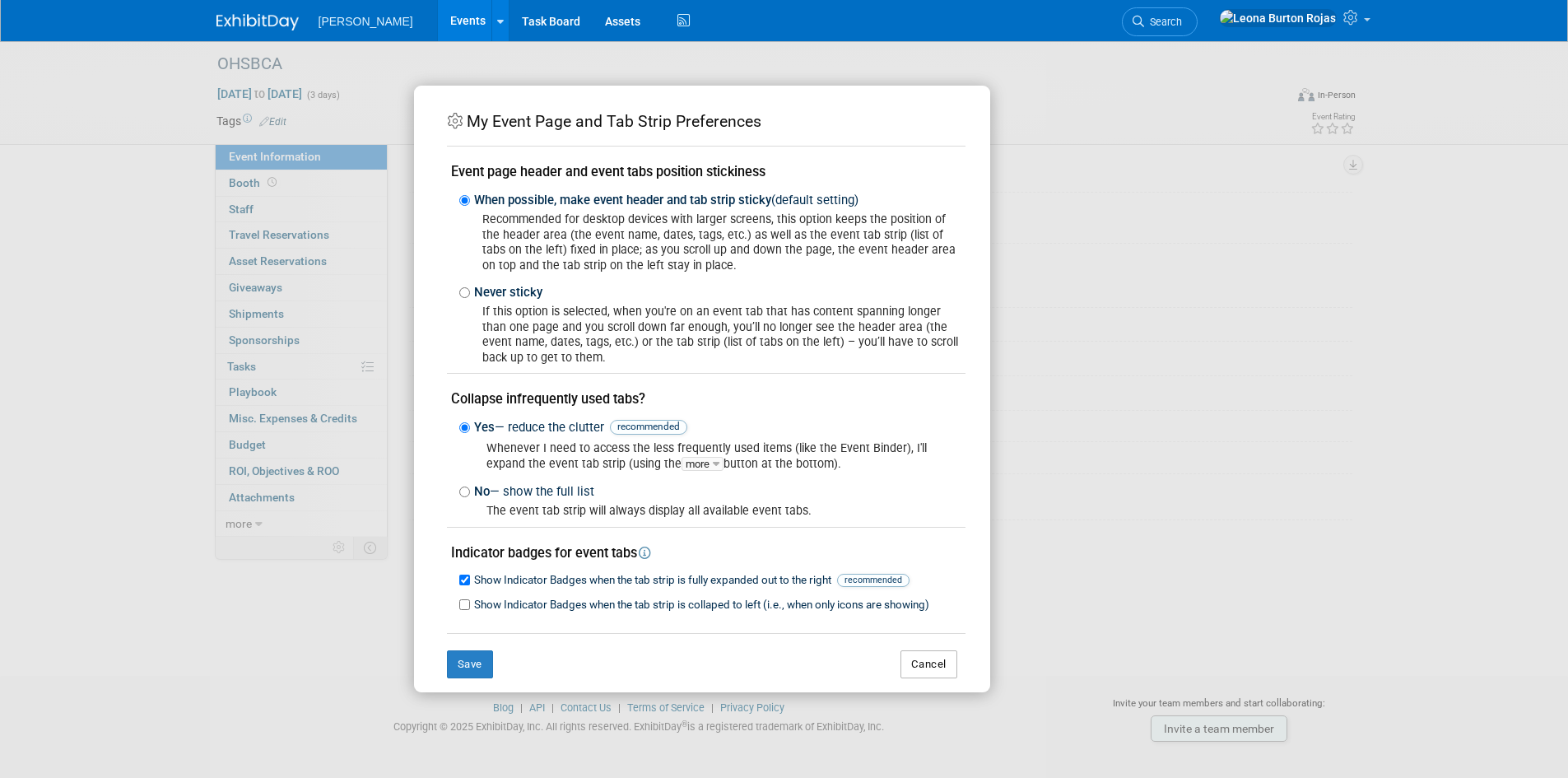
click at [920, 671] on button "Cancel" at bounding box center [928, 664] width 57 height 28
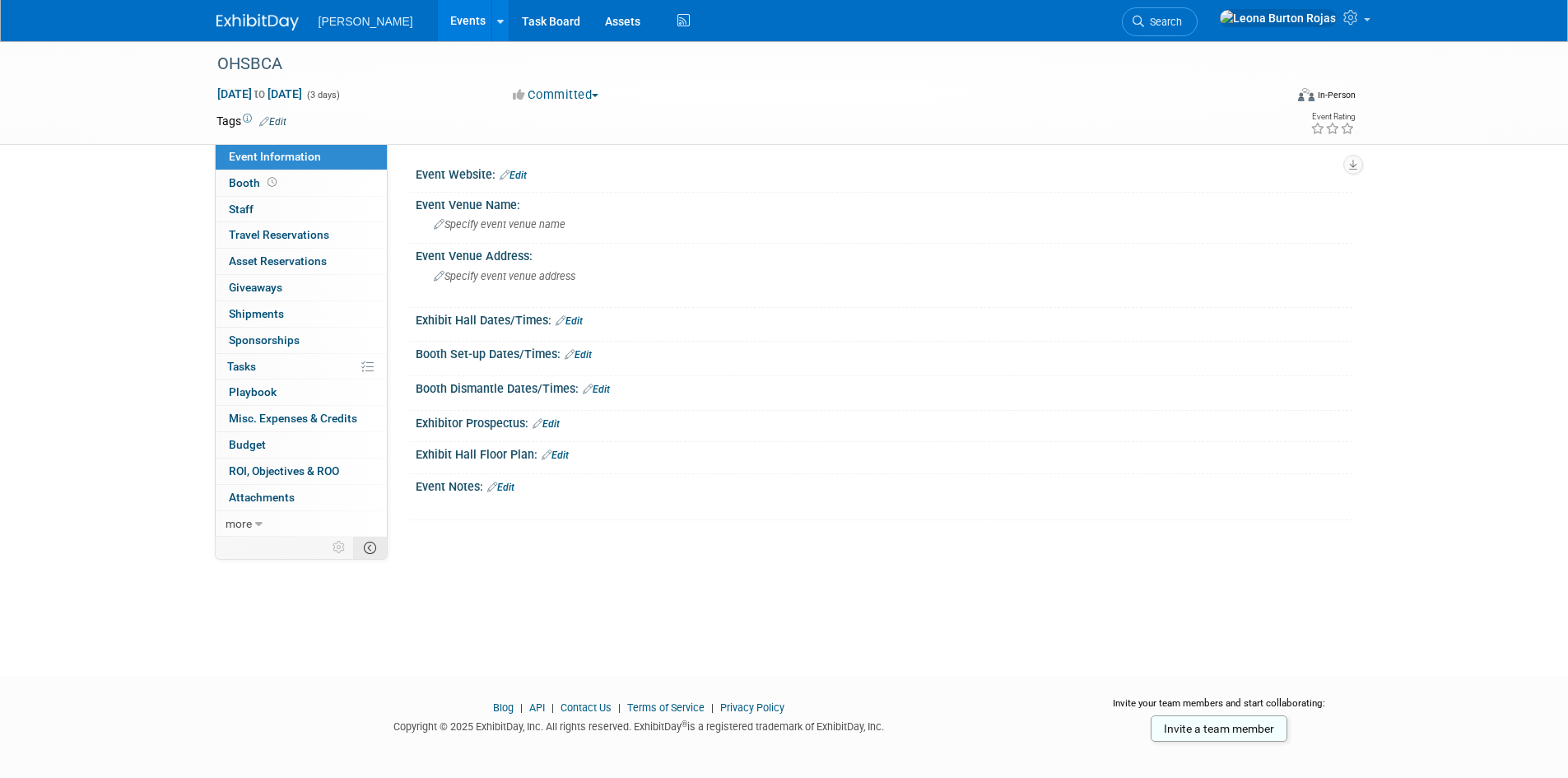
click at [364, 545] on icon at bounding box center [370, 548] width 12 height 12
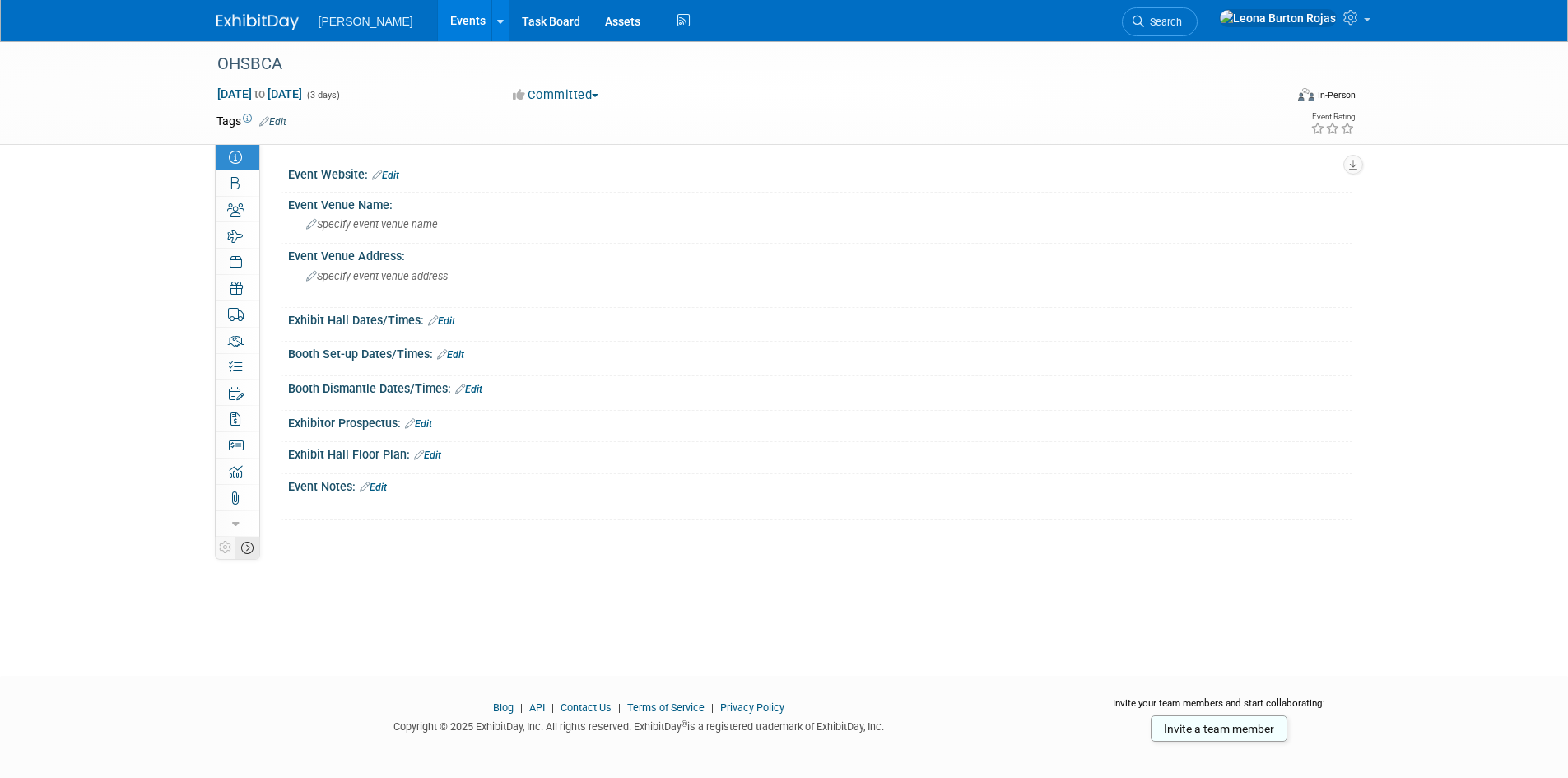
click at [243, 547] on icon at bounding box center [247, 548] width 12 height 12
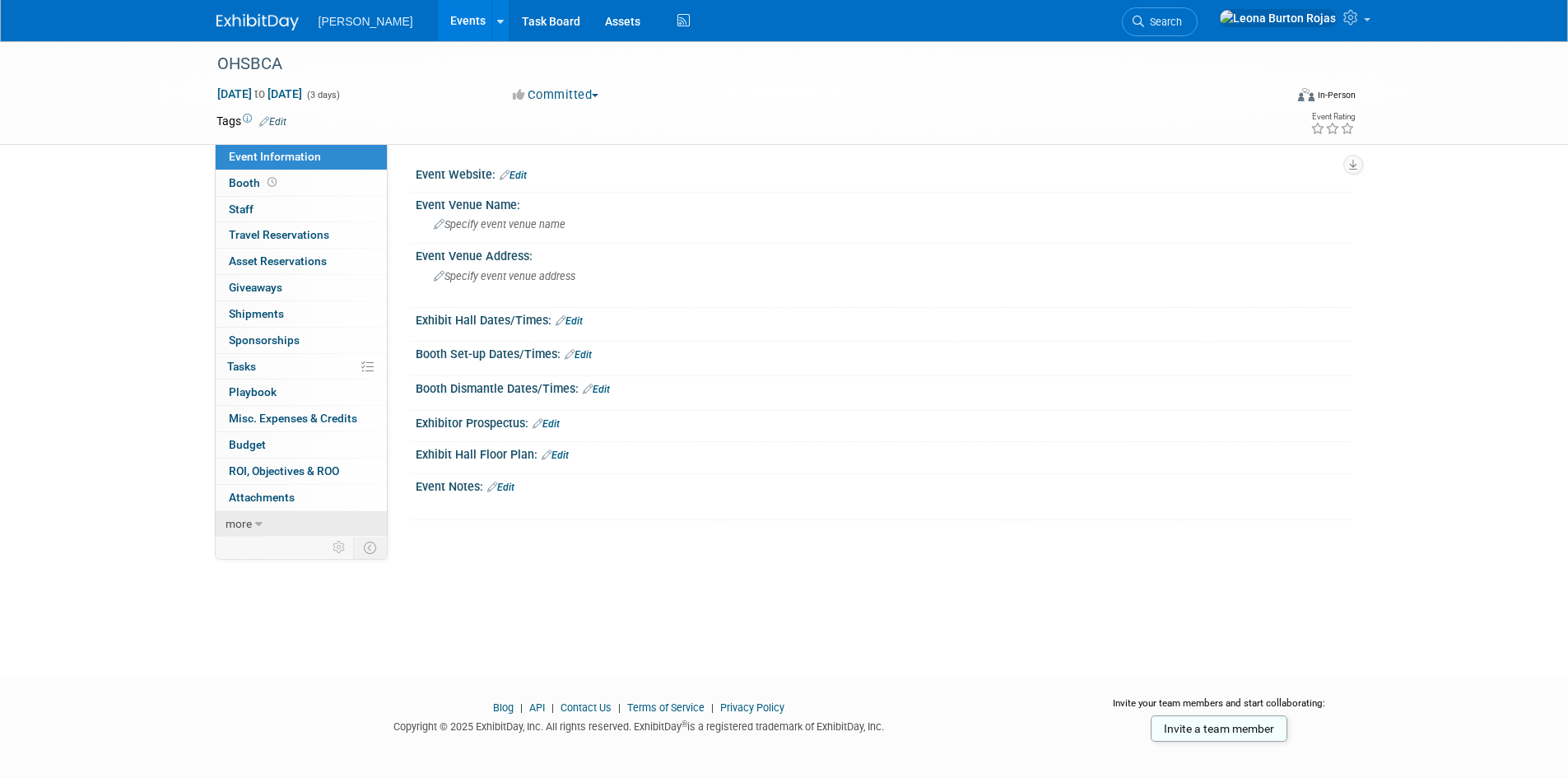
click at [246, 520] on span "more" at bounding box center [239, 523] width 27 height 13
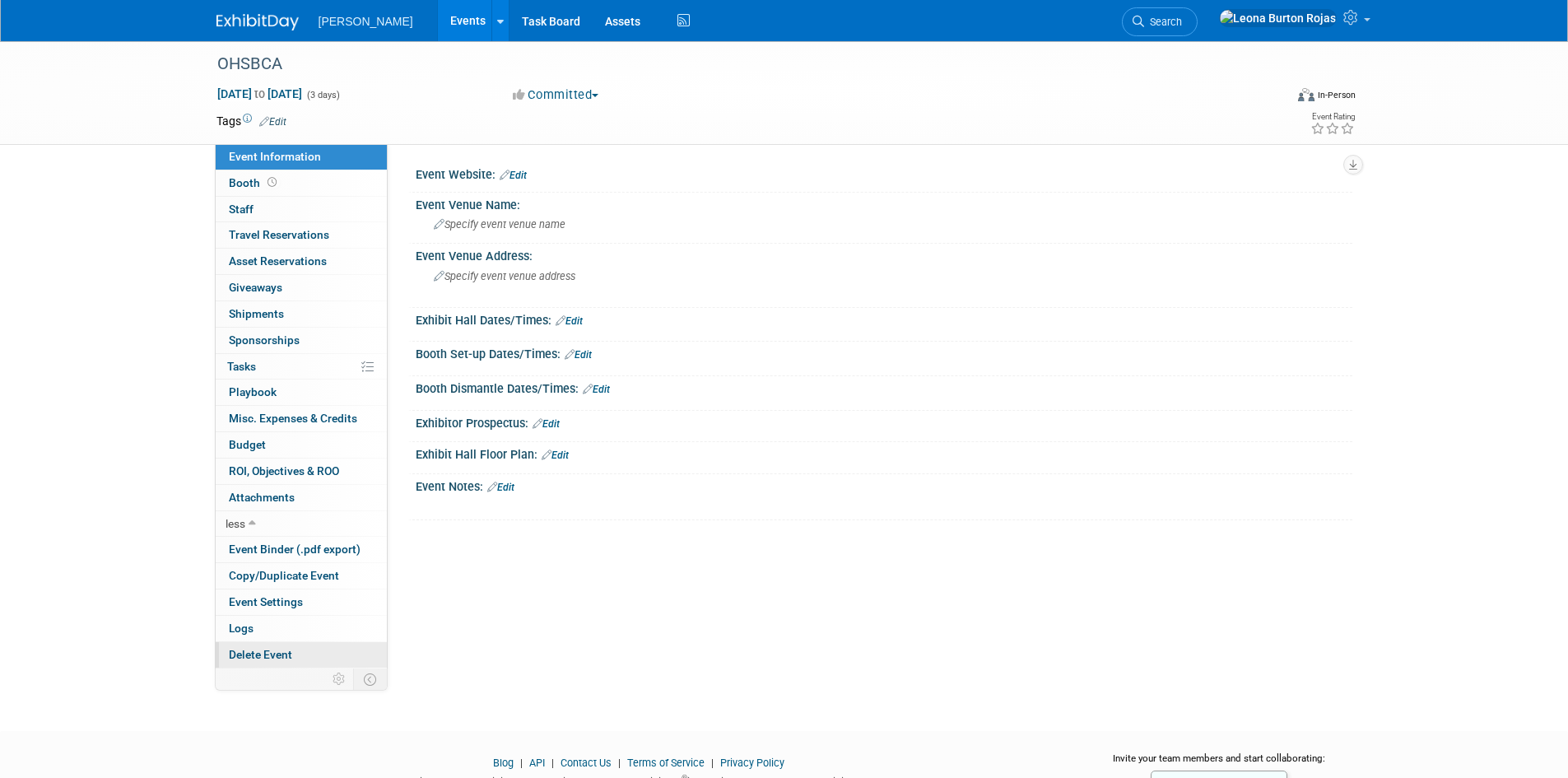
click at [258, 657] on span "Delete Event" at bounding box center [260, 653] width 64 height 13
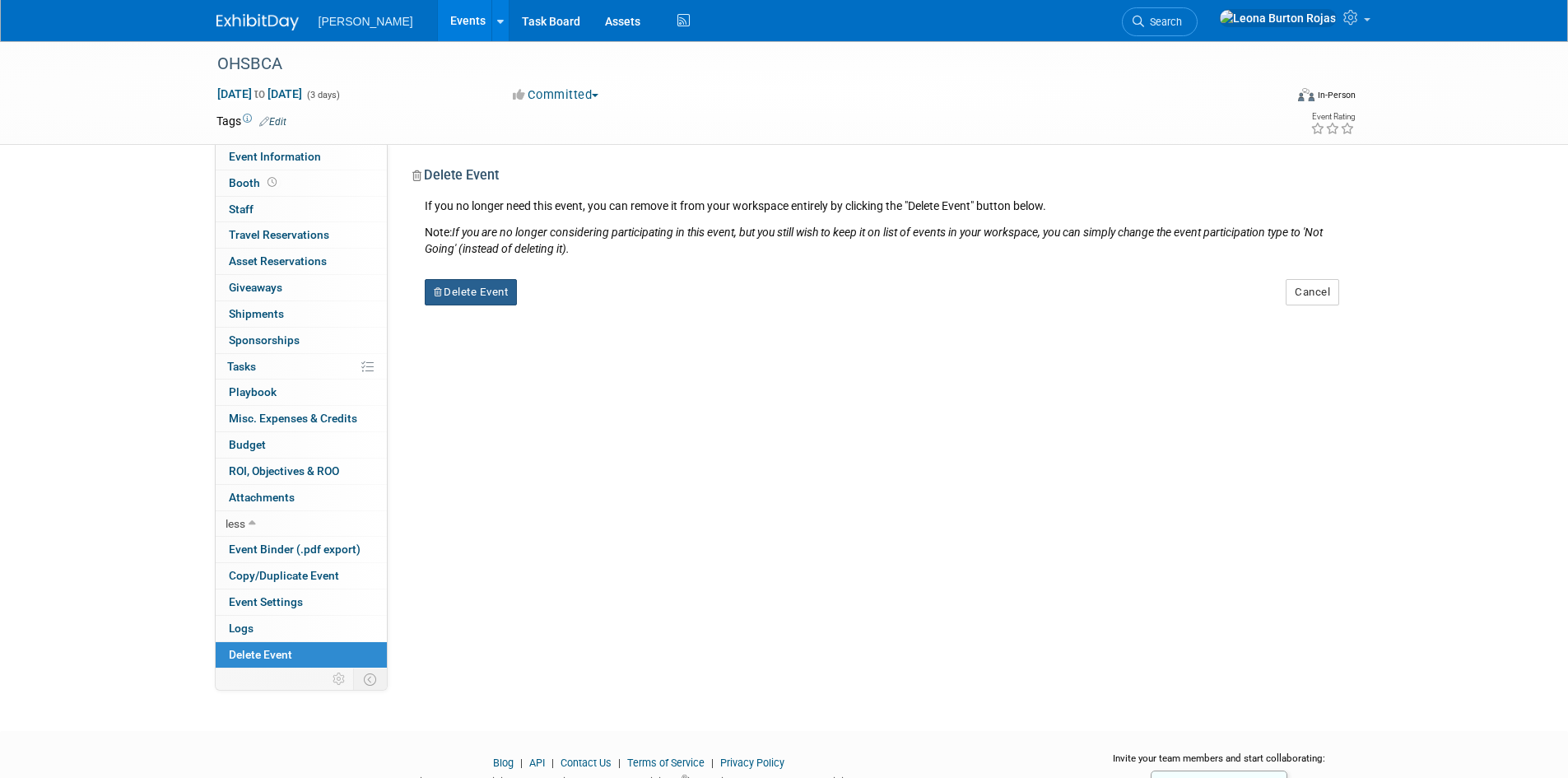
click at [499, 296] on button "Delete Event" at bounding box center [471, 292] width 93 height 27
click at [577, 301] on link "Yes" at bounding box center [574, 305] width 48 height 27
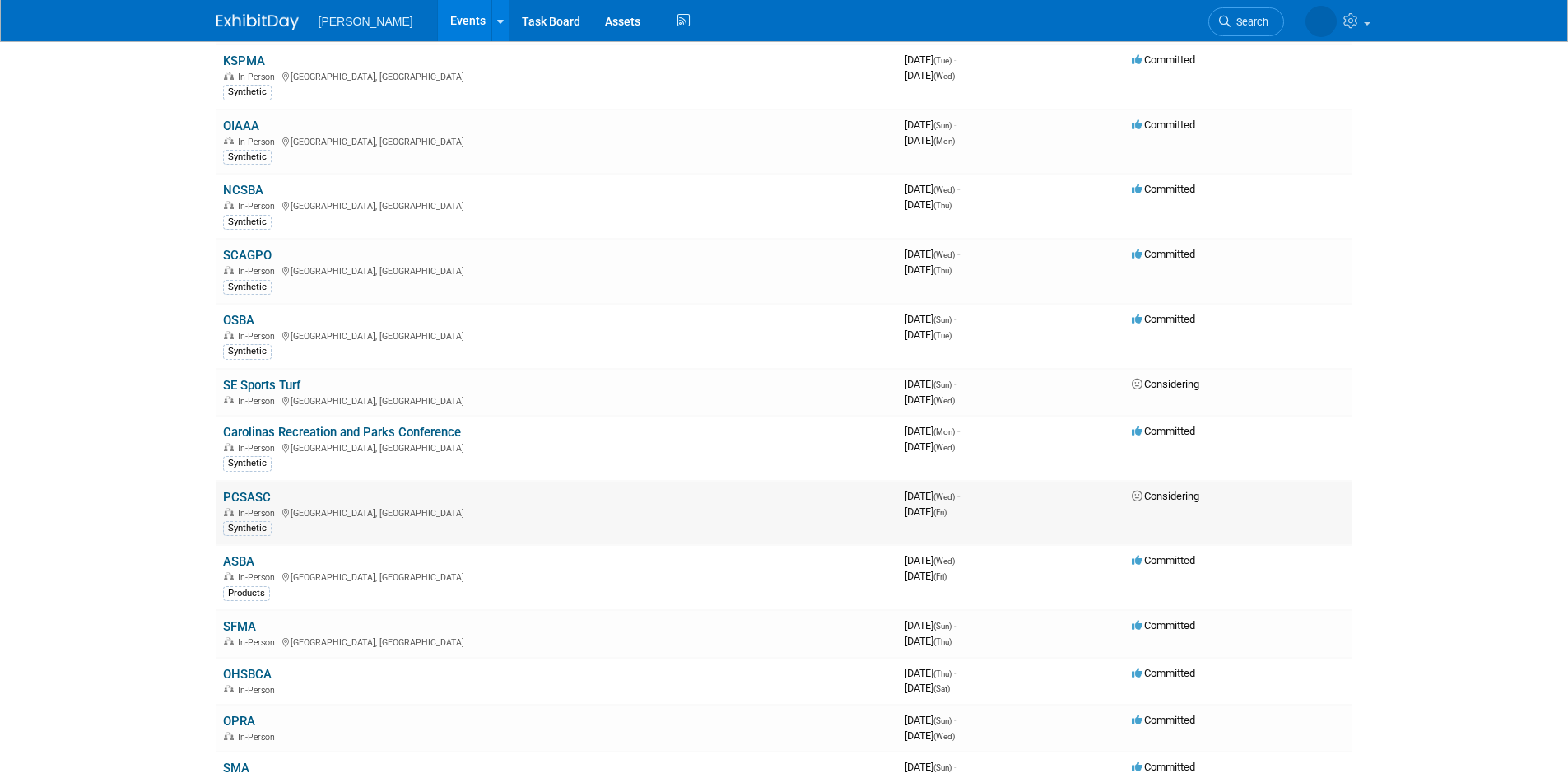
scroll to position [466, 0]
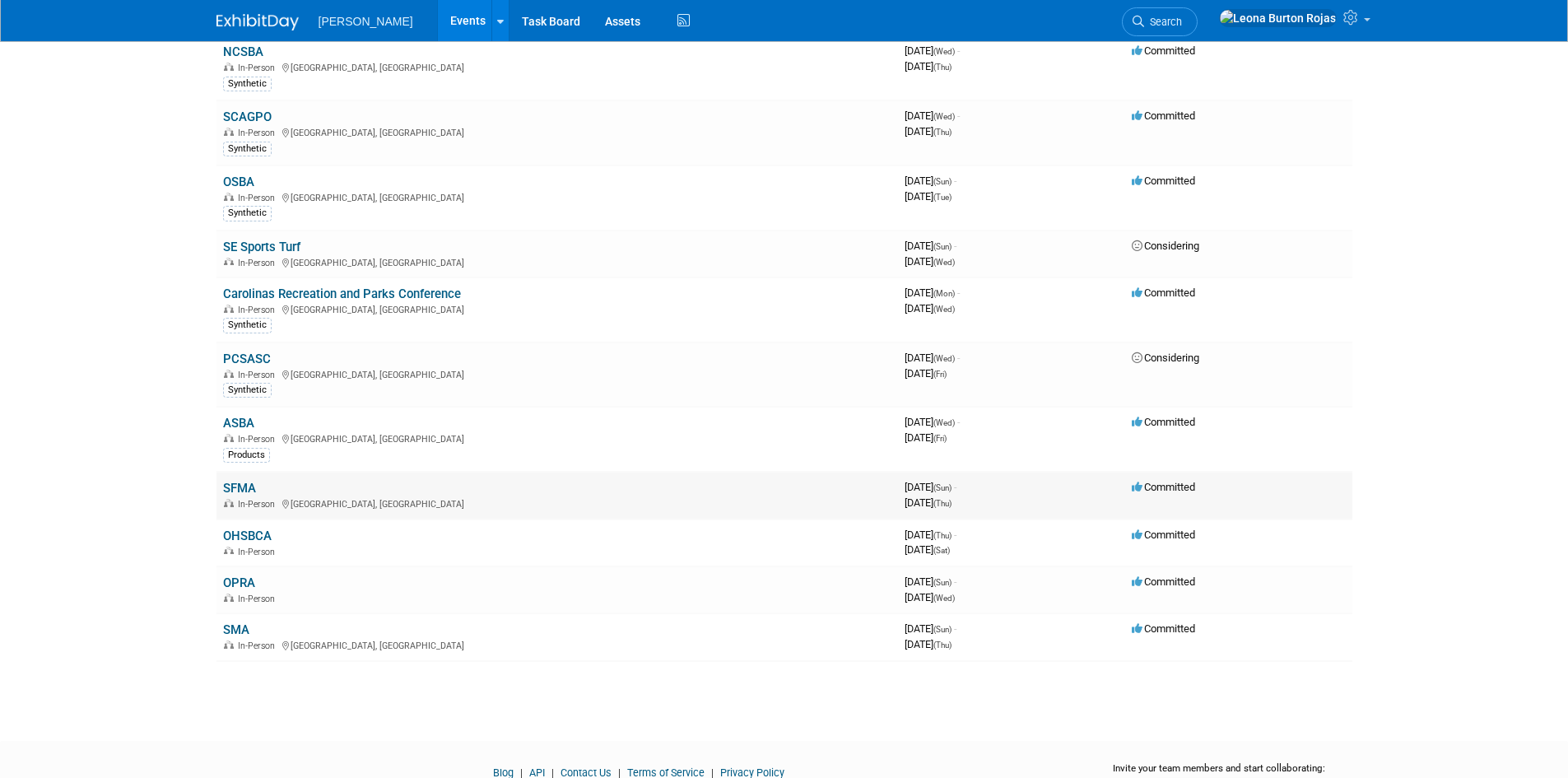
click at [325, 501] on div "In-Person Fort Worth, TX" at bounding box center [557, 502] width 668 height 13
click at [241, 488] on link "SFMA" at bounding box center [240, 488] width 33 height 15
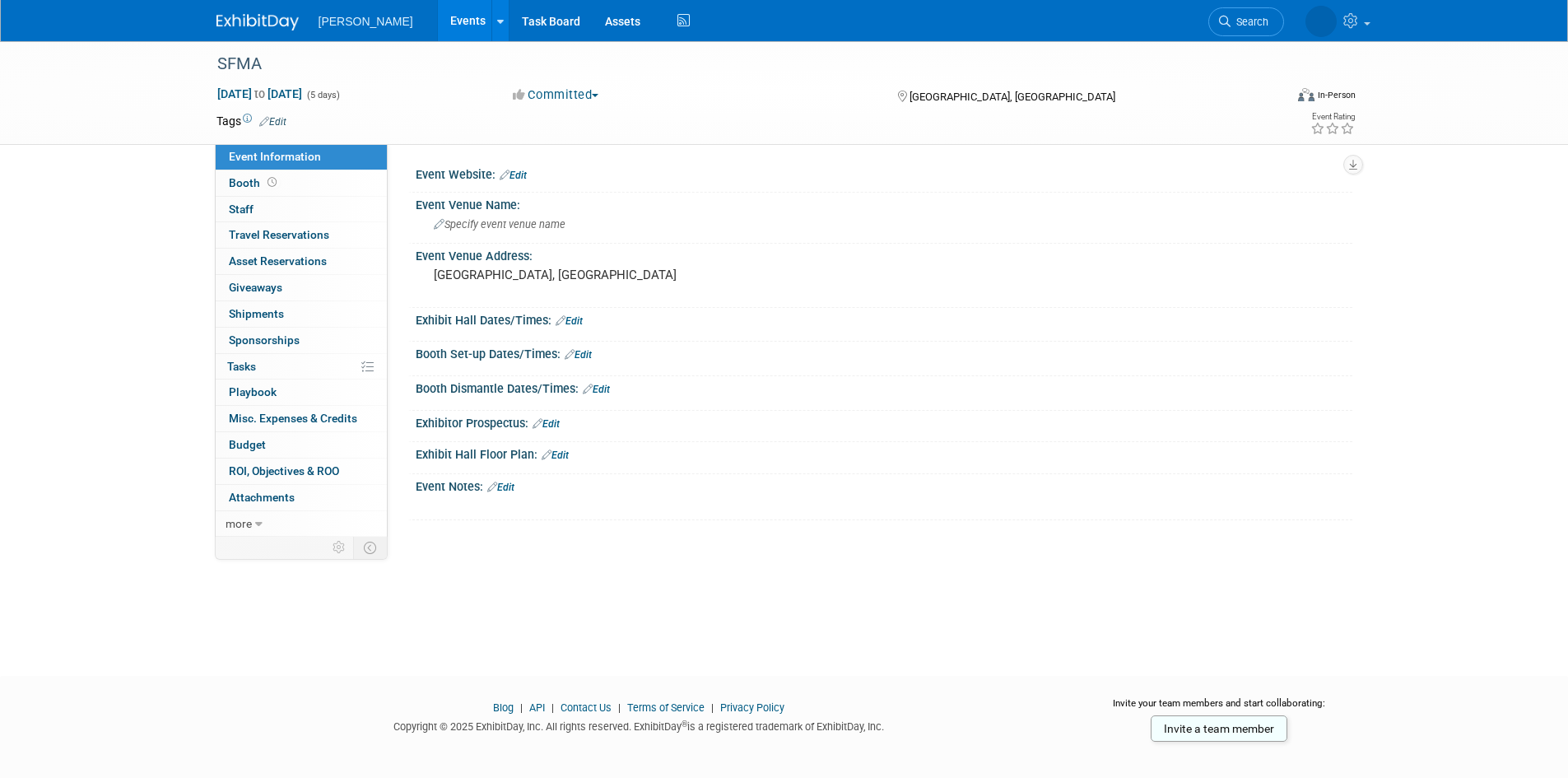
click at [280, 121] on link "Edit" at bounding box center [273, 121] width 27 height 11
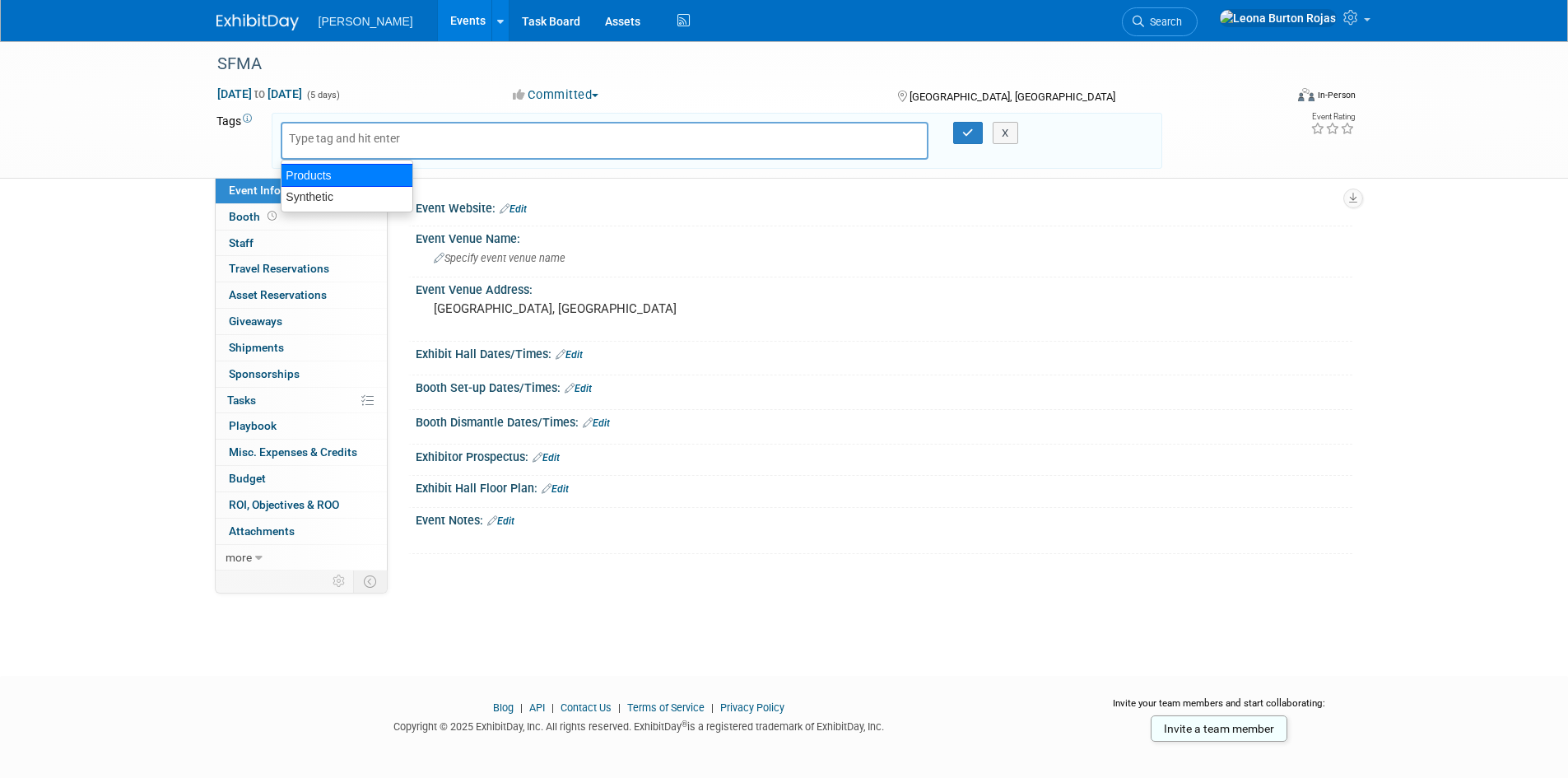
click at [372, 141] on input "text" at bounding box center [354, 137] width 131 height 16
type input "Natural"
click at [968, 137] on icon "button" at bounding box center [967, 133] width 11 height 10
type input "Natural"
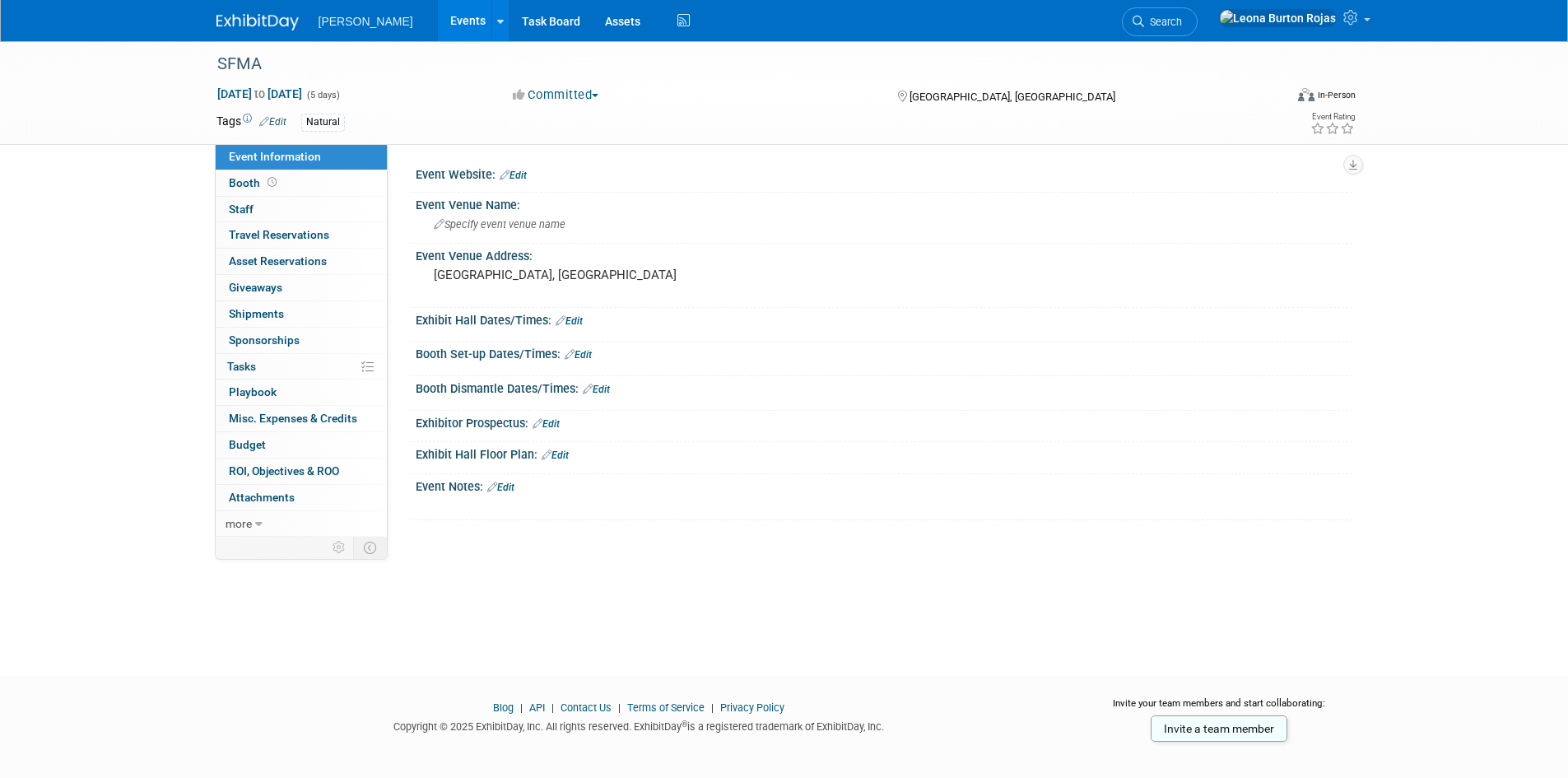
click at [185, 618] on div "SFMA [DATE] to [DATE] (5 days) [DATE] to [DATE] Committed Committed Considering…" at bounding box center [784, 343] width 1568 height 605
